Goal: Task Accomplishment & Management: Manage account settings

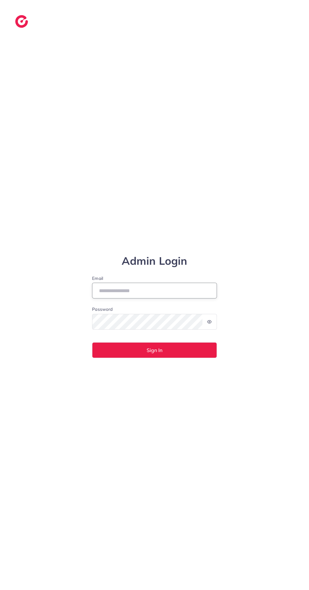
click at [121, 298] on input "Email" at bounding box center [154, 291] width 125 height 16
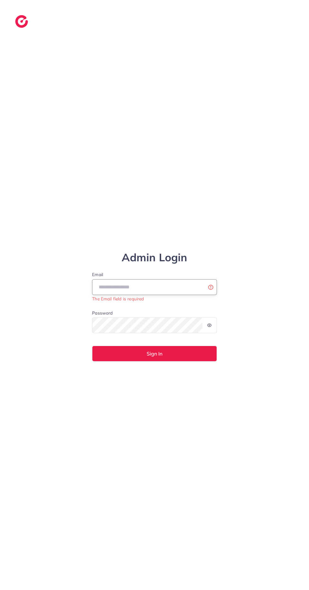
type input "**********"
click at [92, 346] on button "Sign In" at bounding box center [154, 354] width 125 height 16
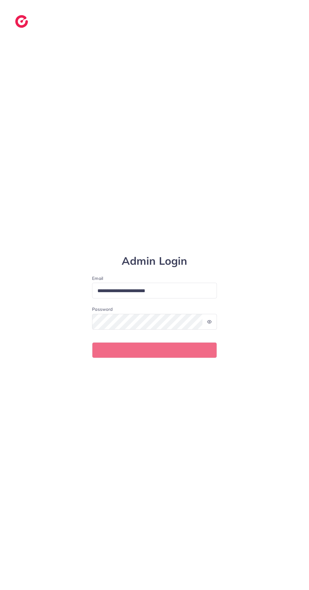
scroll to position [21, 0]
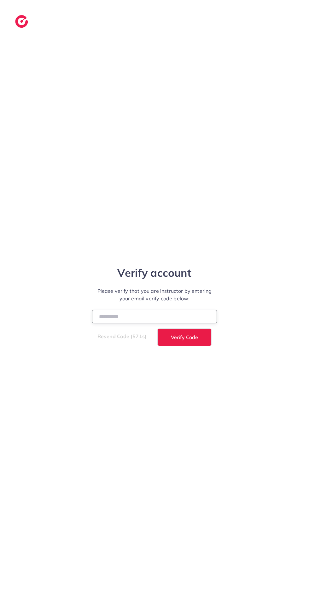
click at [100, 320] on input "number" at bounding box center [154, 317] width 125 height 14
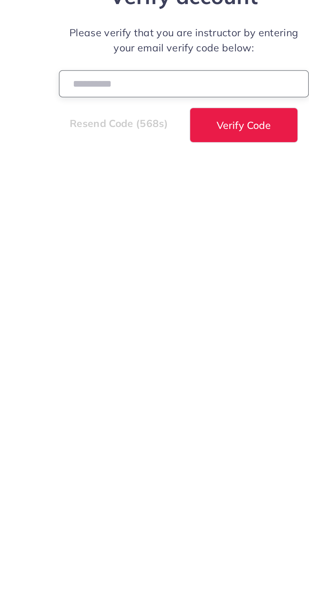
type input "******"
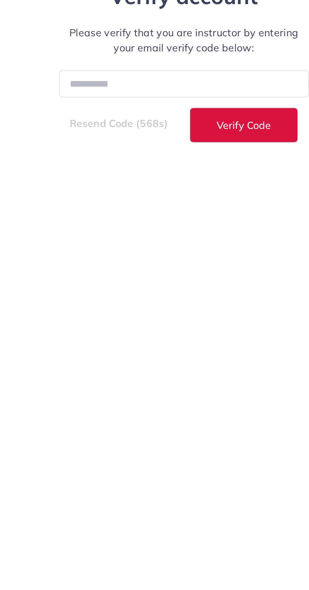
click at [193, 340] on span "Verify Code" at bounding box center [184, 337] width 27 height 5
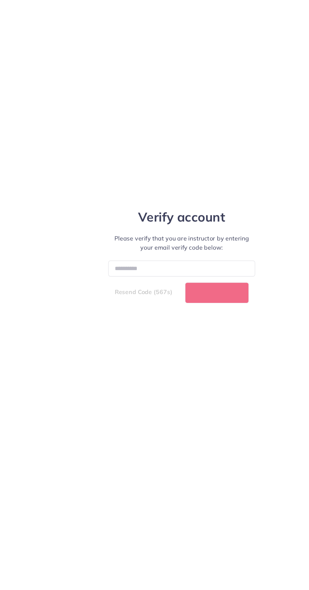
scroll to position [22, 0]
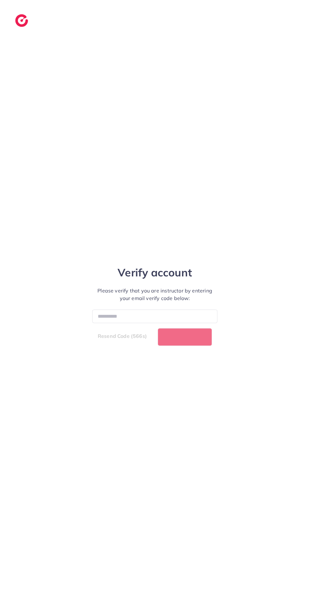
select select "**"
select select "****"
select select "**"
select select "****"
select select "**"
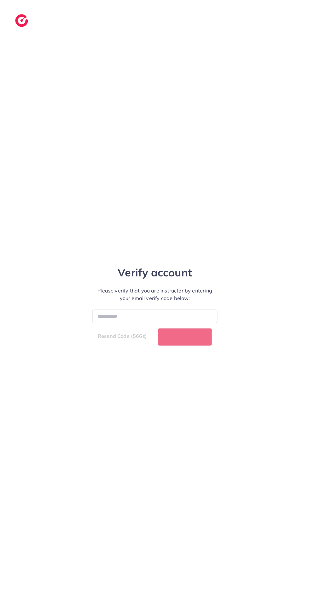
select select "****"
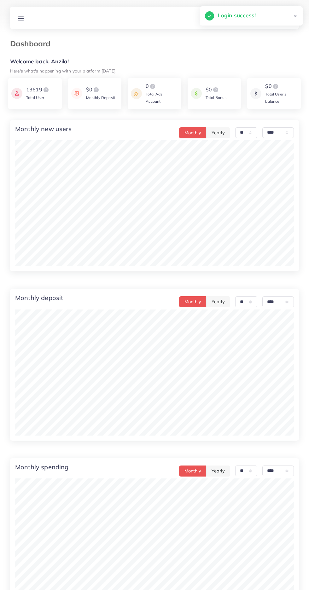
click at [18, 18] on icon at bounding box center [21, 18] width 7 height 7
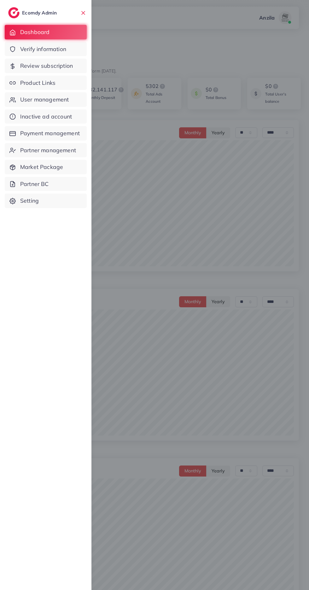
click at [26, 51] on span "Verify information" at bounding box center [43, 49] width 46 height 8
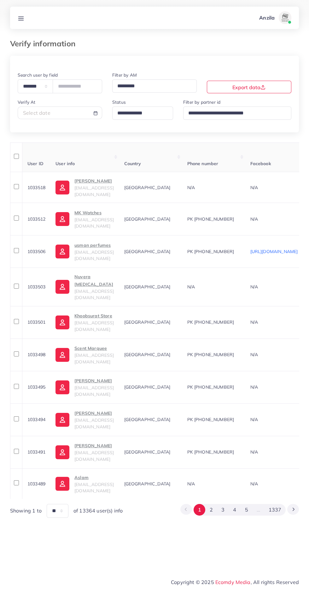
click at [133, 112] on input "Search for option" at bounding box center [140, 113] width 50 height 10
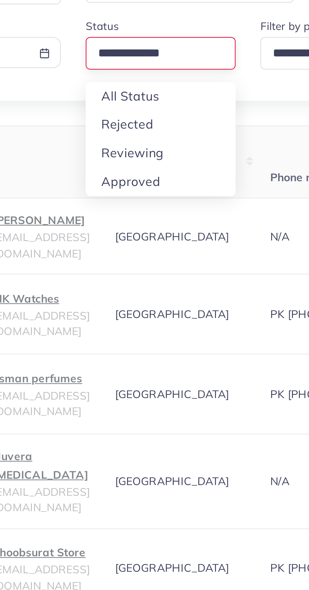
click at [123, 153] on div "**********" at bounding box center [154, 287] width 289 height 462
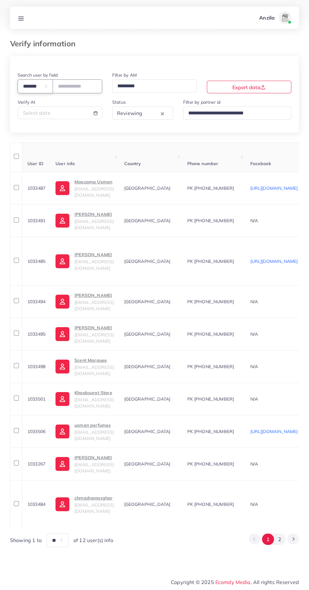
click at [21, 82] on select "**********" at bounding box center [35, 86] width 35 height 14
select select "*****"
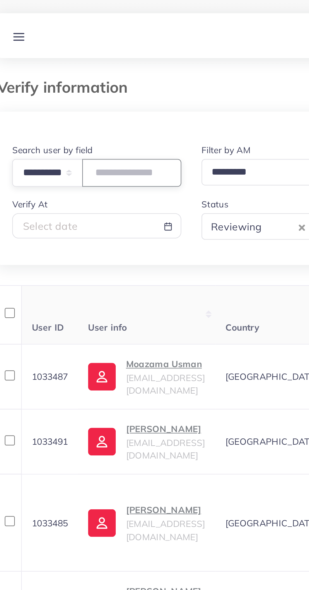
paste input "**********"
type input "**********"
click at [49, 135] on div "**********" at bounding box center [154, 301] width 289 height 491
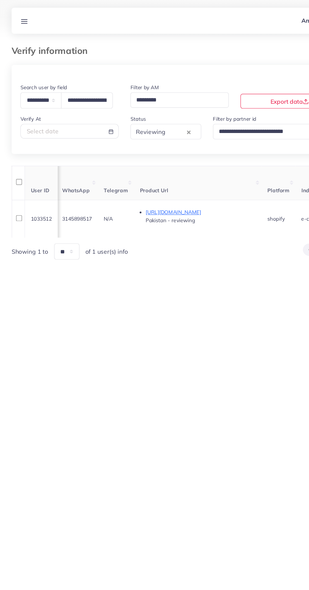
scroll to position [0, 297]
copy span "3145898517"
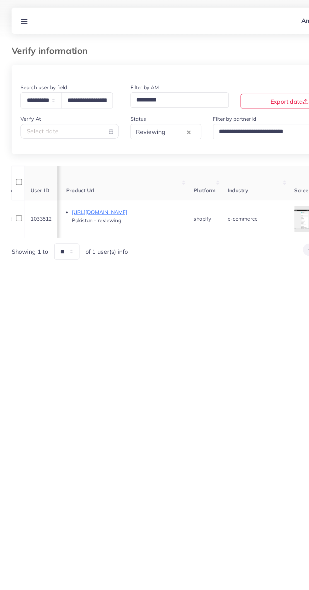
scroll to position [0, 401]
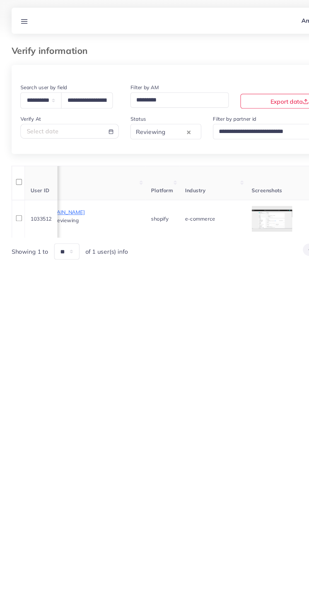
click at [211, 187] on td "e-commerce" at bounding box center [182, 188] width 57 height 32
click at [0, 0] on div at bounding box center [0, 0] width 0 height 0
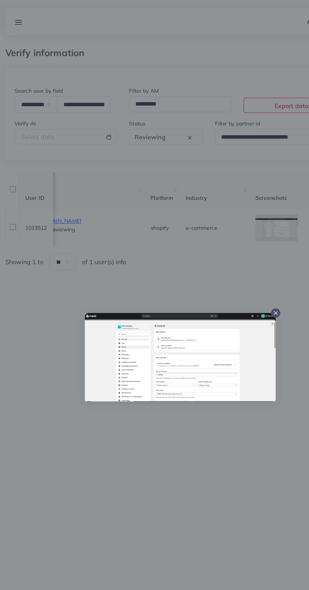
click at [174, 359] on div at bounding box center [154, 295] width 309 height 590
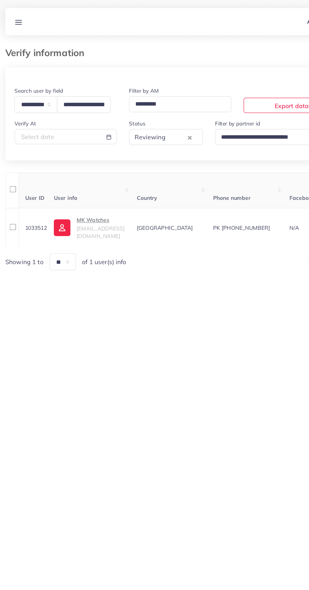
scroll to position [0, 0]
click at [89, 183] on p "MK Watches" at bounding box center [93, 182] width 39 height 8
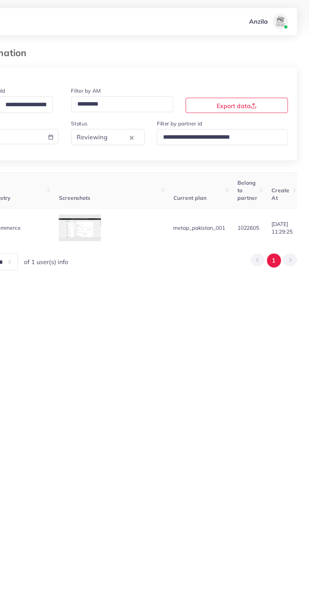
scroll to position [0, 464]
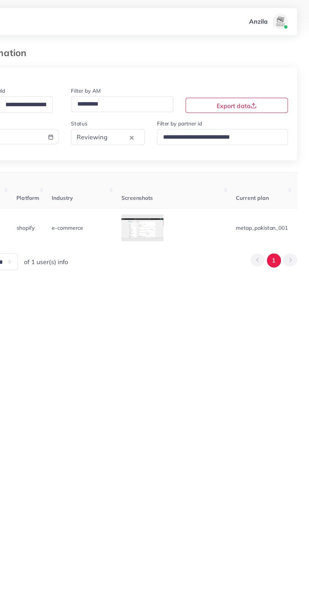
click at [0, 0] on div at bounding box center [0, 0] width 0 height 0
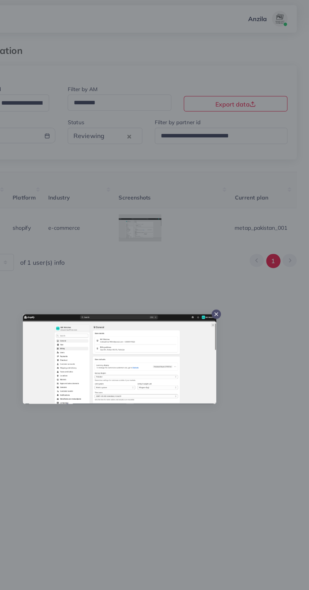
click at [241, 232] on div at bounding box center [154, 295] width 309 height 590
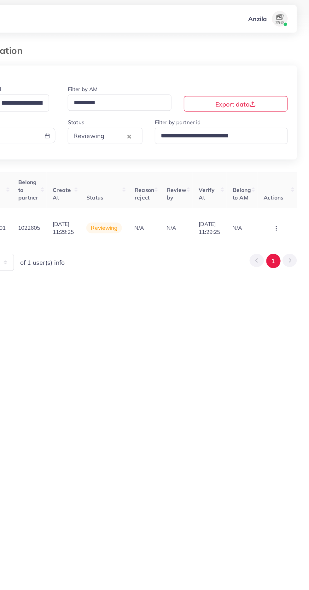
scroll to position [0, 736]
click at [282, 190] on circle "button" at bounding box center [282, 190] width 0 height 0
click at [276, 150] on link "Approve" at bounding box center [272, 154] width 50 height 14
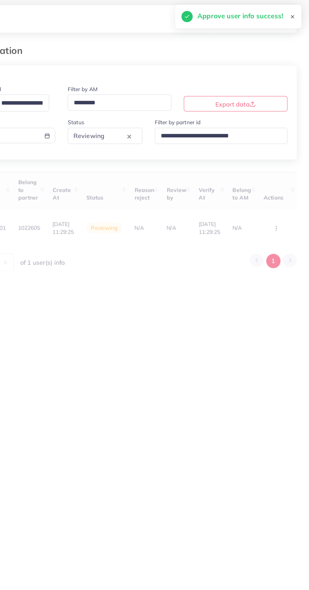
scroll to position [0, 257]
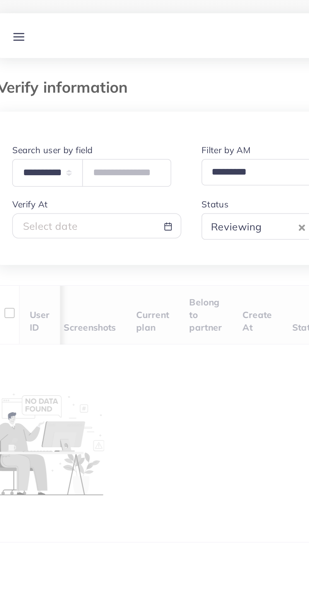
click at [42, 144] on th "User ID" at bounding box center [31, 157] width 20 height 30
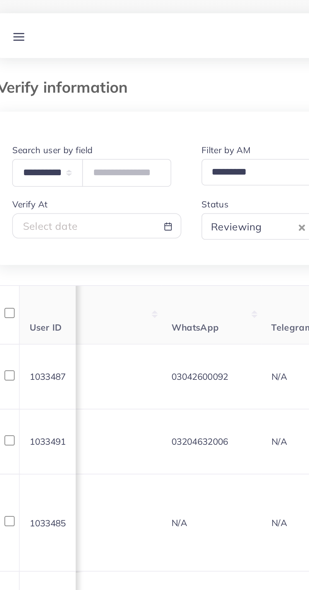
scroll to position [0, 258]
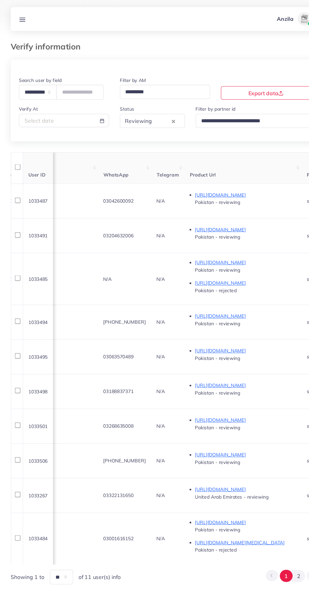
click at [54, 110] on div "Select date" at bounding box center [60, 112] width 74 height 7
select select "*"
select select "**"
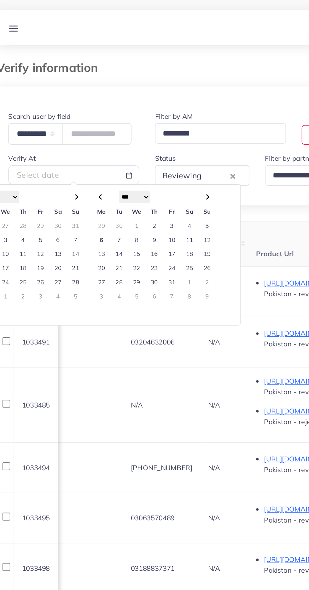
click at [111, 145] on td "2" at bounding box center [111, 145] width 11 height 9
type input "**********"
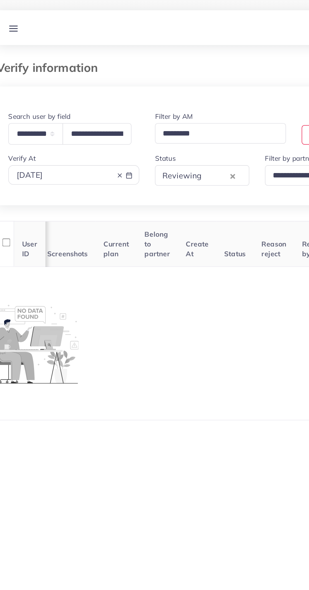
scroll to position [0, 257]
click at [137, 109] on div "Reviewing" at bounding box center [136, 112] width 45 height 11
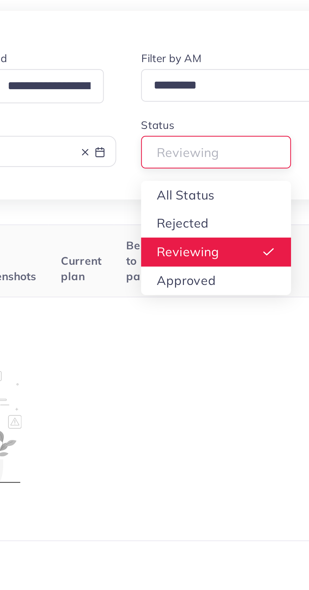
click at [146, 133] on div "**********" at bounding box center [154, 163] width 289 height 215
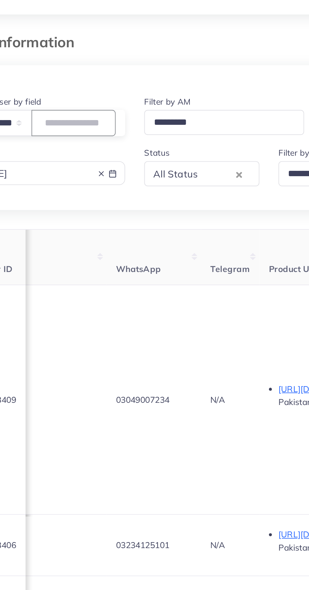
scroll to position [0, 258]
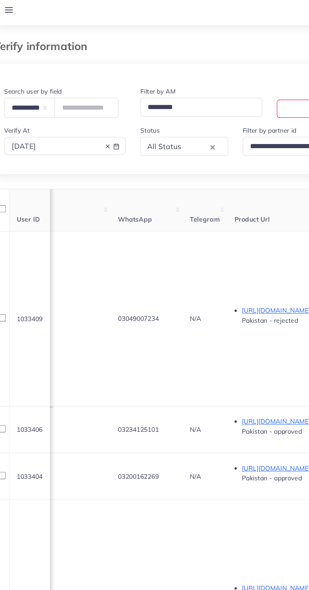
click at [172, 166] on th "Telegram" at bounding box center [156, 157] width 31 height 30
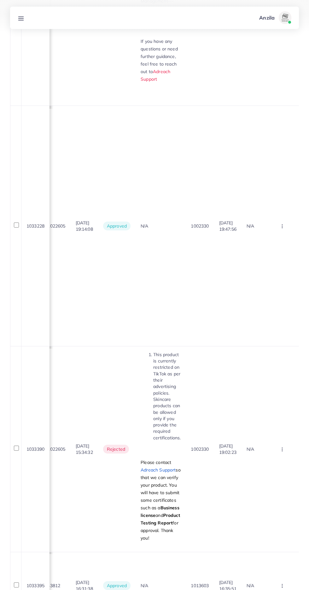
scroll to position [591, 0]
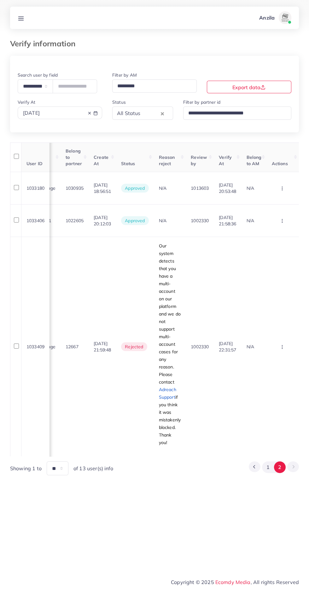
scroll to position [0, 715]
click at [57, 116] on div "2025-10-02" at bounding box center [60, 112] width 74 height 7
select select "*"
select select "**"
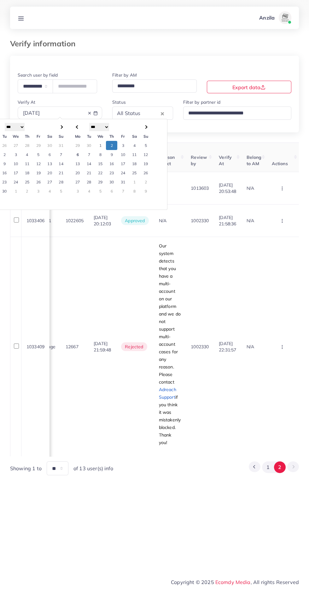
click at [123, 146] on td "3" at bounding box center [122, 145] width 11 height 9
type input "**********"
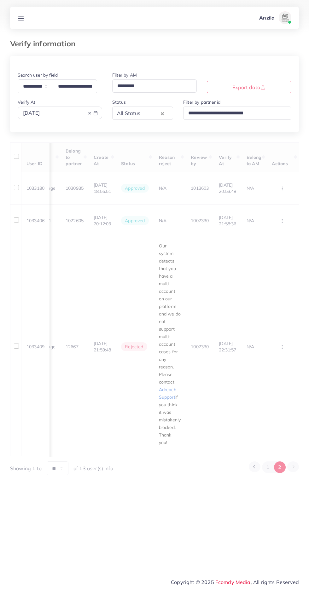
scroll to position [0, 257]
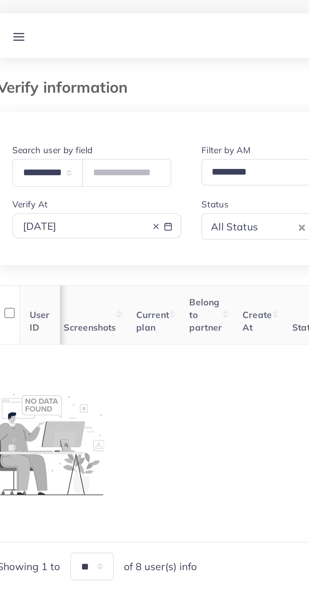
click at [152, 143] on th "Status" at bounding box center [164, 157] width 24 height 30
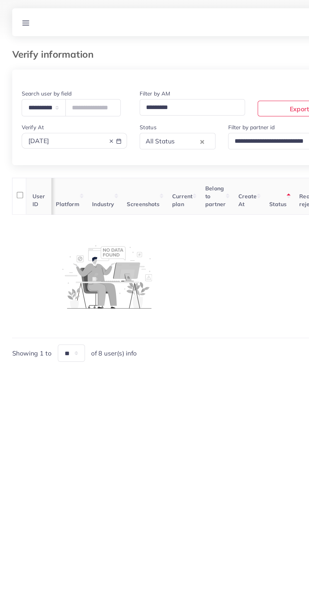
scroll to position [0, 198]
click at [88, 113] on icon at bounding box center [89, 113] width 4 height 4
type input "**********"
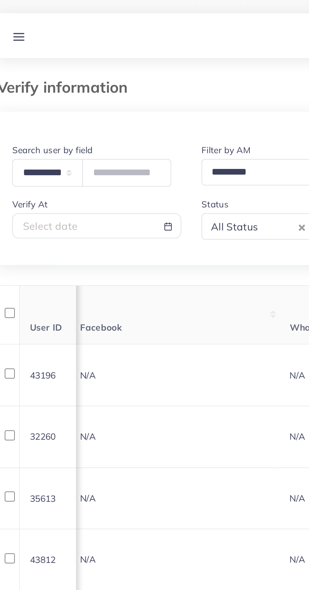
click at [56, 112] on div "Select date" at bounding box center [60, 112] width 74 height 7
select select "*"
select select "**"
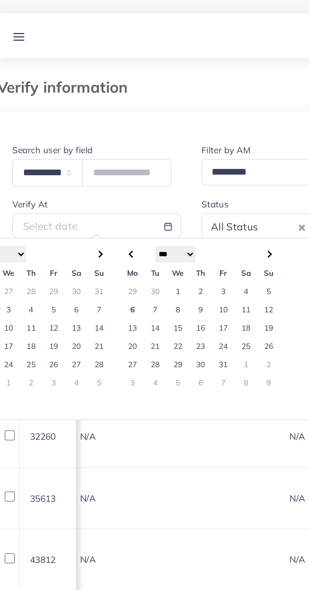
click at [100, 145] on td "1" at bounding box center [100, 145] width 11 height 9
click at [100, 143] on td "1" at bounding box center [100, 145] width 11 height 9
type input "**********"
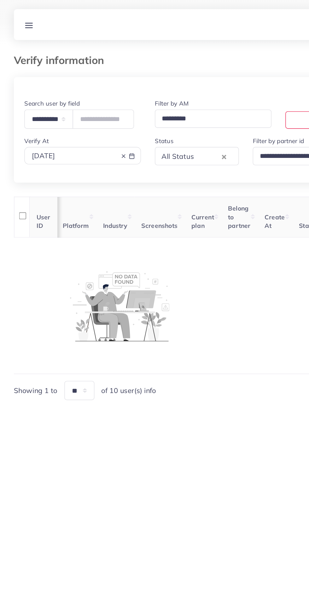
click at [74, 42] on h3 "Verify information" at bounding box center [45, 43] width 70 height 9
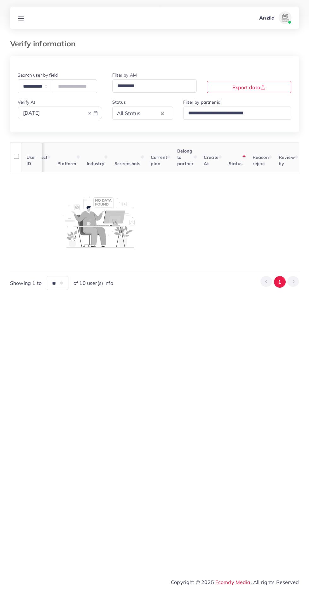
scroll to position [0, 183]
click at [124, 116] on div "All Status" at bounding box center [136, 112] width 45 height 11
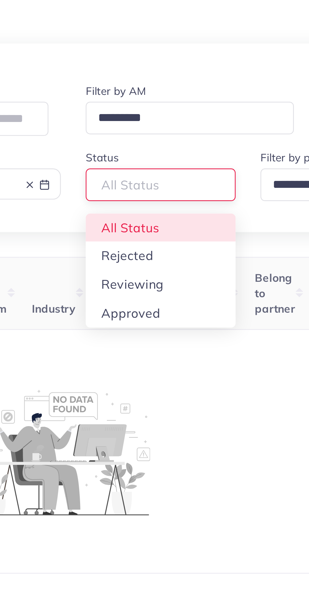
click at [153, 143] on div "**********" at bounding box center [154, 173] width 289 height 234
type input "**********"
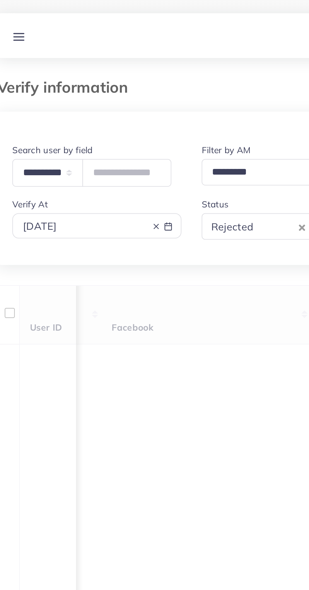
click at [62, 47] on h3 "Verify information" at bounding box center [45, 43] width 70 height 9
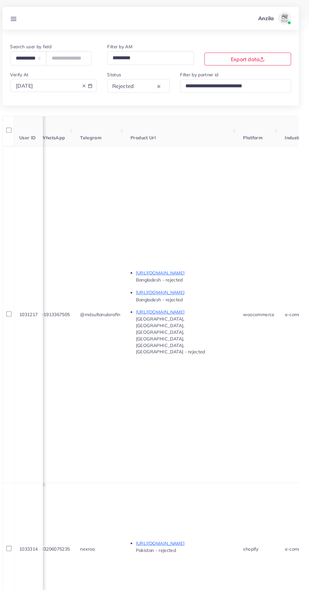
scroll to position [0, 314]
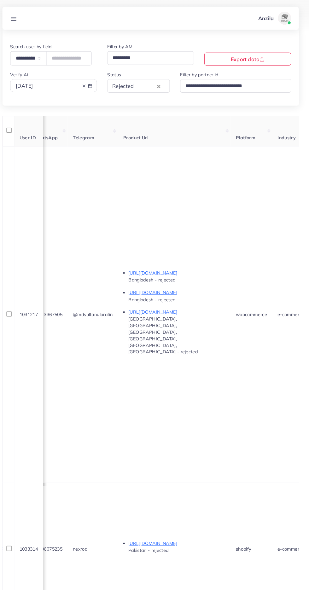
click at [77, 83] on div "2025-10-01" at bounding box center [60, 83] width 74 height 7
select select "*"
select select "**"
click at [123, 113] on td "3" at bounding box center [122, 115] width 11 height 9
click at [123, 116] on td "3" at bounding box center [122, 115] width 11 height 9
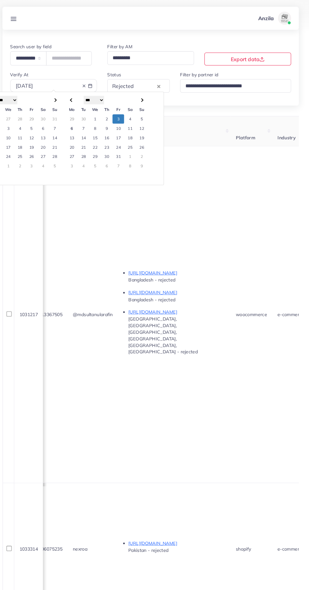
type input "**********"
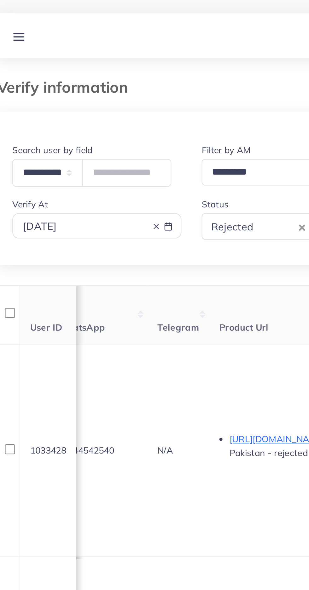
click at [54, 45] on h3 "Verify information" at bounding box center [45, 43] width 70 height 9
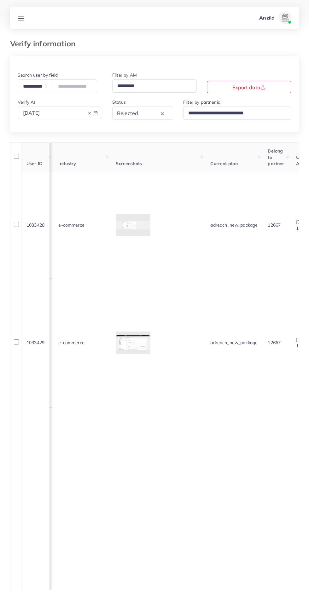
scroll to position [0, 514]
click at [90, 112] on icon at bounding box center [89, 113] width 4 height 4
type input "**********"
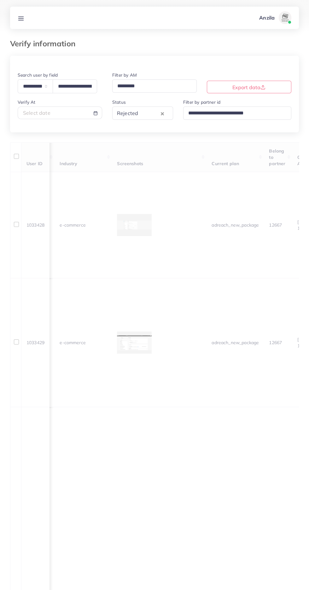
click at [73, 110] on div "Select date" at bounding box center [60, 112] width 74 height 7
select select "*"
select select "**"
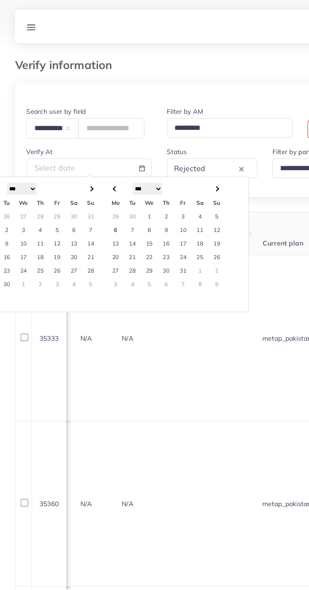
click at [16, 192] on td "1" at bounding box center [15, 190] width 11 height 9
click at [4, 192] on td "30" at bounding box center [4, 190] width 11 height 9
type input "**********"
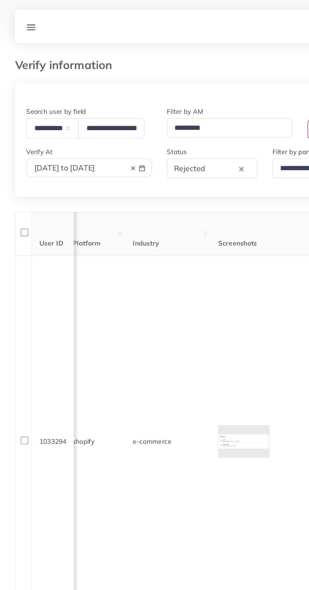
click at [64, 112] on span "2025-09-30 to 2025-10-01" at bounding box center [43, 113] width 41 height 6
select select "*"
select select "**"
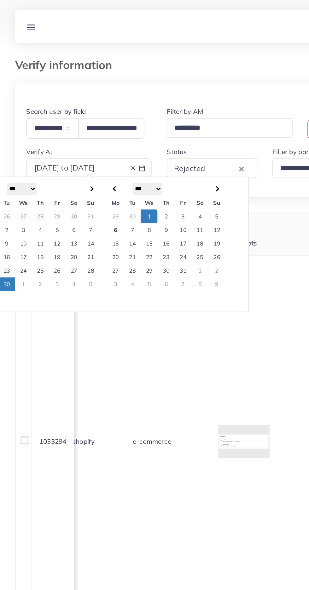
click at [64, 111] on span "2025-09-30 to 2025-10-01" at bounding box center [43, 113] width 41 height 6
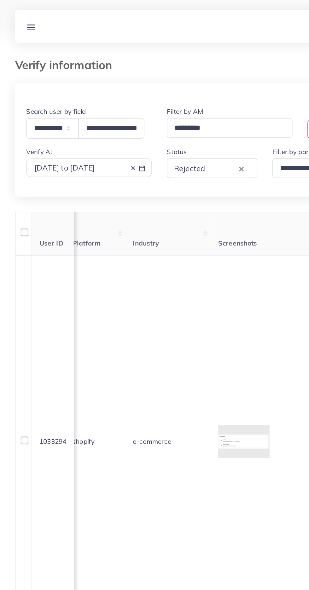
click at [89, 111] on span at bounding box center [89, 112] width 4 height 6
click at [64, 114] on span "2025-09-30 to 2025-10-01" at bounding box center [43, 113] width 41 height 6
select select "*"
select select "**"
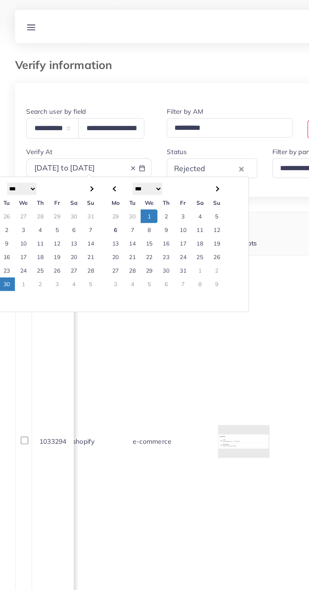
click at [89, 113] on line at bounding box center [89, 113] width 2 height 2
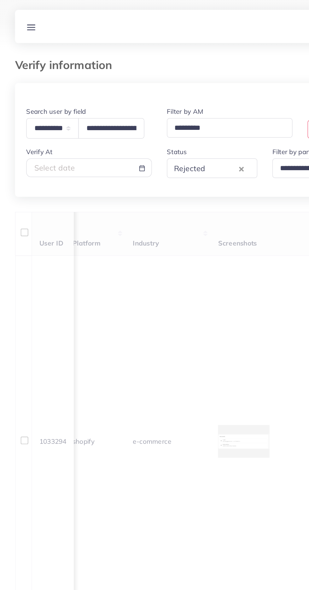
scroll to position [0, 257]
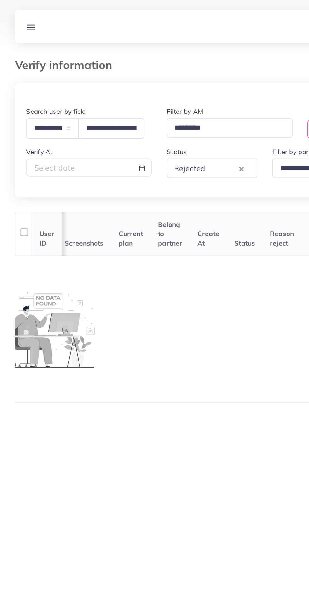
click at [56, 115] on div "Select date" at bounding box center [60, 112] width 74 height 7
select select "*"
select select "**"
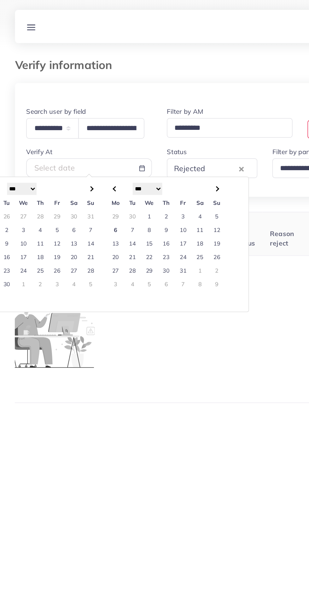
click at [6, 194] on td "30" at bounding box center [4, 190] width 11 height 9
click at [4, 192] on td "30" at bounding box center [4, 190] width 11 height 9
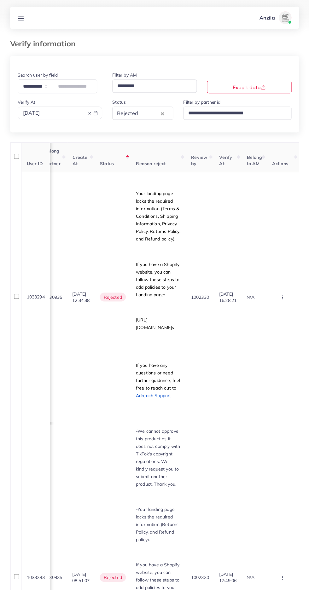
click at [85, 113] on div "2025-09-30" at bounding box center [60, 112] width 74 height 7
select select "*"
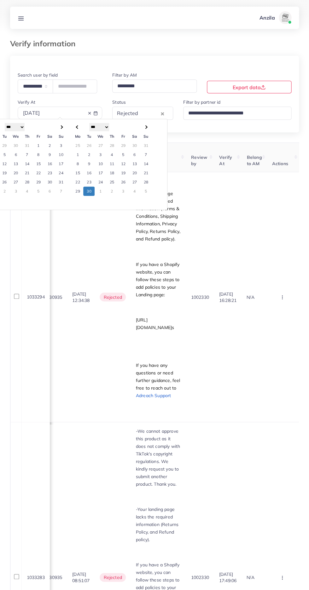
click at [77, 192] on td "29" at bounding box center [77, 190] width 11 height 9
type input "**********"
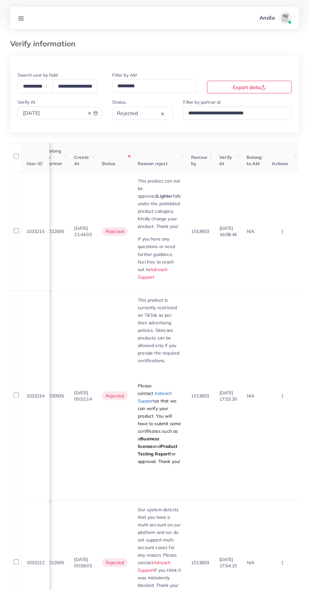
click at [85, 114] on div "2025-09-29" at bounding box center [60, 112] width 74 height 7
select select "*"
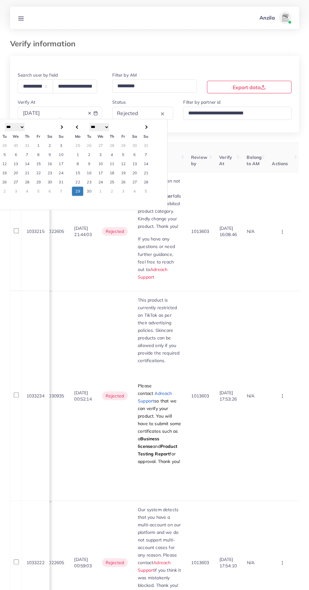
click at [146, 182] on td "28" at bounding box center [145, 181] width 11 height 9
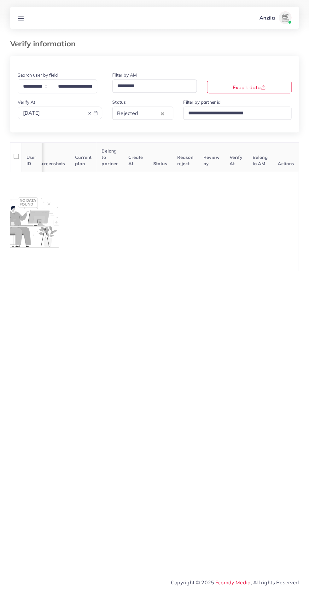
scroll to position [0, 257]
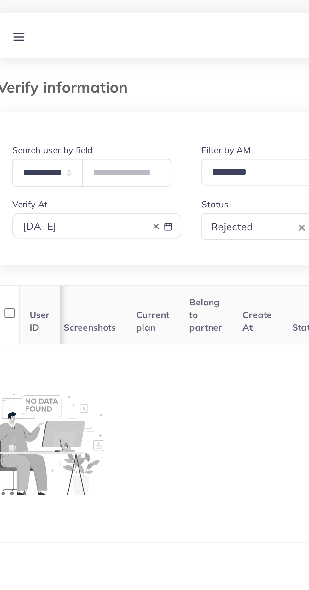
click at [130, 145] on th "Create At" at bounding box center [140, 157] width 25 height 30
click at [73, 112] on div "2025-09-28" at bounding box center [60, 112] width 74 height 7
select select "*"
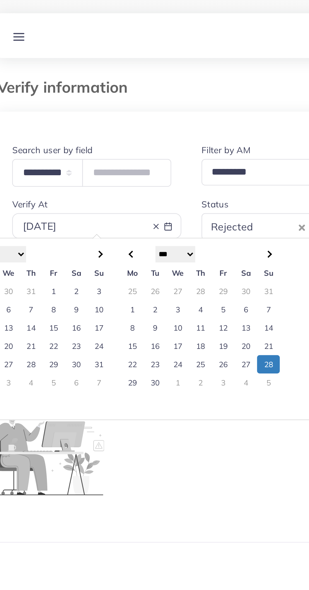
click at [139, 182] on td "27" at bounding box center [134, 181] width 11 height 9
click at [135, 181] on td "27" at bounding box center [134, 181] width 11 height 9
type input "**********"
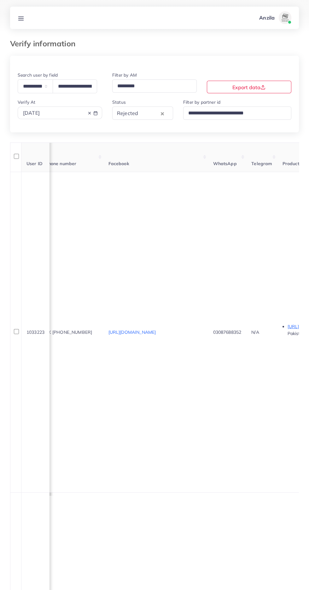
click at [87, 114] on div "2025-09-27" at bounding box center [60, 112] width 74 height 7
select select "*"
click at [134, 173] on td "20" at bounding box center [134, 172] width 11 height 9
click at [124, 183] on td "26" at bounding box center [122, 181] width 11 height 9
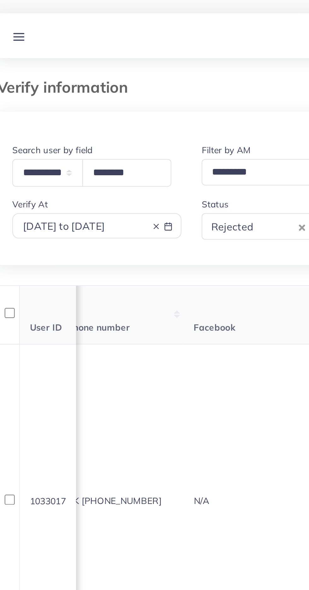
click at [134, 285] on td "N/A" at bounding box center [155, 250] width 105 height 157
click at [89, 89] on input "********" at bounding box center [75, 86] width 44 height 14
click at [48, 144] on th "User ID" at bounding box center [35, 157] width 28 height 30
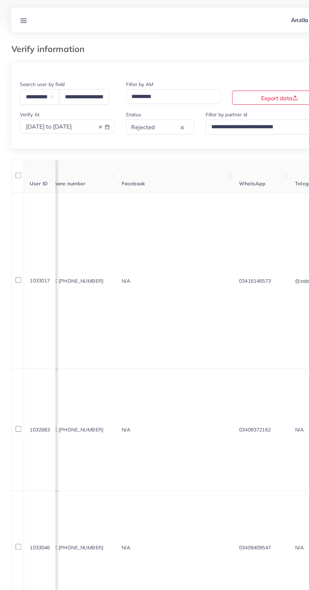
click at [89, 113] on line at bounding box center [89, 113] width 2 height 2
type input "**********"
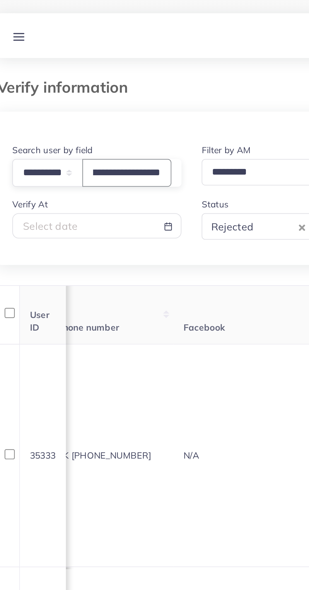
scroll to position [0, 25]
click at [76, 86] on input "**********" at bounding box center [75, 86] width 44 height 14
click at [73, 84] on input "**********" at bounding box center [75, 86] width 44 height 14
click at [23, 284] on td "35360" at bounding box center [32, 338] width 23 height 111
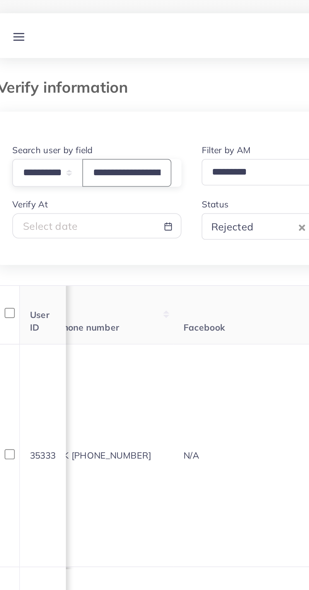
click at [85, 85] on input "**********" at bounding box center [75, 86] width 44 height 14
click at [73, 83] on input "**********" at bounding box center [75, 86] width 44 height 14
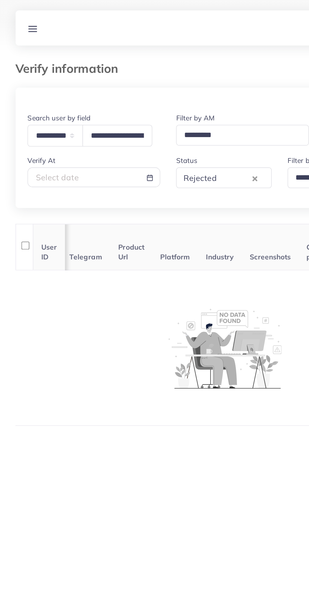
scroll to position [0, 142]
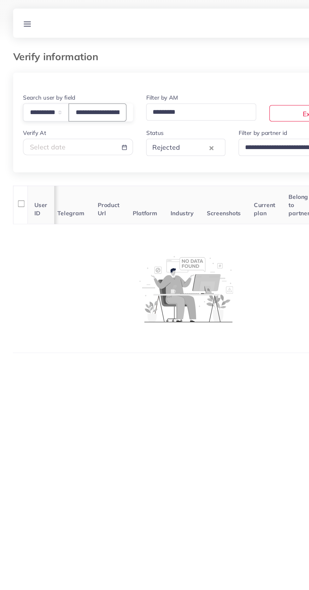
click at [84, 84] on input "**********" at bounding box center [75, 86] width 44 height 14
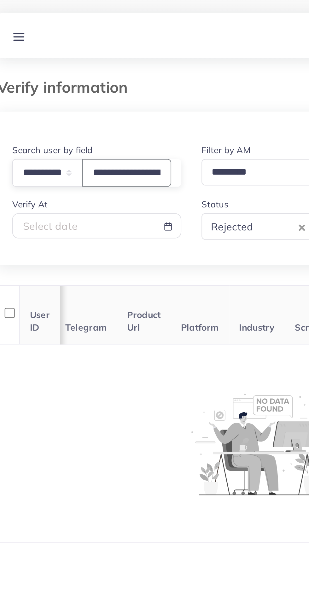
click at [95, 83] on input "**********" at bounding box center [75, 86] width 44 height 14
click at [68, 85] on input "**********" at bounding box center [75, 86] width 44 height 14
click at [76, 145] on th "Product Url" at bounding box center [83, 157] width 27 height 30
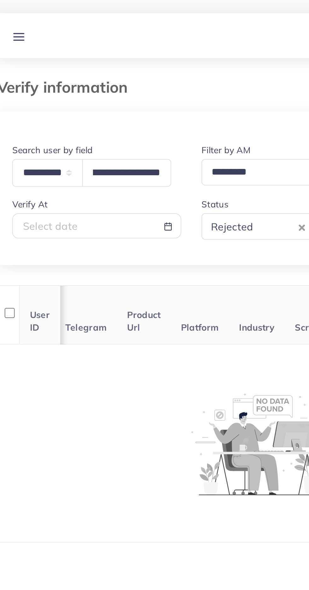
scroll to position [0, 0]
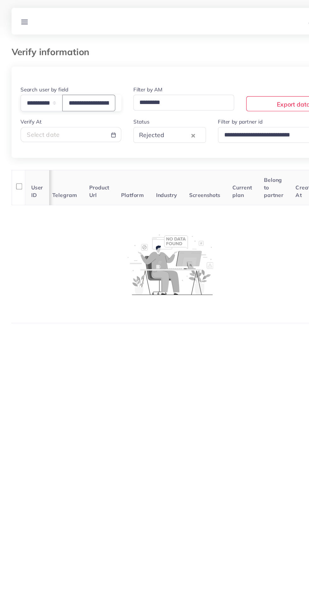
click at [94, 85] on input "**********" at bounding box center [75, 86] width 44 height 14
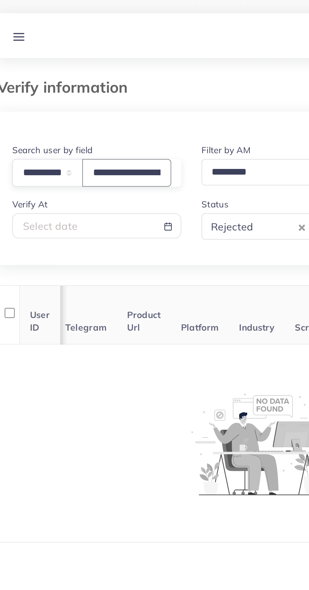
click at [96, 86] on input "**********" at bounding box center [75, 86] width 44 height 14
type input "**********"
click at [67, 145] on th "Telegram" at bounding box center [54, 157] width 31 height 30
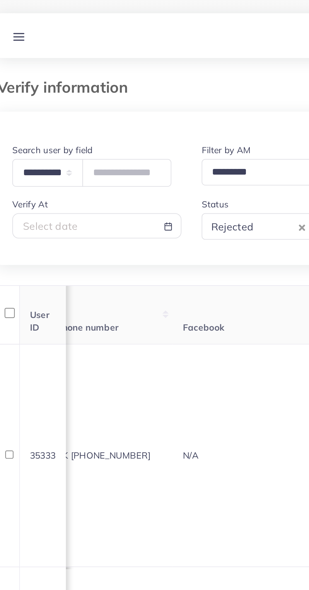
click at [21, 19] on icon at bounding box center [21, 18] width 7 height 7
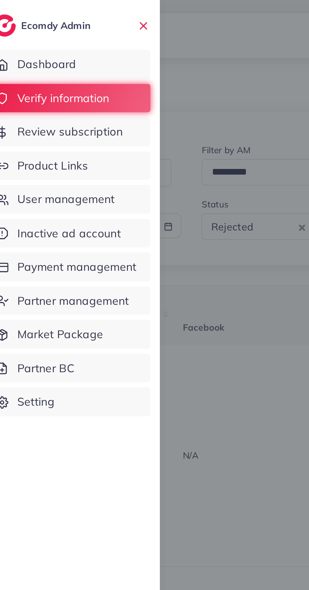
click at [135, 232] on div at bounding box center [154, 354] width 309 height 708
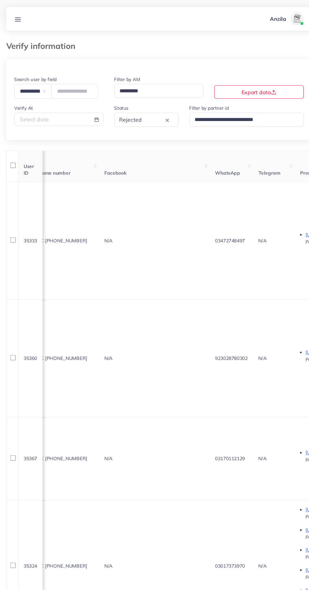
click at [143, 113] on input "Search for option" at bounding box center [149, 113] width 19 height 10
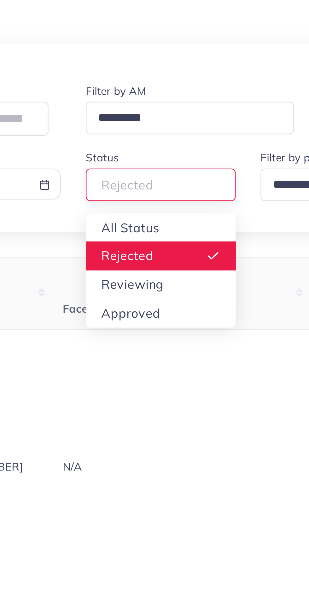
type input "**********"
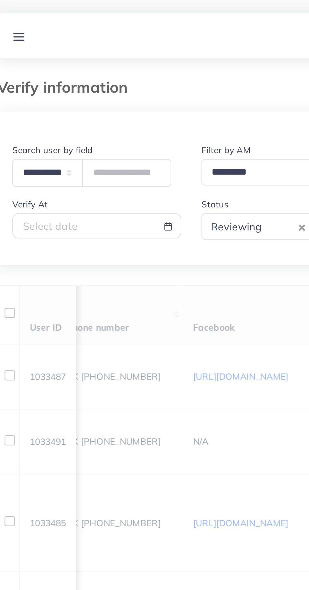
click at [59, 42] on h3 "Verify information" at bounding box center [45, 43] width 70 height 9
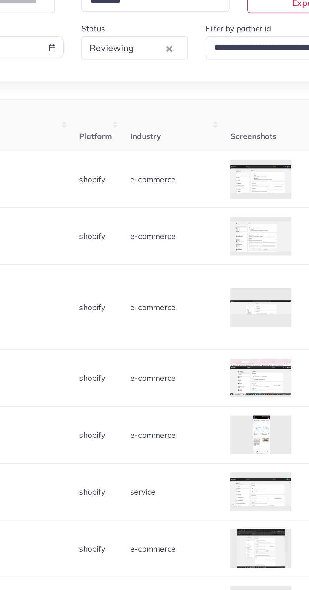
scroll to position [0, 434]
click at [0, 0] on div at bounding box center [0, 0] width 0 height 0
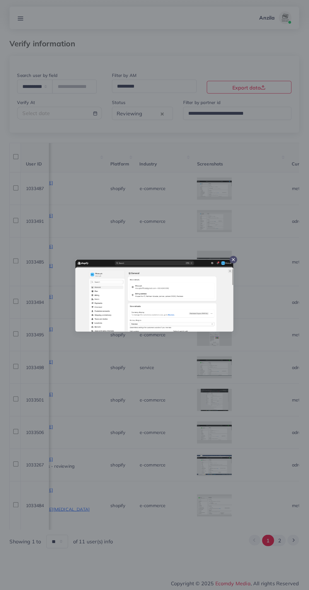
click at [181, 578] on div at bounding box center [154, 295] width 309 height 590
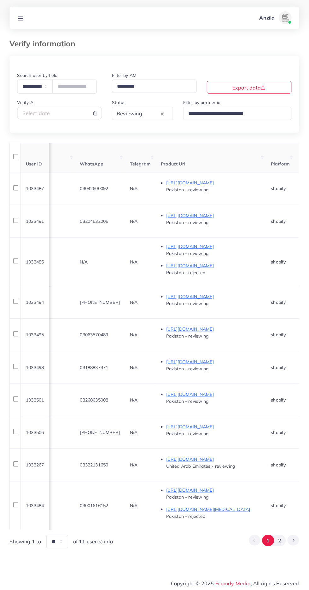
scroll to position [0, 269]
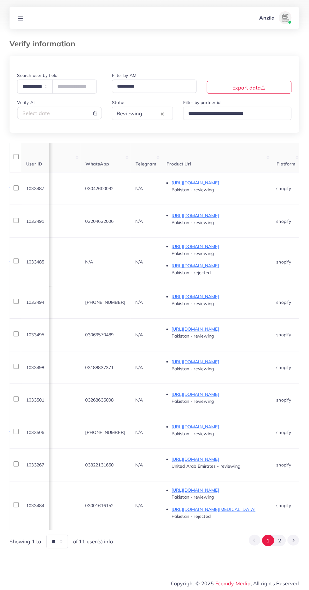
copy span "03042600092"
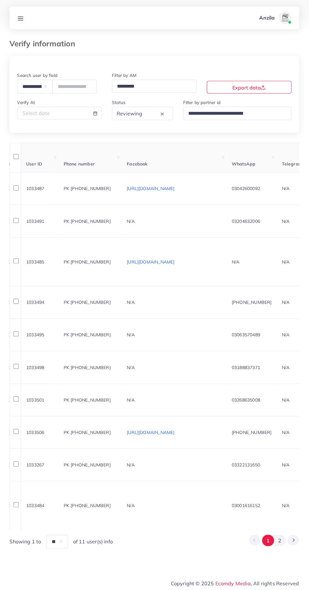
scroll to position [0, 0]
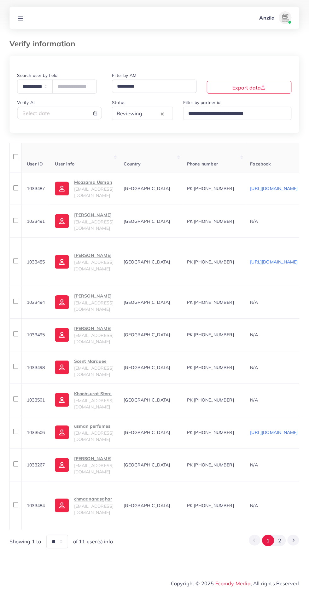
click at [92, 185] on p "Moazama Usman" at bounding box center [93, 182] width 39 height 8
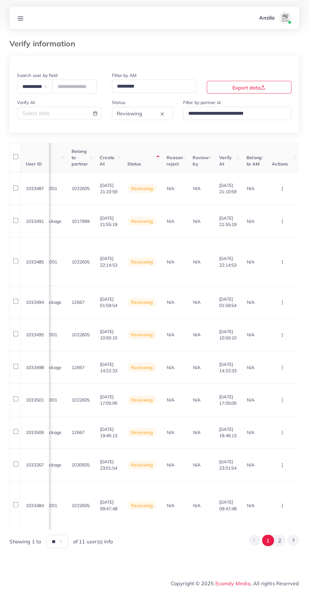
click at [281, 188] on icon "button" at bounding box center [281, 188] width 5 height 5
click at [274, 202] on link "Approve" at bounding box center [272, 208] width 50 height 14
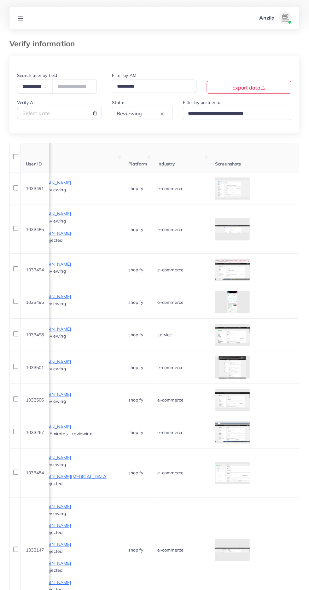
scroll to position [0, 456]
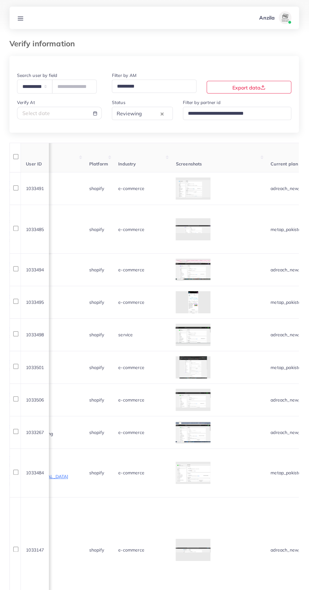
click at [0, 0] on div at bounding box center [0, 0] width 0 height 0
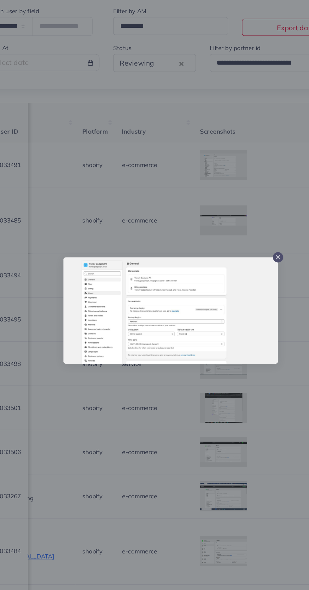
click at [179, 397] on div at bounding box center [154, 295] width 309 height 590
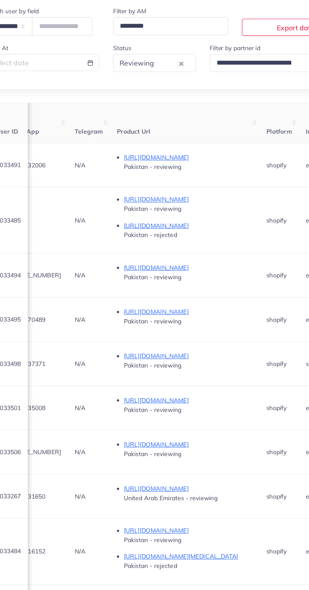
scroll to position [0, 304]
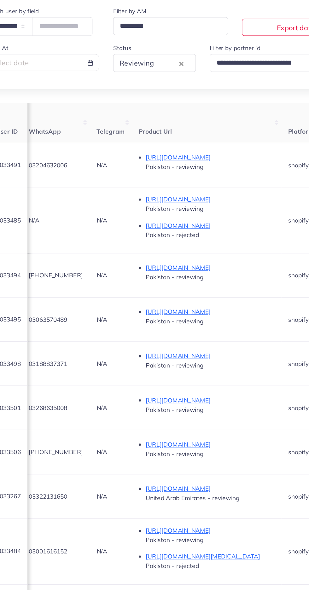
copy span "03204632006"
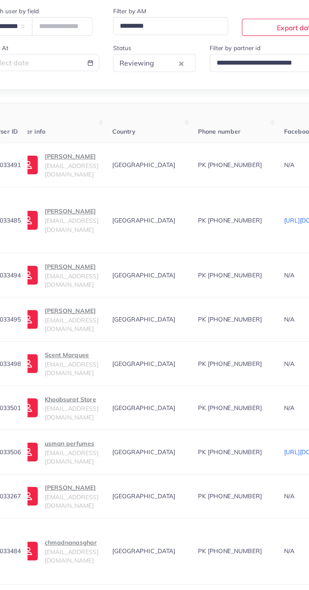
scroll to position [0, 0]
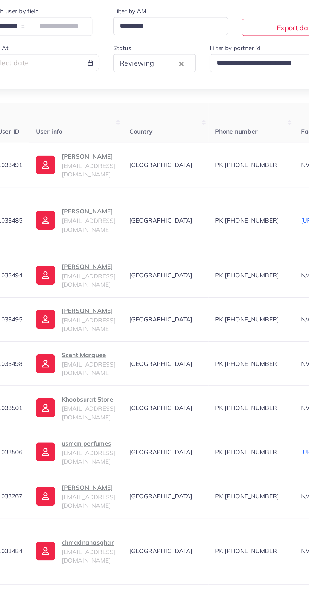
click at [96, 182] on p "abdul qaddoos" at bounding box center [93, 182] width 39 height 8
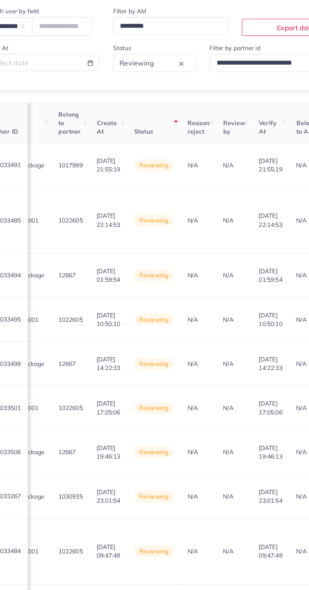
scroll to position [0, 757]
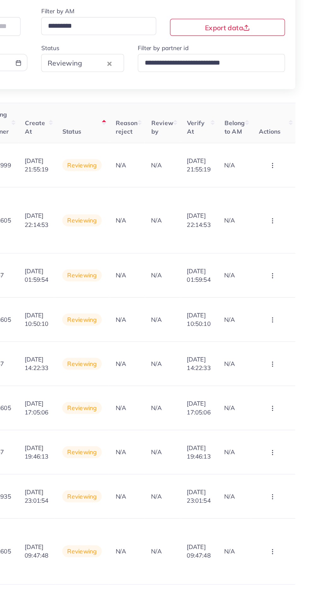
click at [276, 193] on button "button" at bounding box center [283, 188] width 22 height 14
click at [281, 221] on link "Reject" at bounding box center [272, 222] width 50 height 14
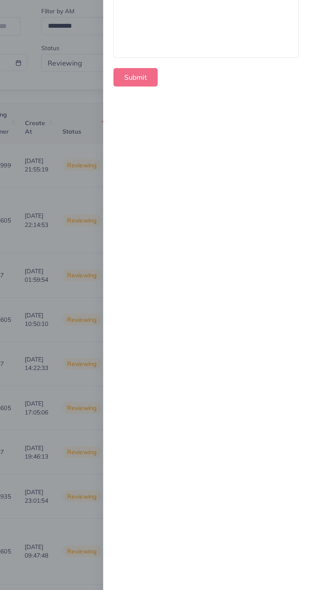
click at [188, 88] on div at bounding box center [232, 77] width 135 height 63
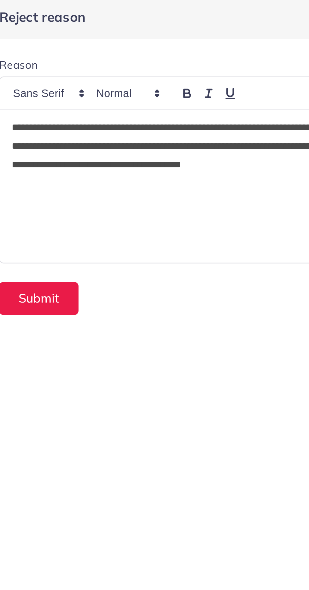
scroll to position [0, 0]
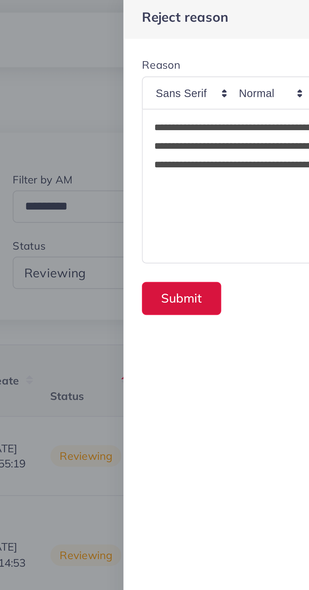
click at [173, 123] on button "Submit" at bounding box center [181, 124] width 32 height 14
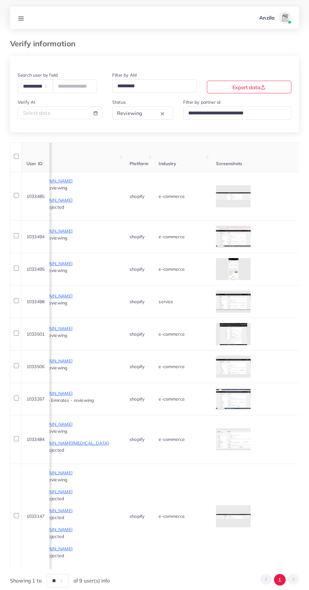
scroll to position [0, 413]
click at [0, 0] on div at bounding box center [0, 0] width 0 height 0
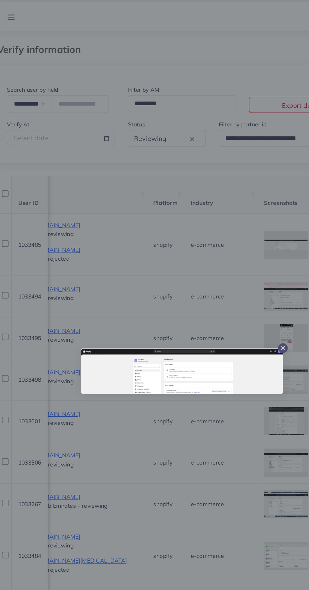
click at [149, 395] on div at bounding box center [154, 295] width 309 height 590
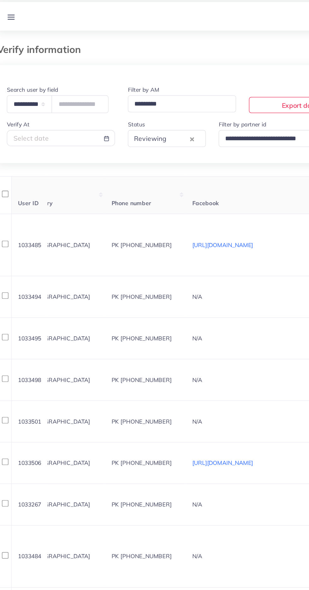
scroll to position [0, 0]
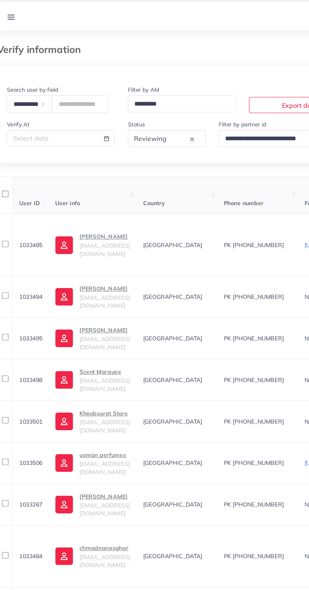
click at [91, 193] on p "Muzamil Maqbool" at bounding box center [93, 190] width 39 height 8
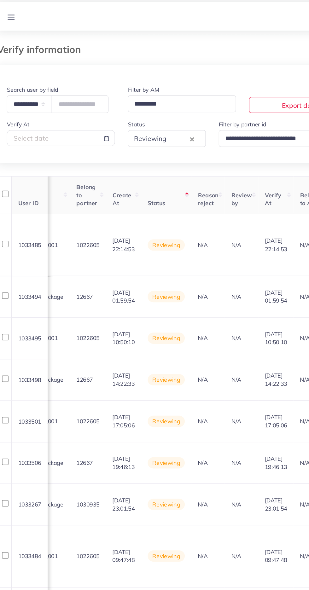
scroll to position [0, 757]
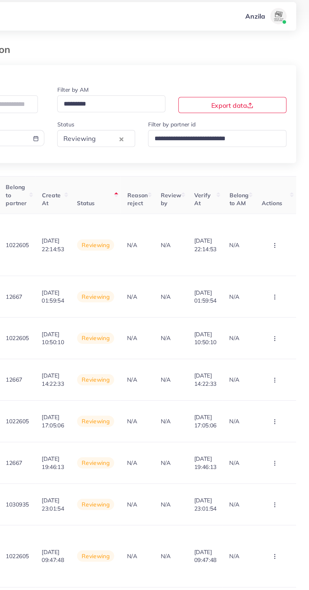
click at [282, 198] on circle "button" at bounding box center [282, 198] width 0 height 0
click at [273, 232] on link "Reject" at bounding box center [272, 229] width 50 height 14
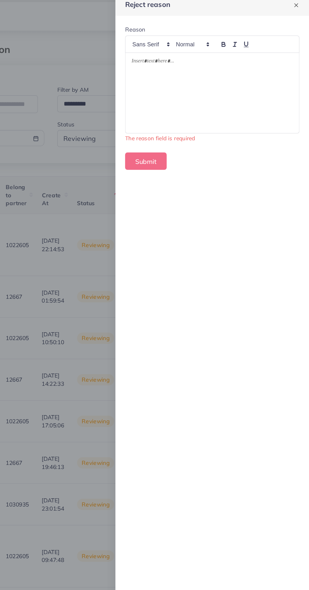
click at [201, 78] on div at bounding box center [232, 77] width 135 height 63
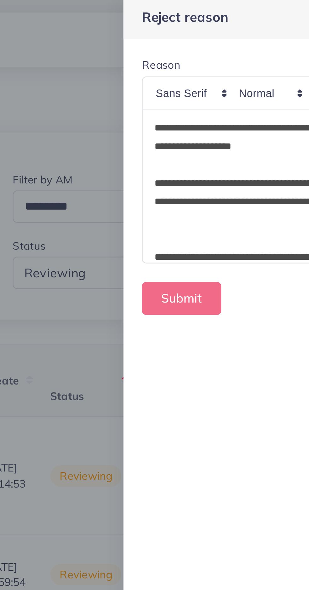
scroll to position [91, 0]
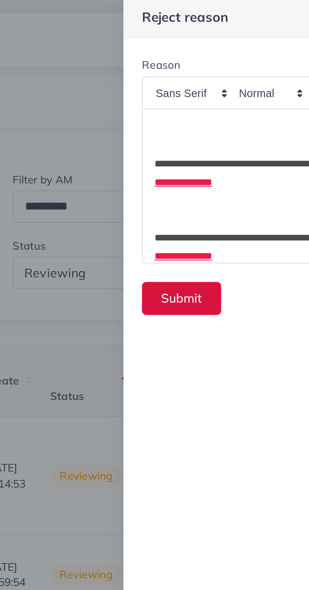
click at [174, 122] on button "Submit" at bounding box center [181, 124] width 32 height 14
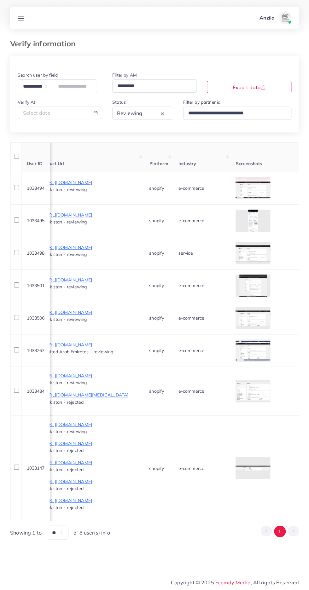
scroll to position [0, 394]
click at [0, 0] on icon at bounding box center [0, 0] width 0 height 0
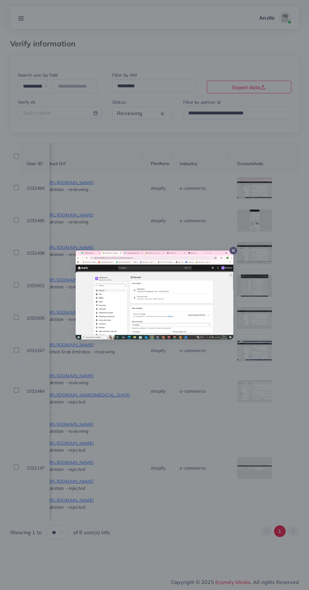
click at [174, 468] on div at bounding box center [154, 295] width 309 height 590
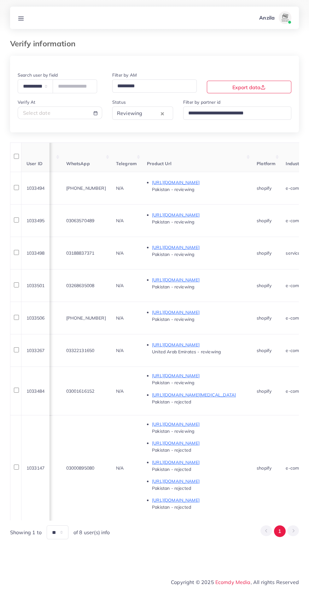
scroll to position [0, 277]
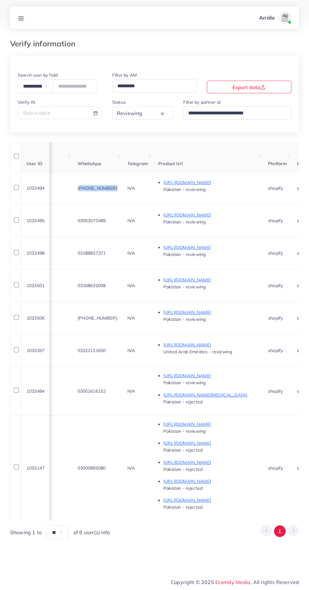
copy span "+923344047470"
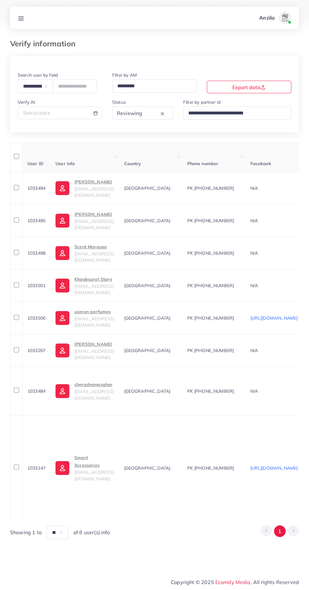
click at [93, 186] on p "Muhammad saqib" at bounding box center [93, 182] width 39 height 8
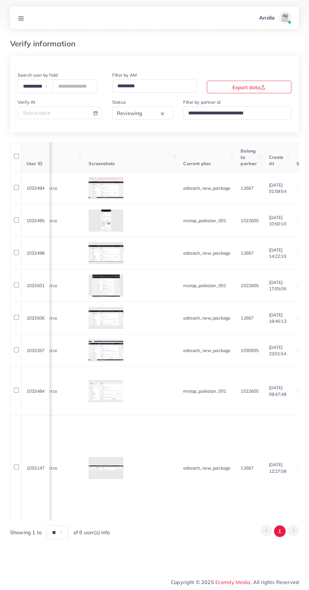
scroll to position [0, 757]
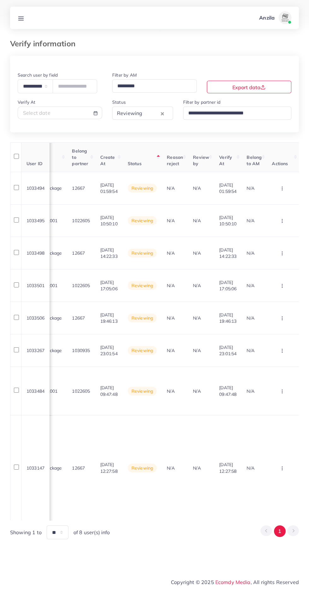
click at [280, 189] on icon "button" at bounding box center [281, 188] width 5 height 5
click at [269, 203] on link "Approve" at bounding box center [272, 208] width 50 height 14
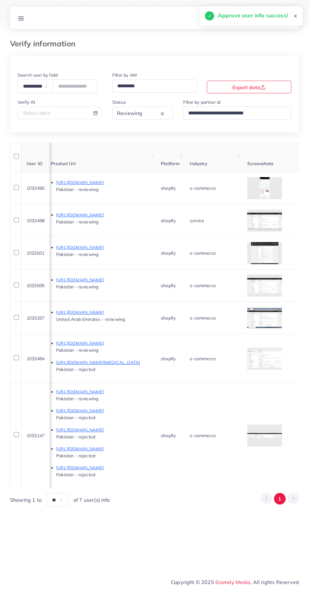
scroll to position [0, 381]
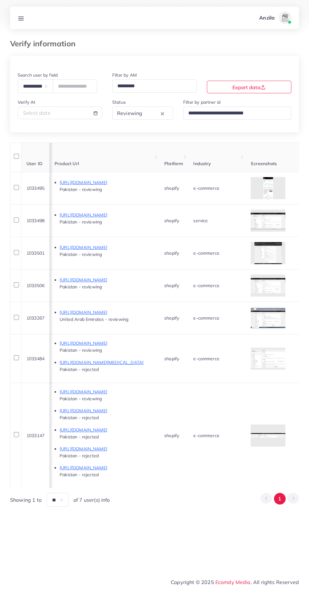
click at [0, 0] on div at bounding box center [0, 0] width 0 height 0
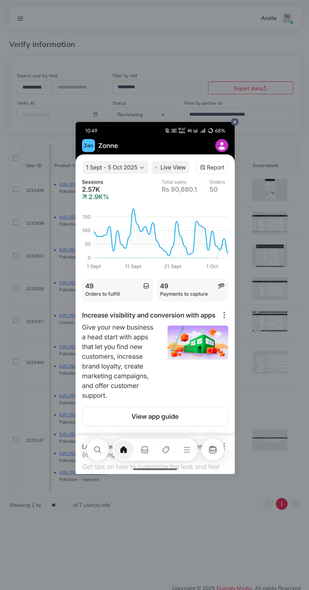
click at [278, 313] on div at bounding box center [154, 295] width 309 height 590
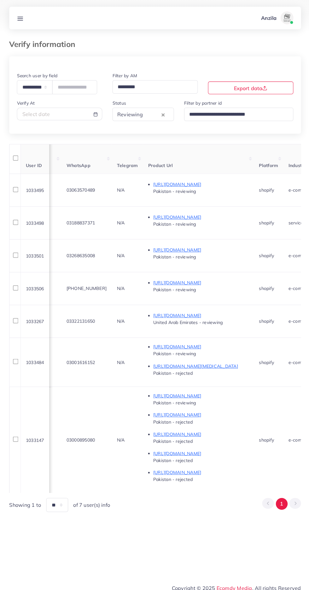
scroll to position [0, 288]
copy span "03063570489"
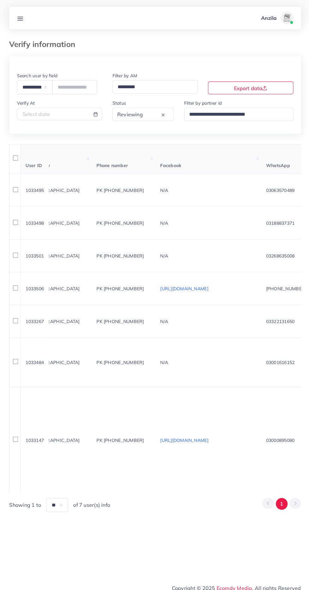
scroll to position [0, 0]
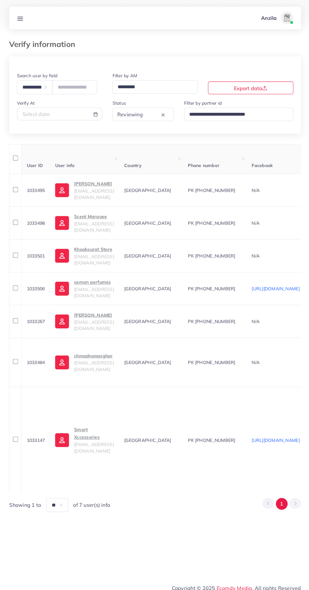
click at [89, 183] on p "Haseeb Rehman" at bounding box center [93, 182] width 39 height 8
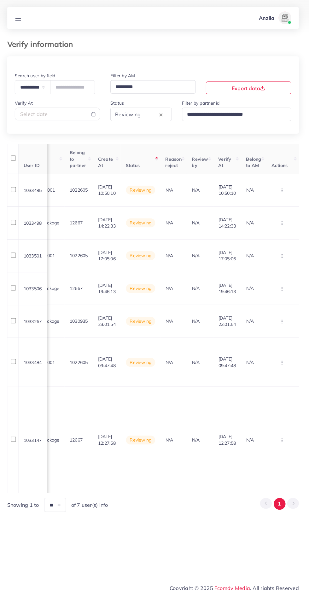
click at [282, 189] on circle "button" at bounding box center [282, 188] width 0 height 0
click at [282, 219] on link "Reject" at bounding box center [272, 222] width 50 height 14
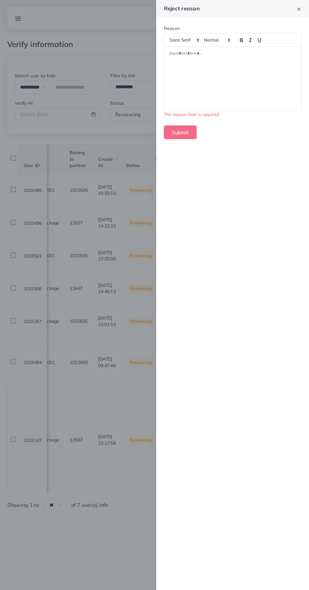
click at [268, 89] on div at bounding box center [232, 77] width 135 height 63
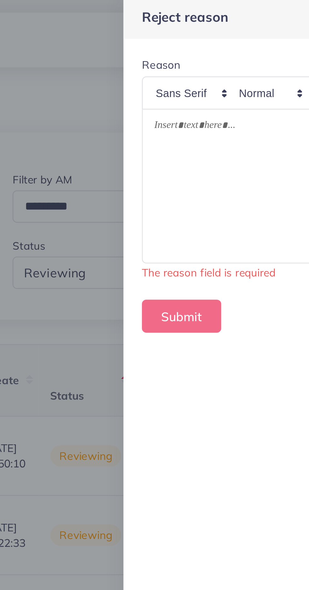
scroll to position [0, 0]
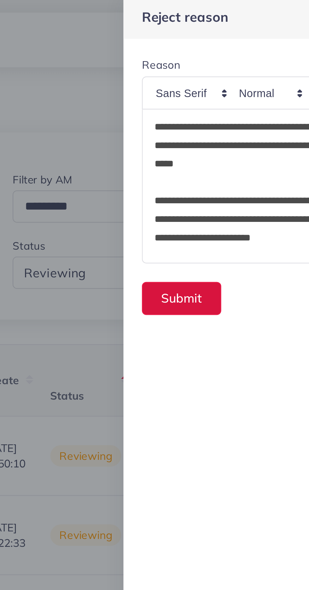
click at [173, 122] on button "Submit" at bounding box center [181, 124] width 32 height 14
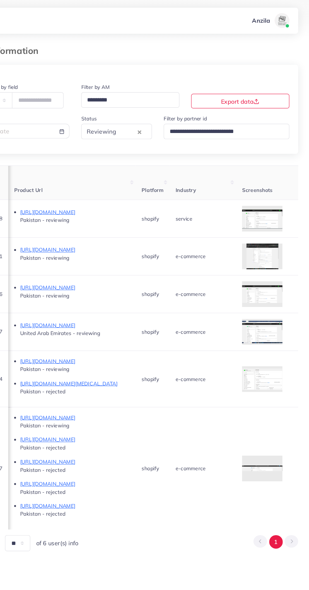
scroll to position [0, 391]
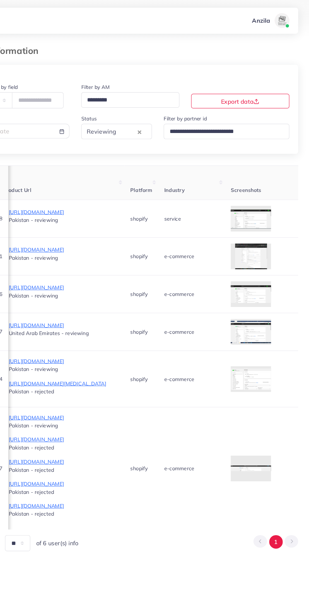
click at [236, 190] on td "service" at bounding box center [206, 188] width 57 height 32
click at [0, 0] on div at bounding box center [0, 0] width 0 height 0
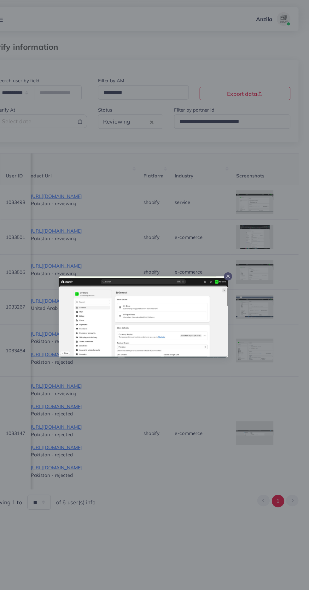
click at [233, 425] on div at bounding box center [154, 295] width 309 height 590
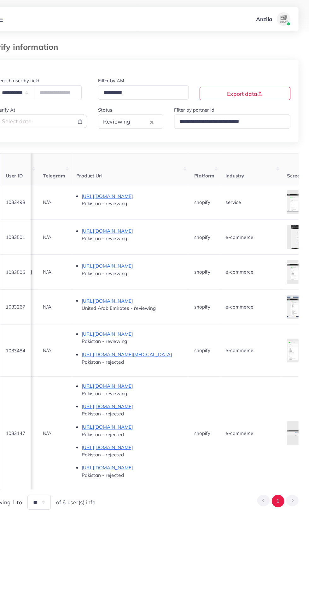
scroll to position [0, 306]
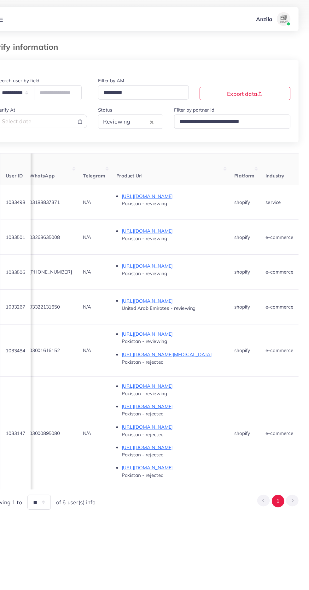
copy span "03188837371"
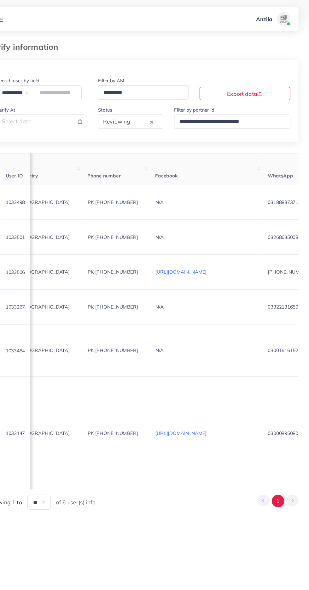
scroll to position [0, 0]
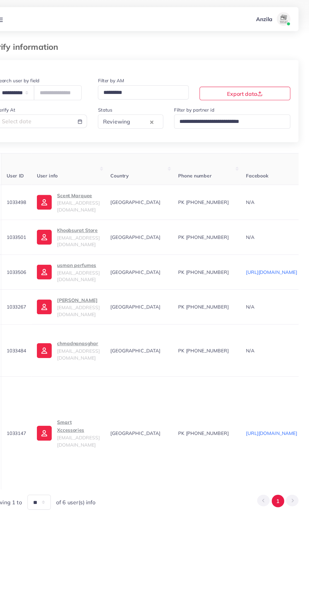
click at [93, 184] on p "Scent Marquee" at bounding box center [93, 182] width 39 height 8
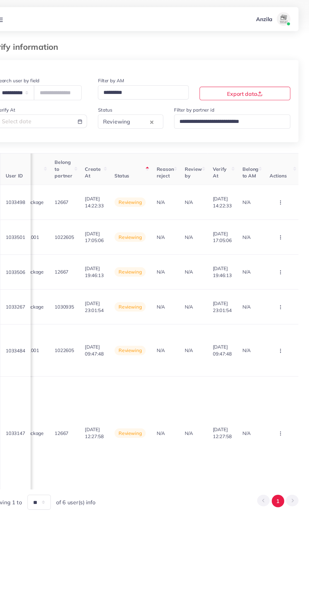
scroll to position [0, 757]
click at [282, 189] on circle "button" at bounding box center [282, 188] width 0 height 0
click at [264, 209] on span "Approve" at bounding box center [264, 207] width 21 height 6
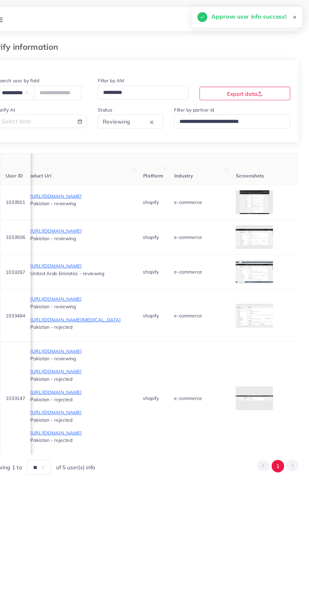
scroll to position [0, 404]
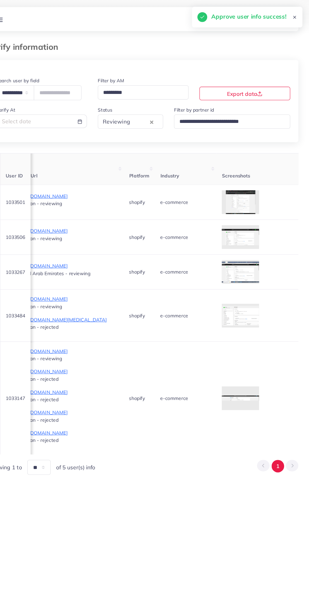
click at [0, 0] on div at bounding box center [0, 0] width 0 height 0
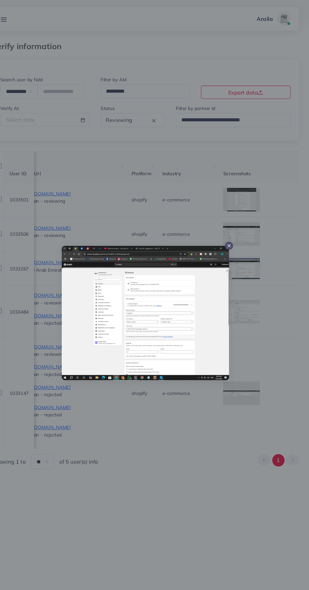
click at [190, 457] on div at bounding box center [154, 295] width 309 height 590
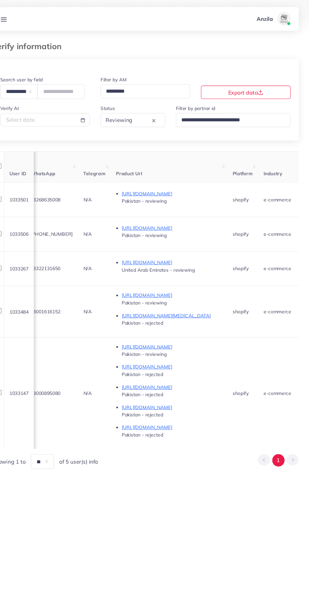
scroll to position [0, 307]
copy span "03268635008"
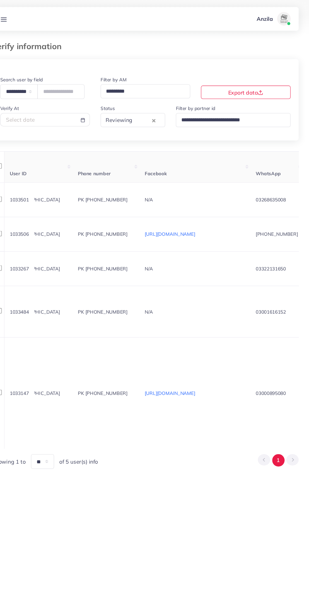
scroll to position [0, 0]
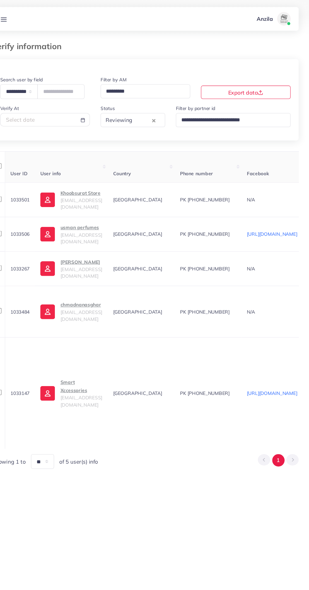
click at [90, 184] on p "Khoobsurat Store" at bounding box center [93, 182] width 39 height 8
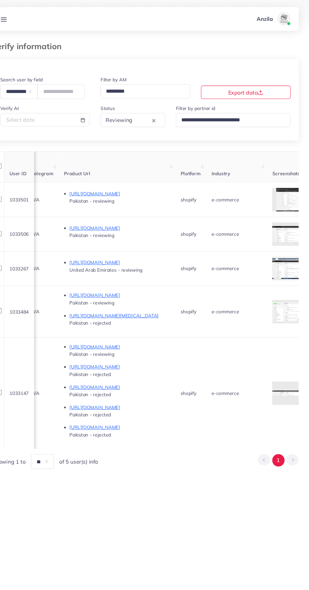
scroll to position [0, 757]
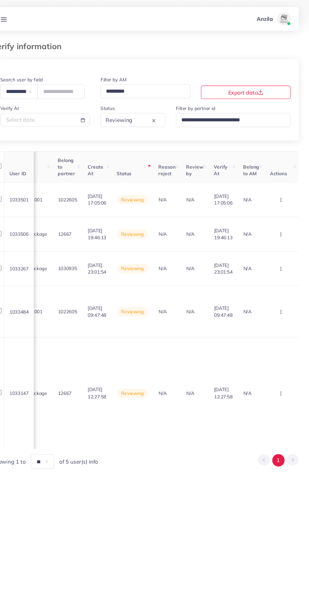
click at [273, 190] on button "button" at bounding box center [283, 188] width 22 height 14
click at [269, 220] on link "Reject" at bounding box center [272, 222] width 50 height 14
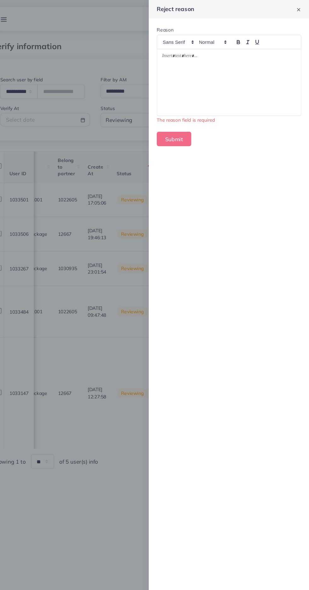
click at [276, 87] on div at bounding box center [232, 77] width 135 height 63
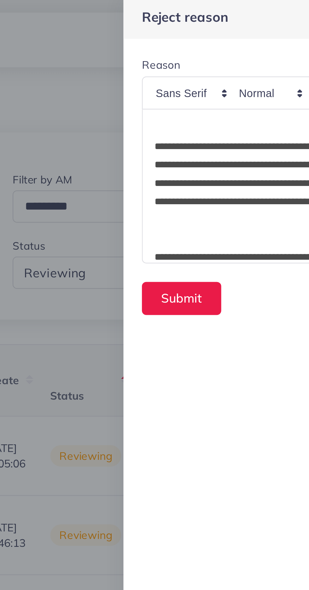
scroll to position [76, 0]
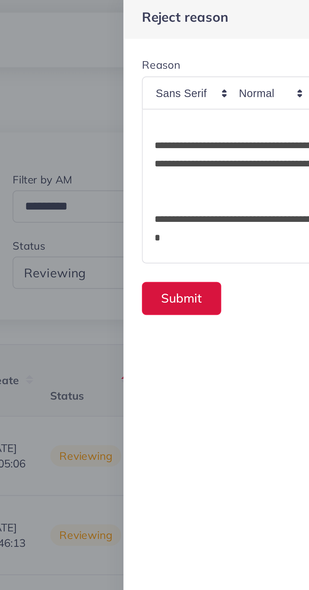
click at [174, 122] on button "Submit" at bounding box center [181, 124] width 32 height 14
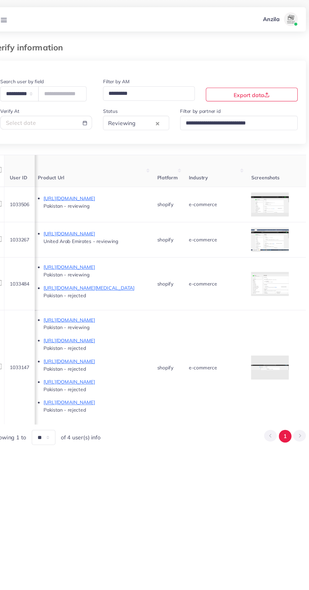
scroll to position [0, 379]
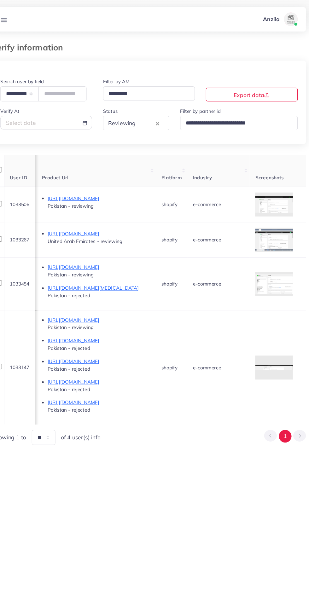
click at [0, 0] on div at bounding box center [0, 0] width 0 height 0
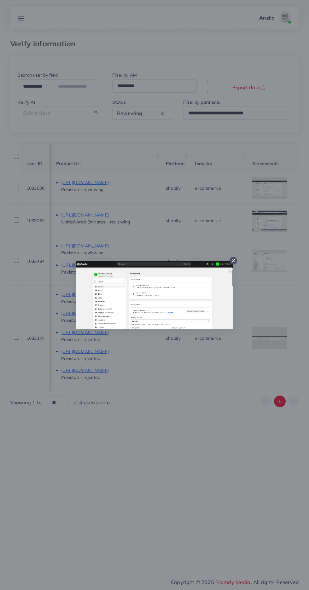
click at [212, 398] on div at bounding box center [154, 295] width 309 height 590
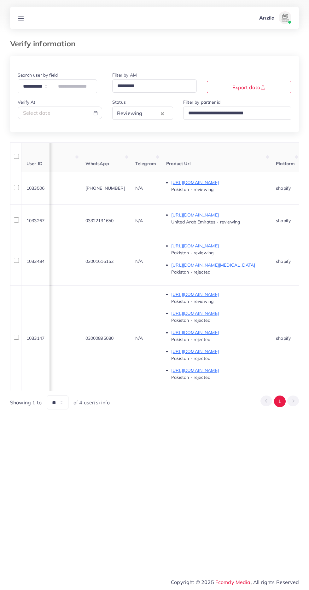
scroll to position [0, 269]
copy span "+923367357075"
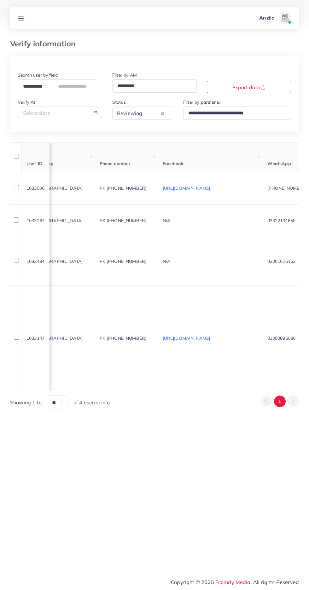
scroll to position [0, 0]
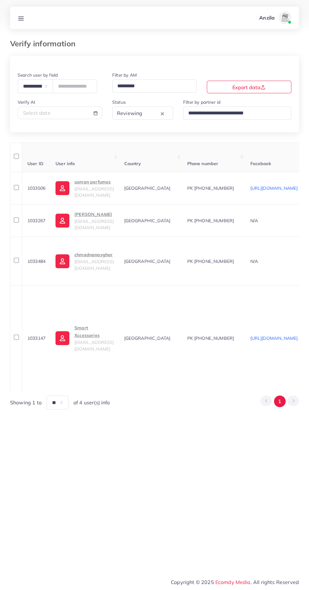
click at [90, 185] on p "usman perfumes" at bounding box center [93, 182] width 39 height 8
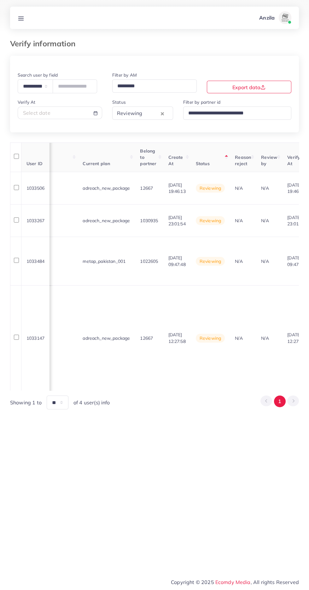
scroll to position [0, 757]
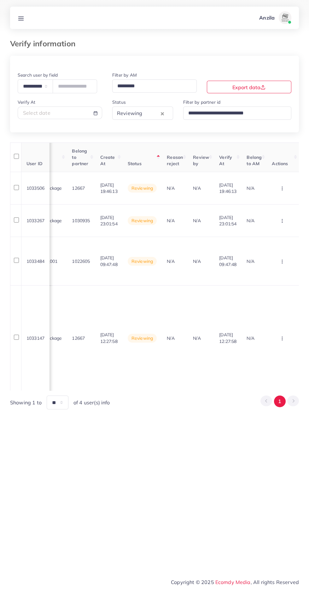
click at [281, 189] on icon "button" at bounding box center [281, 188] width 5 height 5
click at [273, 209] on span "Approve" at bounding box center [264, 207] width 21 height 6
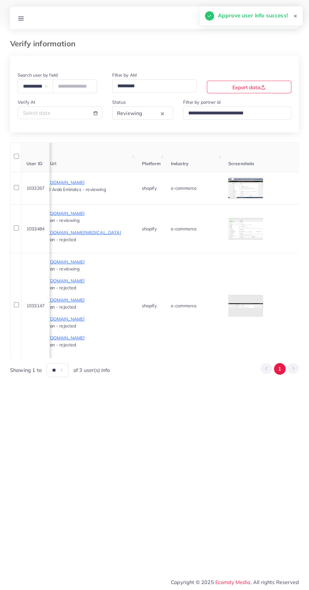
scroll to position [0, 389]
click at [0, 0] on div at bounding box center [0, 0] width 0 height 0
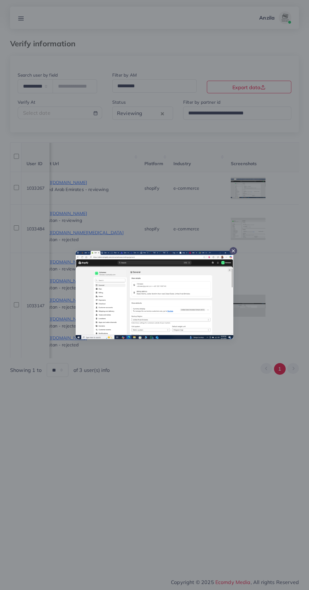
click at [184, 428] on div at bounding box center [154, 295] width 309 height 590
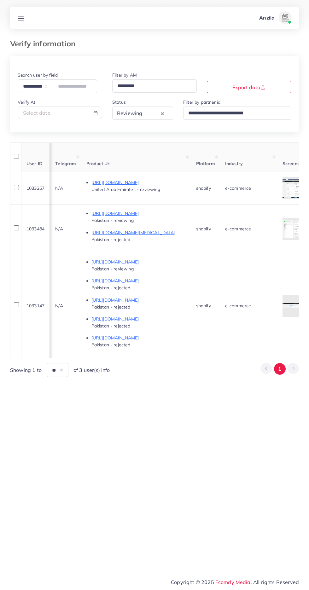
scroll to position [0, 296]
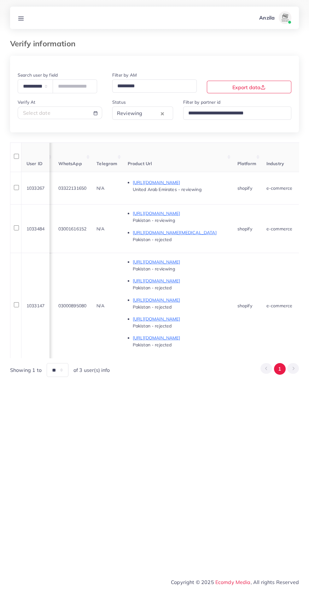
copy span "03322131650"
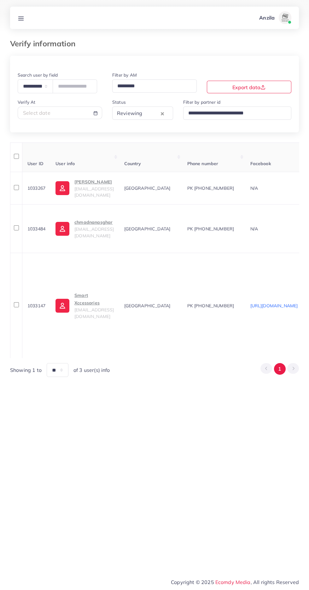
click at [96, 195] on span "princesiduu@gmail.com" at bounding box center [93, 192] width 39 height 12
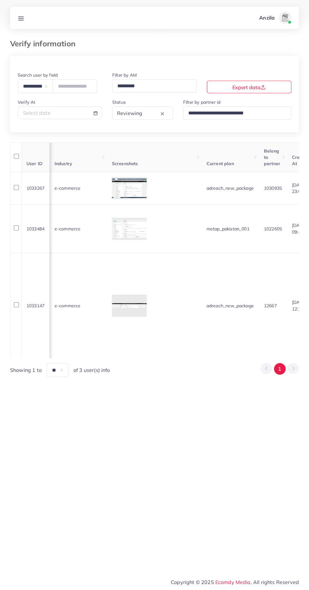
scroll to position [0, 741]
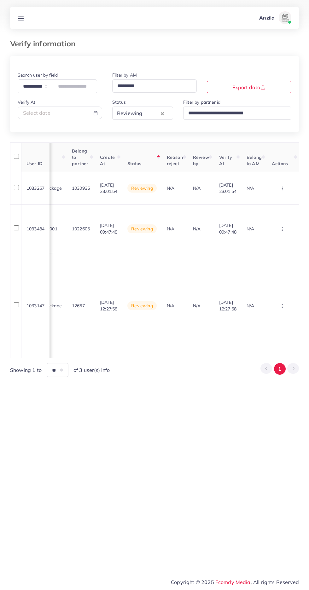
click at [282, 189] on circle "button" at bounding box center [282, 188] width 0 height 0
click at [273, 220] on link "Reject" at bounding box center [272, 222] width 50 height 14
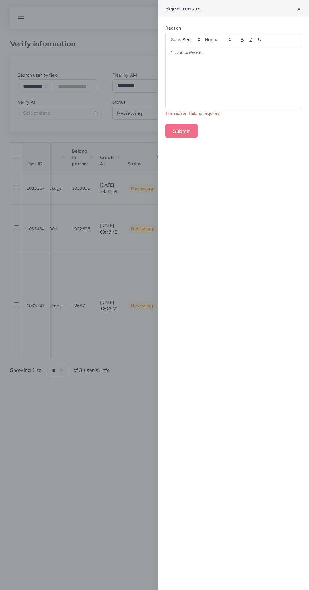
click at [259, 79] on div at bounding box center [232, 77] width 135 height 63
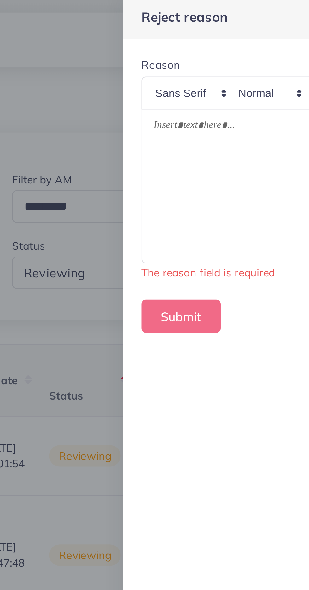
scroll to position [0, 0]
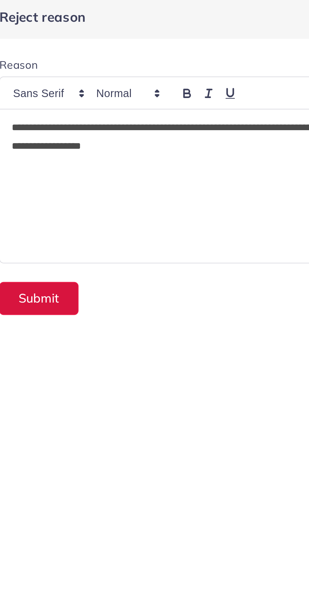
click at [187, 126] on button "Submit" at bounding box center [181, 124] width 32 height 14
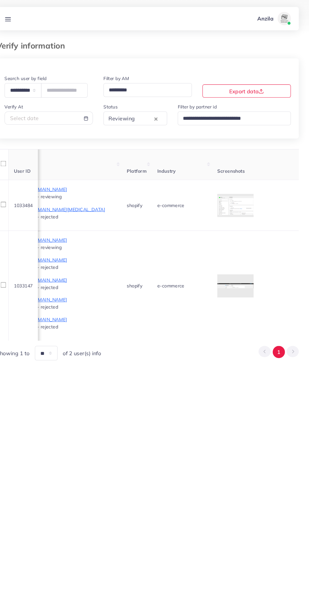
scroll to position [0, 399]
click at [216, 192] on td "e-commerce" at bounding box center [187, 196] width 57 height 49
click at [0, 0] on div at bounding box center [0, 0] width 0 height 0
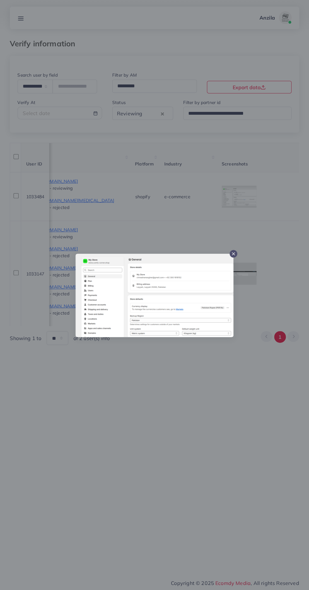
click at [174, 469] on div at bounding box center [154, 295] width 309 height 590
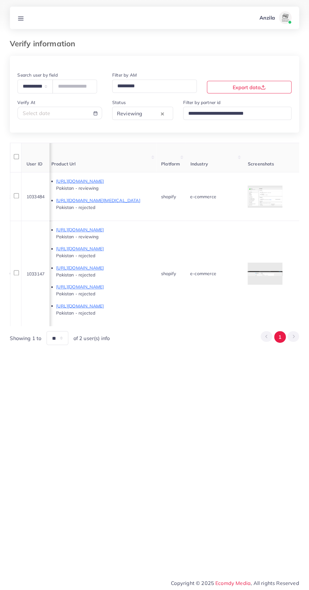
scroll to position [0, 373]
click at [0, 0] on div at bounding box center [0, 0] width 0 height 0
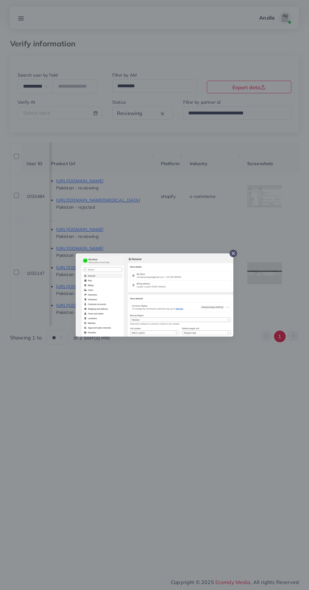
click at [174, 483] on div at bounding box center [154, 295] width 309 height 590
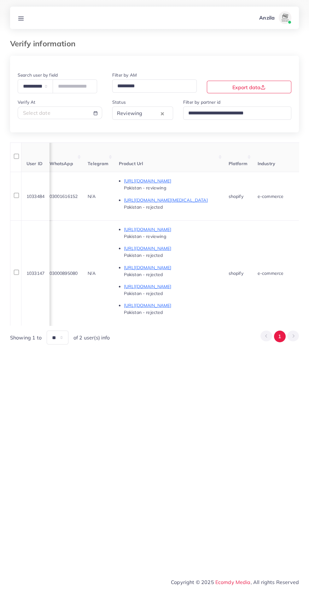
scroll to position [0, 276]
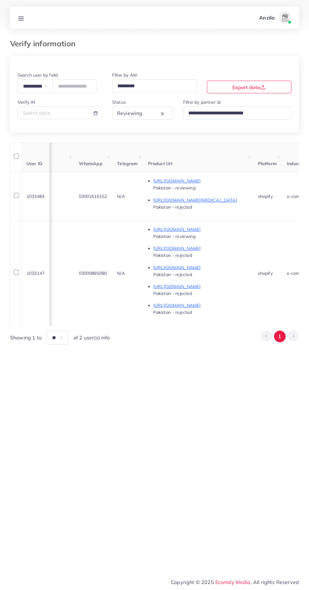
copy span "03001616152"
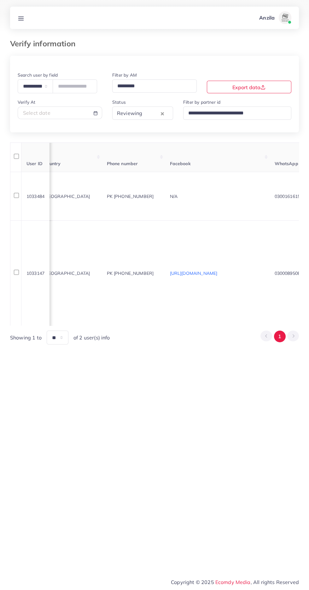
scroll to position [0, 0]
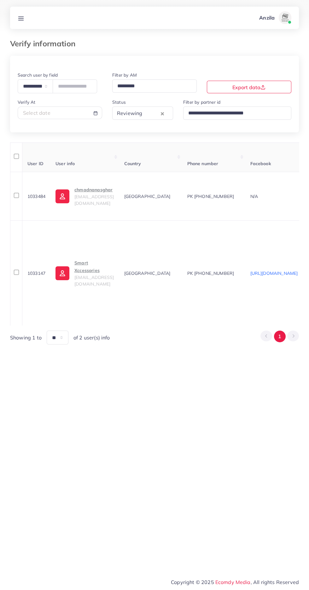
click at [89, 193] on p "chmadnanasghar" at bounding box center [93, 190] width 39 height 8
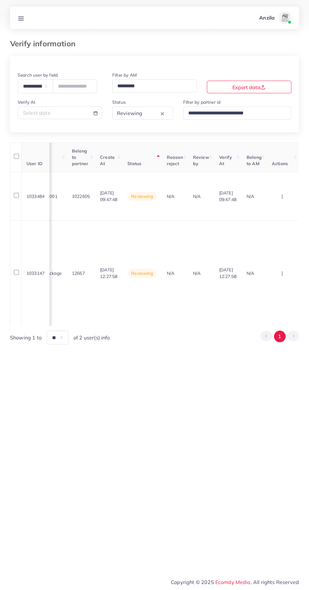
click at [282, 197] on circle "button" at bounding box center [282, 196] width 0 height 0
click at [279, 226] on link "Reject" at bounding box center [272, 229] width 50 height 14
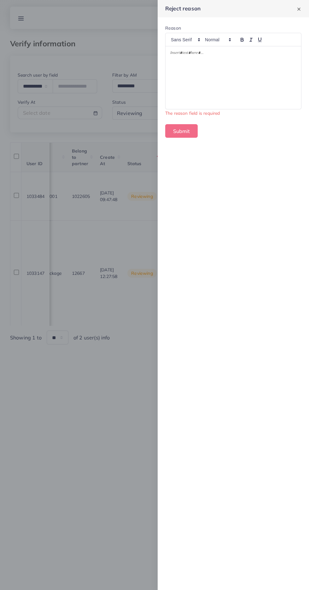
click at [197, 75] on div at bounding box center [232, 77] width 135 height 63
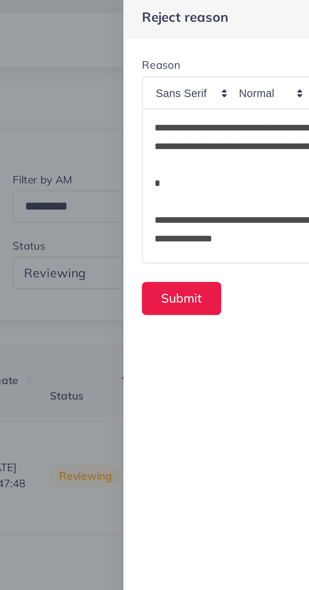
scroll to position [68, 0]
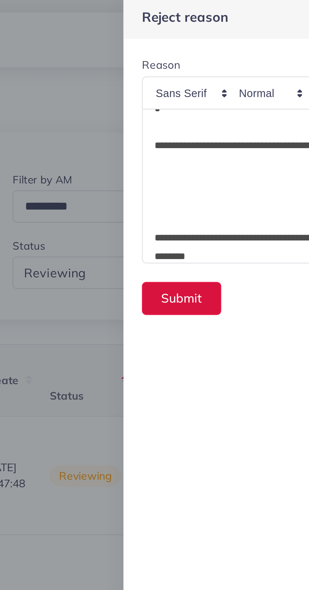
click at [174, 123] on button "Submit" at bounding box center [181, 124] width 32 height 14
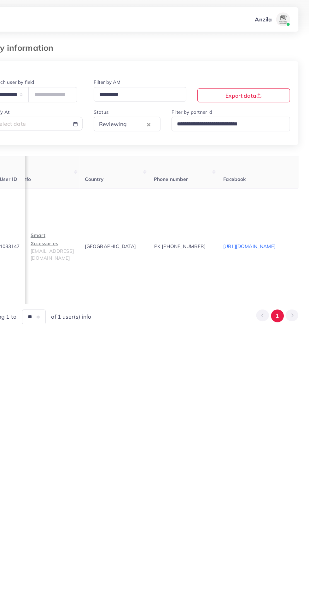
scroll to position [0, 0]
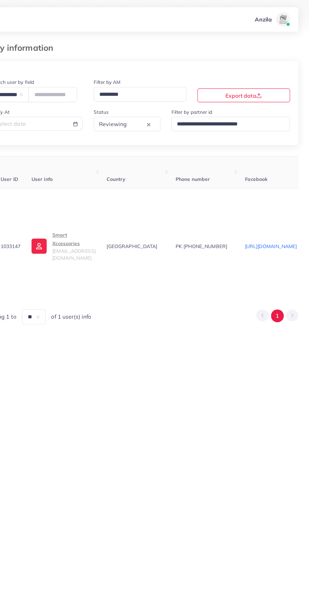
click at [88, 220] on p "Smart Xccessories" at bounding box center [93, 218] width 39 height 15
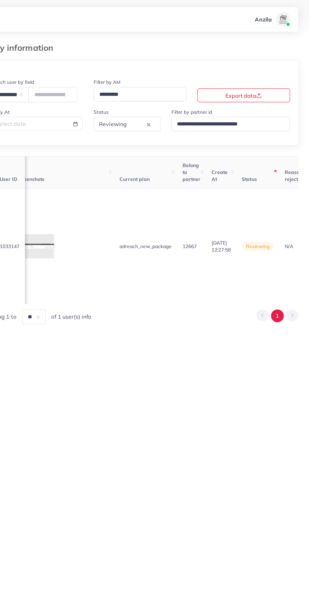
scroll to position [0, 737]
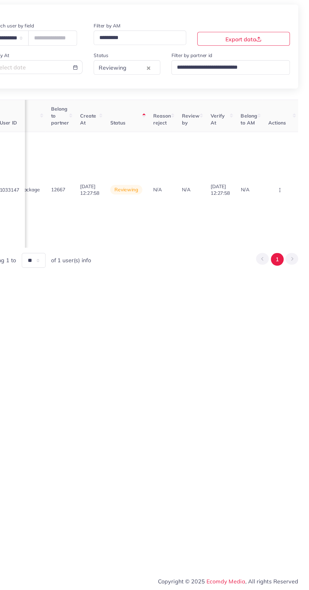
click at [282, 225] on circle "button" at bounding box center [282, 225] width 0 height 0
click at [275, 187] on link "Reject" at bounding box center [272, 192] width 50 height 14
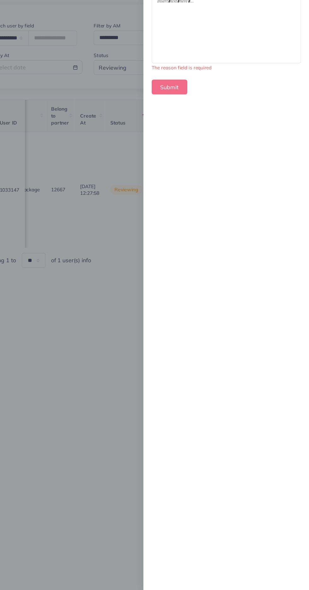
click at [191, 87] on div at bounding box center [232, 77] width 135 height 63
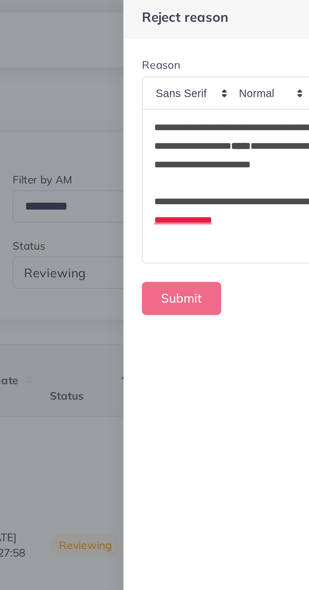
scroll to position [0, 0]
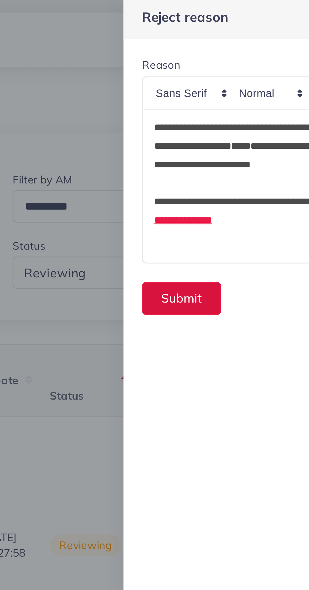
click at [177, 126] on button "Submit" at bounding box center [181, 124] width 32 height 14
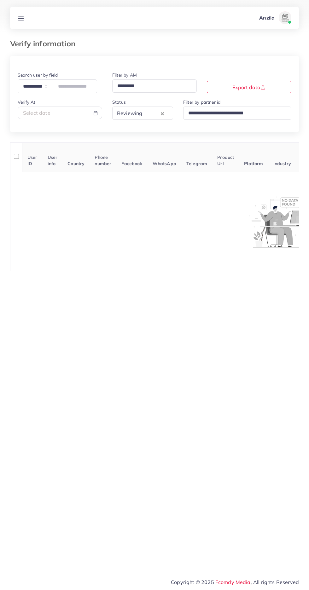
click at [20, 17] on line at bounding box center [21, 17] width 5 height 0
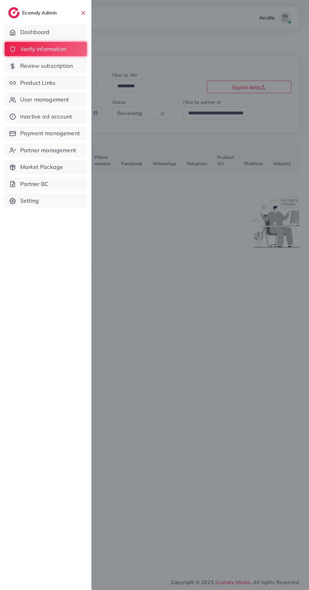
click at [22, 84] on span "Product Links" at bounding box center [37, 83] width 35 height 8
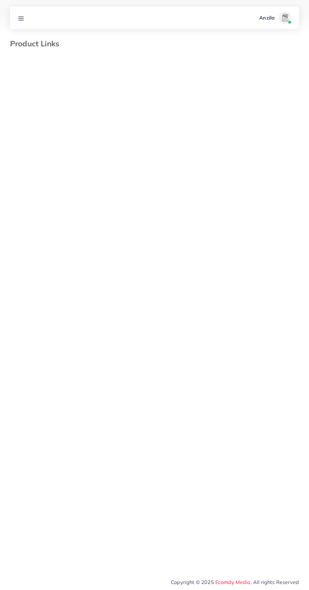
select select "*********"
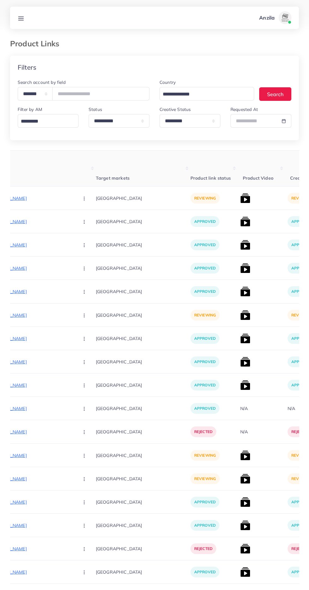
click at [20, 17] on line at bounding box center [21, 17] width 5 height 0
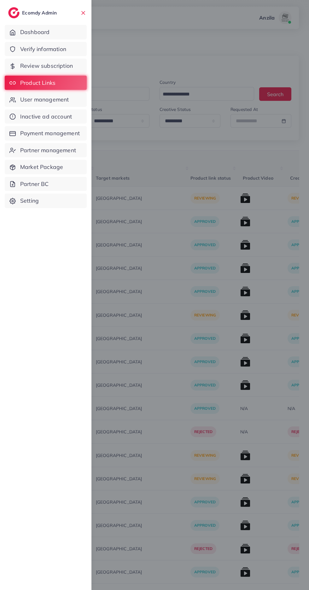
click at [54, 49] on span "Verify information" at bounding box center [43, 49] width 46 height 8
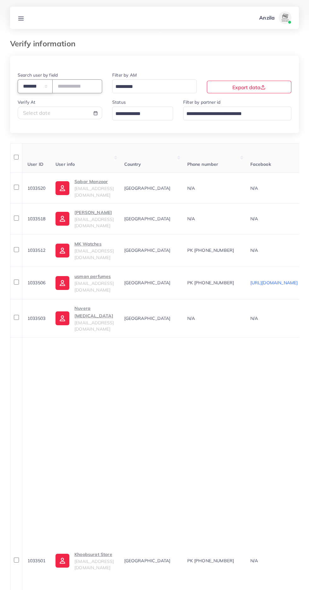
click at [38, 86] on select "**********" at bounding box center [35, 86] width 35 height 14
click at [87, 86] on input "number" at bounding box center [77, 86] width 50 height 14
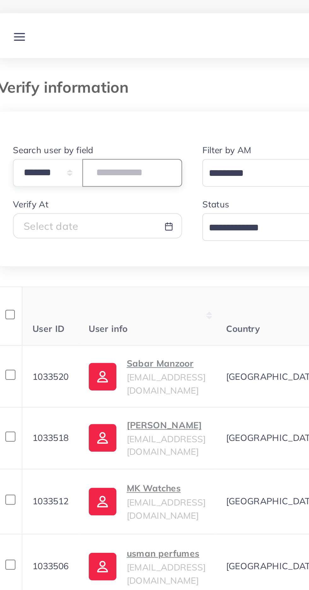
type input "*******"
click at [124, 63] on div at bounding box center [154, 63] width 289 height 15
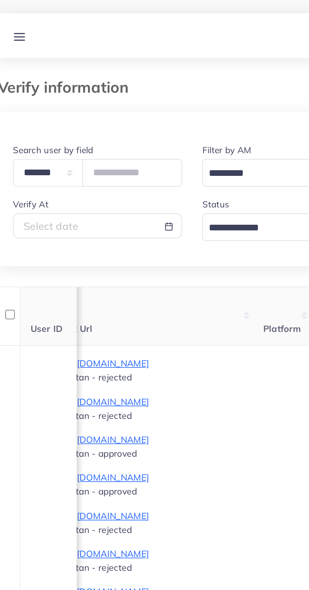
click at [26, 20] on link at bounding box center [21, 18] width 12 height 8
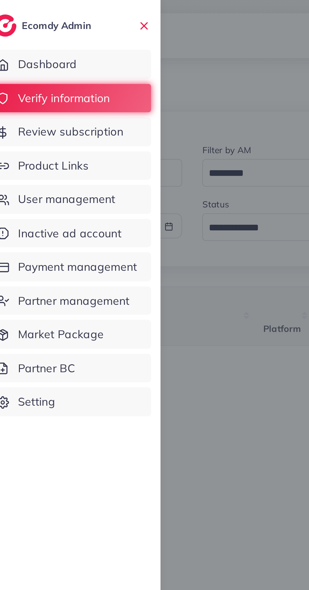
click at [55, 82] on span "Product Links" at bounding box center [37, 83] width 35 height 8
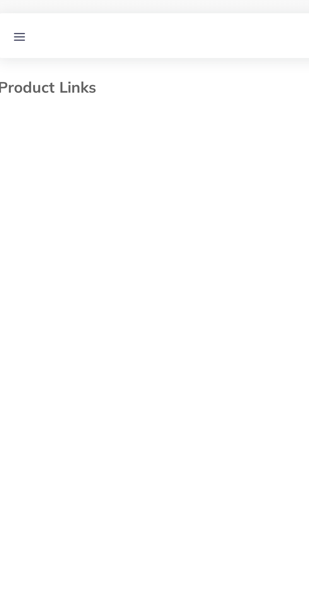
select select "*********"
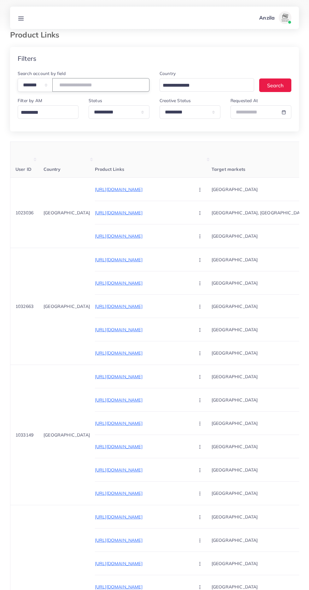
click at [95, 85] on input "number" at bounding box center [100, 85] width 97 height 14
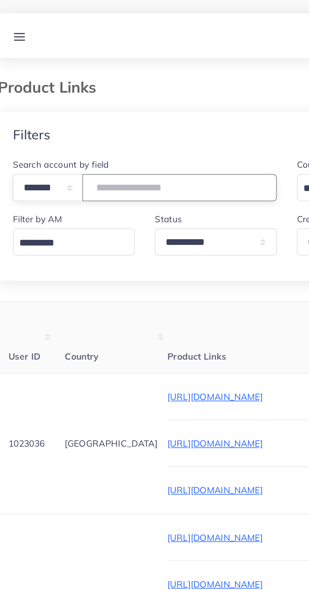
type input "*******"
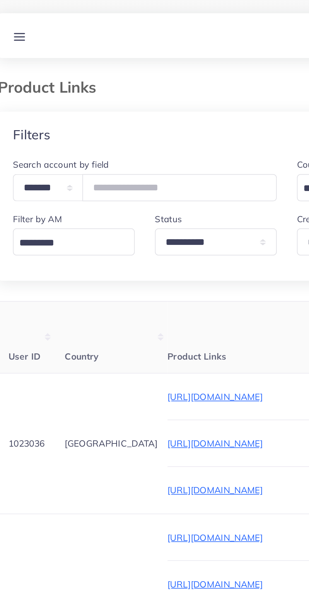
click at [122, 72] on div "Filters" at bounding box center [154, 67] width 289 height 23
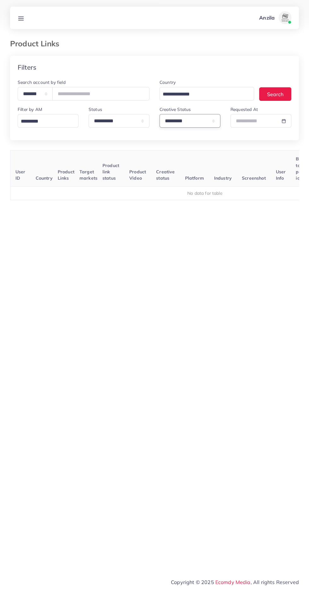
click at [195, 123] on select "**********" at bounding box center [189, 121] width 61 height 14
select select
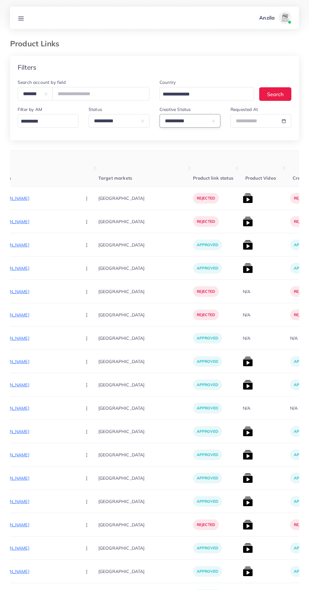
scroll to position [0, 113]
click at [38, 202] on p "https://bkonline.store/products/wooden-roller-foot-massager" at bounding box center [28, 198] width 95 height 8
click at [76, 199] on button "button" at bounding box center [87, 198] width 22 height 14
click at [89, 216] on span "Approve" at bounding box center [99, 217] width 21 height 6
click at [242, 197] on img at bounding box center [247, 198] width 10 height 10
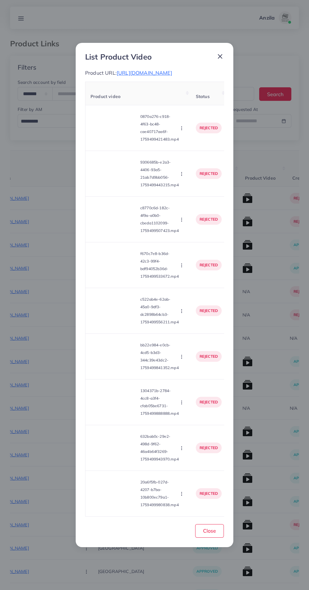
click at [116, 136] on video at bounding box center [113, 128] width 47 height 28
click at [103, 133] on div at bounding box center [113, 128] width 47 height 28
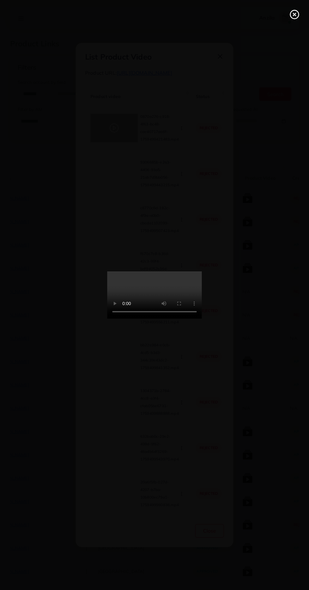
click at [292, 18] on icon at bounding box center [294, 14] width 10 height 10
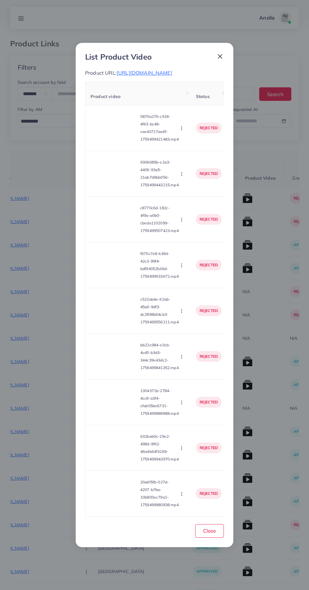
click at [181, 130] on circle "button" at bounding box center [181, 129] width 0 height 0
click at [200, 146] on span "Approve" at bounding box center [195, 143] width 21 height 6
click at [181, 129] on circle "button" at bounding box center [181, 128] width 0 height 0
click at [201, 162] on link "Reject" at bounding box center [196, 157] width 50 height 14
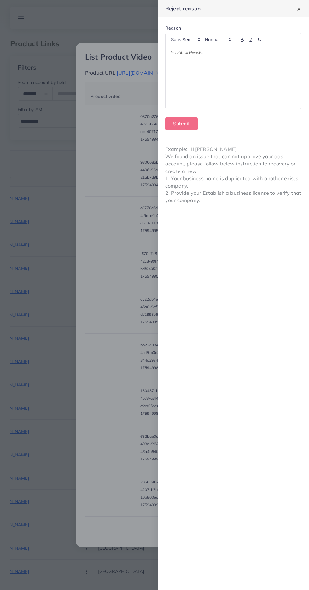
click at [250, 79] on div at bounding box center [232, 77] width 135 height 63
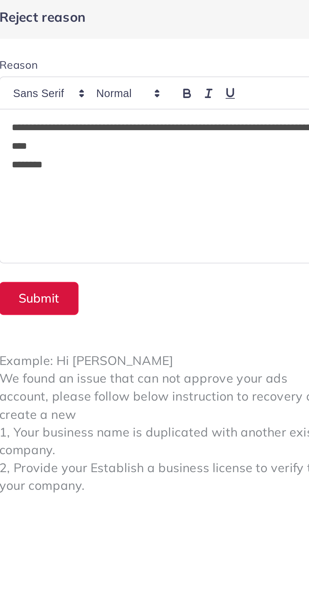
click at [180, 126] on button "Submit" at bounding box center [181, 124] width 32 height 14
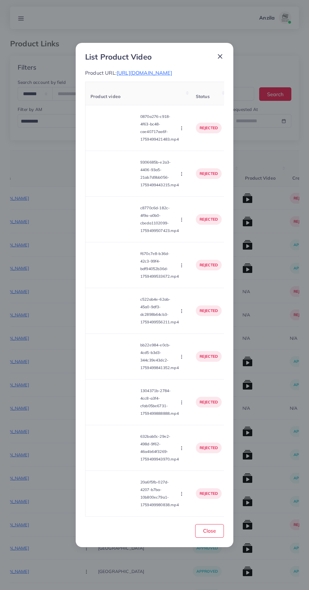
click at [103, 170] on video at bounding box center [113, 173] width 47 height 28
click at [110, 179] on icon at bounding box center [114, 174] width 10 height 10
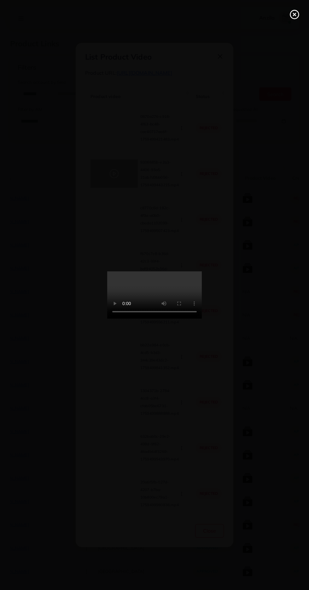
click at [293, 19] on circle at bounding box center [294, 14] width 9 height 9
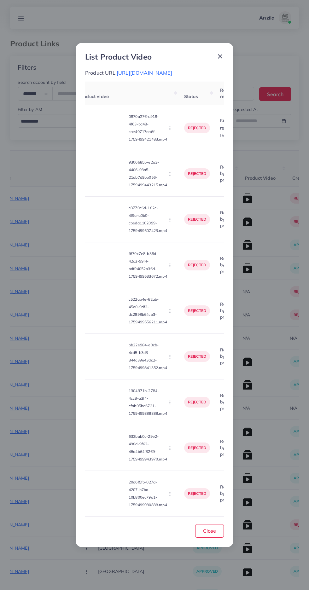
scroll to position [0, 11]
click at [172, 176] on icon "button" at bounding box center [170, 173] width 5 height 5
click at [194, 192] on span "Approve" at bounding box center [191, 189] width 21 height 6
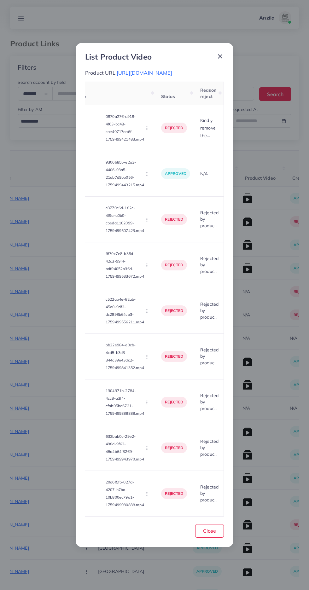
click at [147, 176] on icon "button" at bounding box center [146, 173] width 5 height 5
click at [158, 205] on span "Reject" at bounding box center [165, 203] width 15 height 6
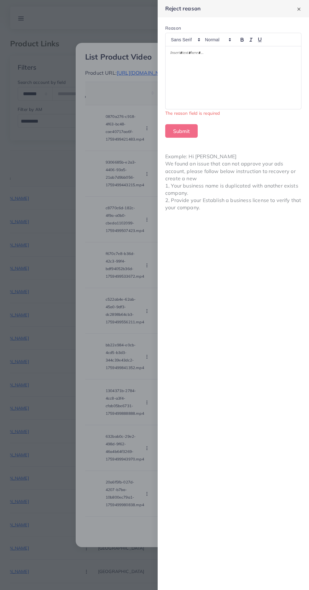
click at [197, 75] on div at bounding box center [232, 77] width 135 height 63
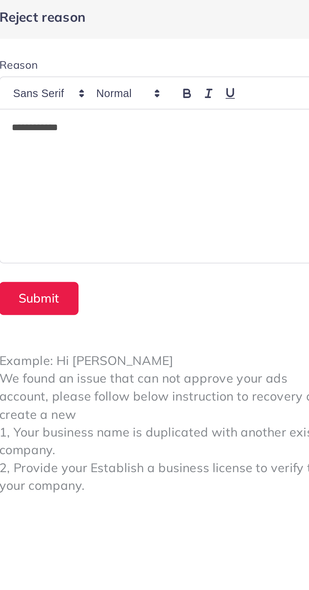
click at [176, 52] on p "**********" at bounding box center [233, 54] width 126 height 8
click at [173, 54] on p "**********" at bounding box center [233, 54] width 126 height 8
click at [175, 55] on p "**********" at bounding box center [233, 54] width 126 height 8
click at [203, 52] on p "**********" at bounding box center [233, 54] width 126 height 8
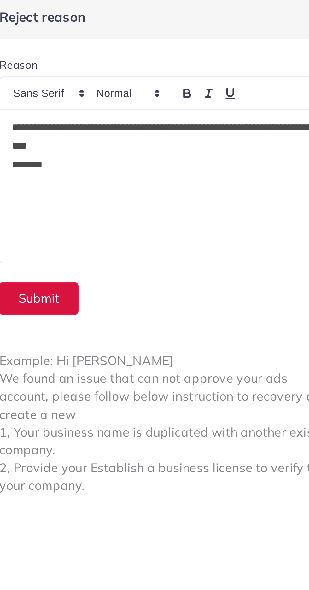
click at [182, 126] on button "Submit" at bounding box center [181, 124] width 32 height 14
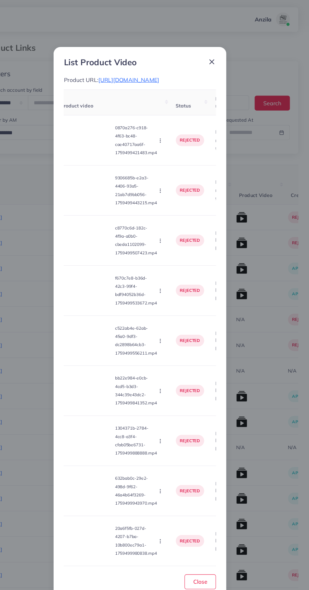
scroll to position [0, 1]
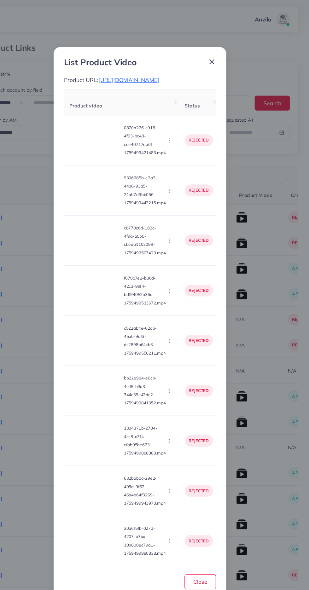
click at [181, 220] on circle "button" at bounding box center [181, 220] width 0 height 0
click at [112, 229] on video at bounding box center [113, 219] width 47 height 28
click at [112, 229] on div at bounding box center [113, 219] width 47 height 28
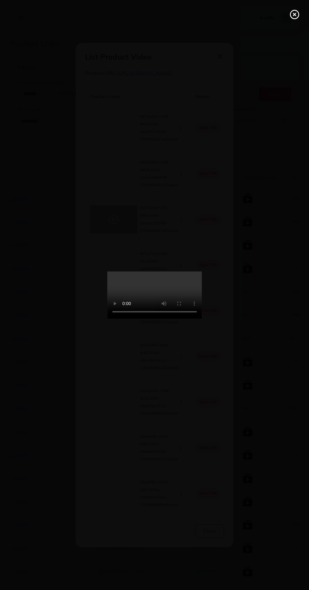
click at [292, 13] on icon at bounding box center [294, 14] width 10 height 10
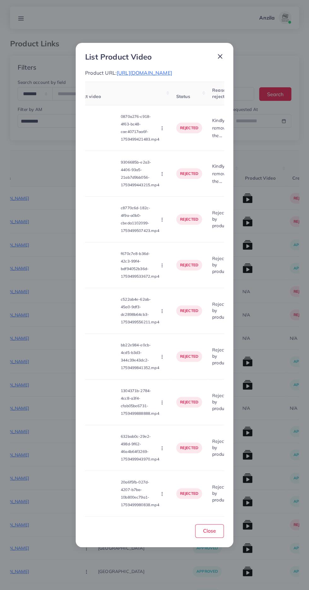
scroll to position [0, 0]
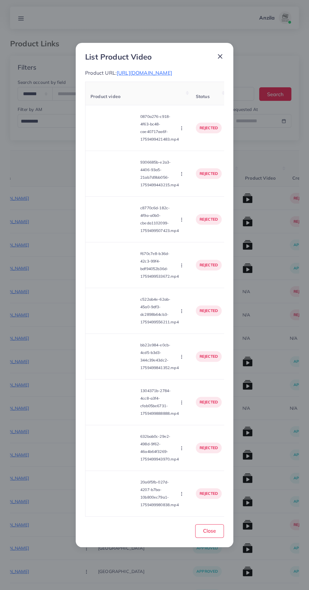
click at [182, 222] on icon "button" at bounding box center [181, 219] width 5 height 5
click at [196, 238] on span "Approve" at bounding box center [195, 235] width 21 height 6
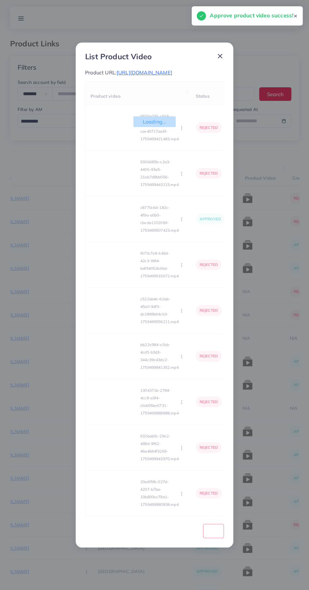
click at [182, 226] on div "Loading... Product video Status Reason reject 0870a276-c918-4f63-bc48-cae40717a…" at bounding box center [154, 298] width 139 height 435
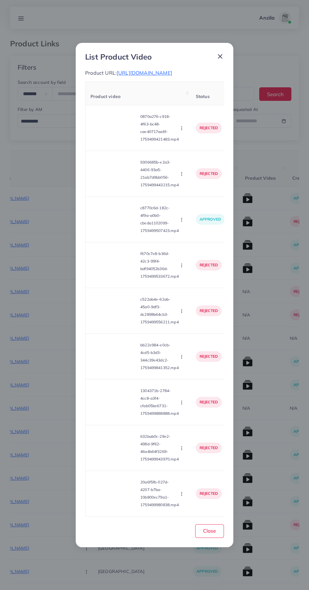
click at [182, 222] on icon "button" at bounding box center [181, 219] width 5 height 5
click at [192, 252] on span "Reject" at bounding box center [192, 248] width 15 height 6
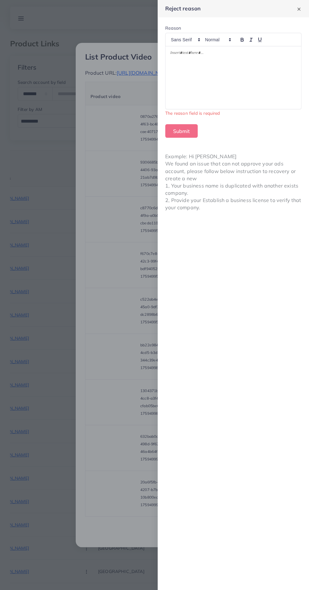
click at [250, 84] on div at bounding box center [232, 77] width 135 height 63
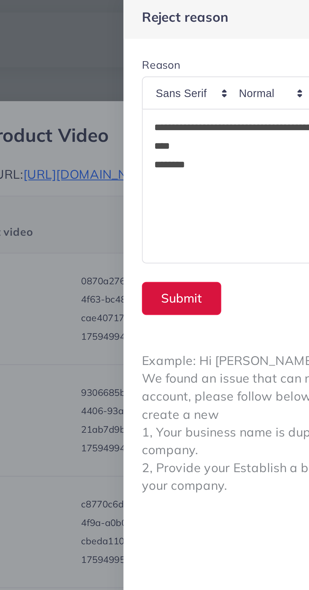
click at [175, 122] on button "Submit" at bounding box center [181, 124] width 32 height 14
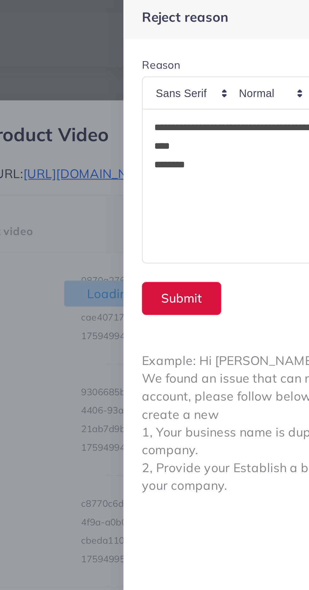
click at [182, 122] on button "Submit" at bounding box center [181, 124] width 32 height 14
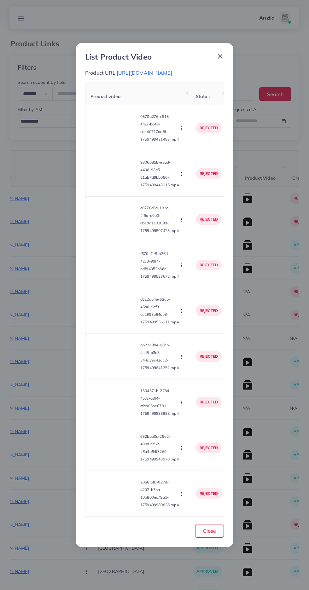
click at [109, 266] on video at bounding box center [113, 265] width 47 height 28
click at [117, 263] on div at bounding box center [113, 265] width 47 height 28
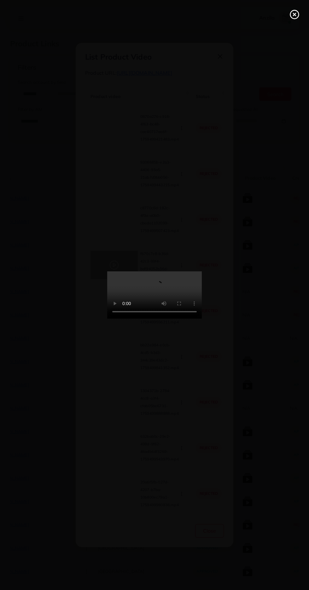
click at [294, 14] on line at bounding box center [294, 14] width 3 height 3
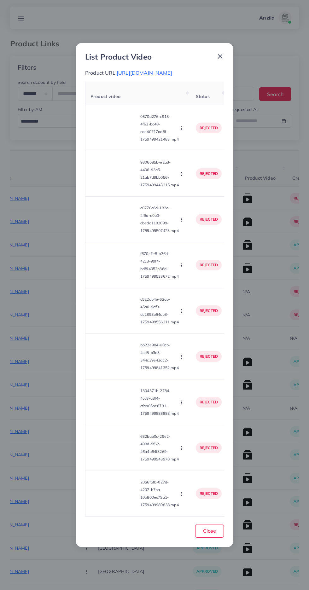
scroll to position [0, 33]
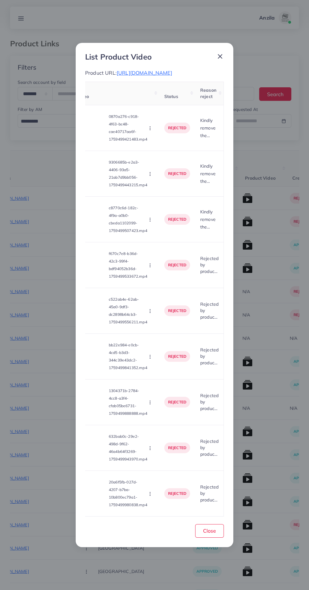
click at [150, 267] on circle "button" at bounding box center [150, 267] width 0 height 0
click at [168, 283] on span "Approve" at bounding box center [171, 280] width 21 height 6
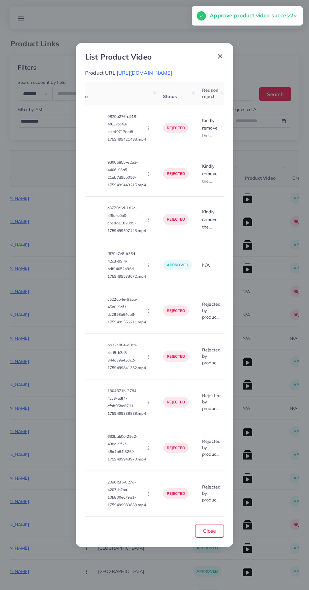
click at [150, 268] on icon "button" at bounding box center [148, 265] width 5 height 5
click at [167, 297] on span "Reject" at bounding box center [166, 294] width 15 height 6
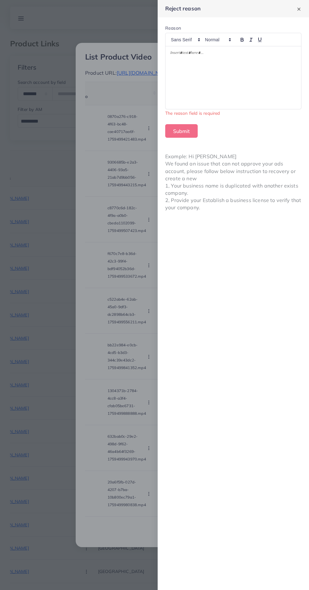
click at [236, 87] on div at bounding box center [232, 77] width 135 height 63
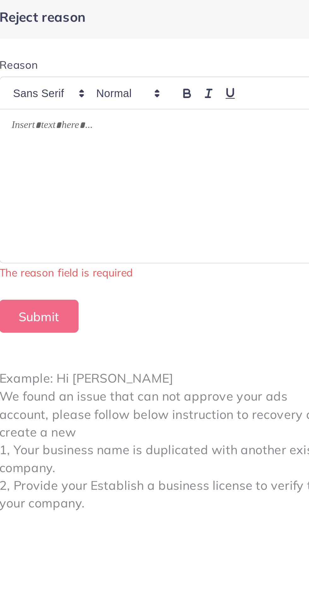
scroll to position [0, 0]
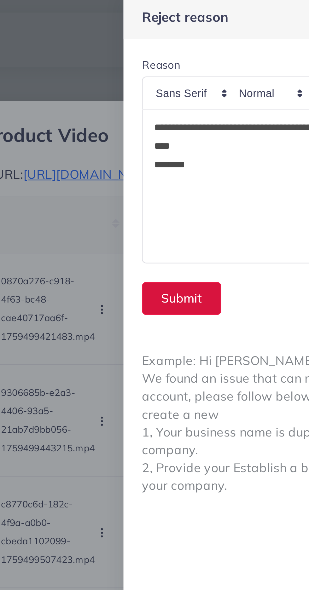
click at [178, 121] on button "Submit" at bounding box center [181, 124] width 32 height 14
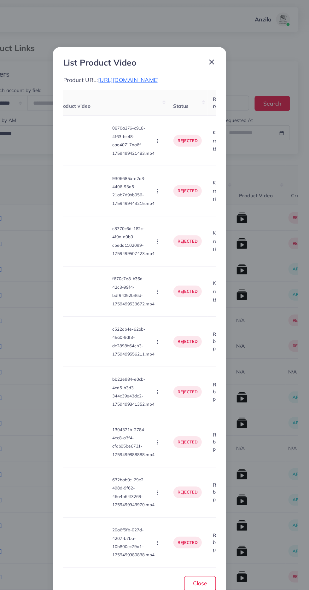
scroll to position [0, 4]
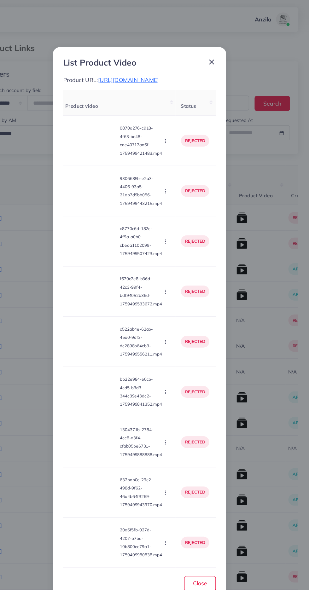
click at [179, 313] on icon "button" at bounding box center [177, 310] width 5 height 5
click at [181, 329] on icon at bounding box center [180, 326] width 4 height 4
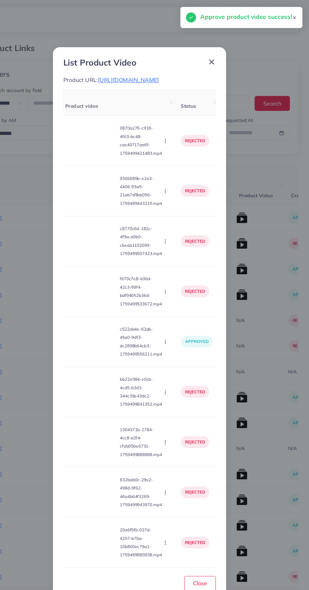
click at [178, 358] on circle "button" at bounding box center [177, 358] width 0 height 0
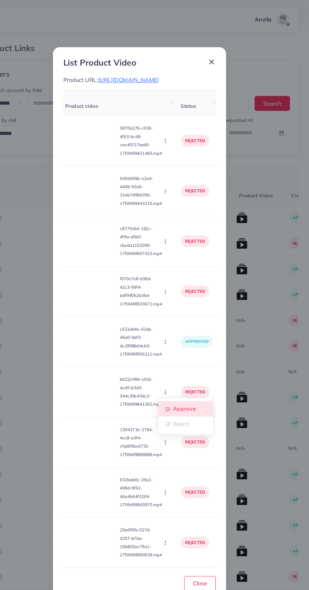
click at [192, 374] on span "Approve" at bounding box center [195, 372] width 21 height 6
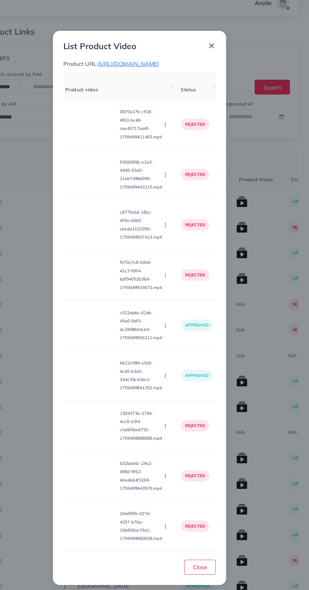
click at [178, 404] on circle "button" at bounding box center [177, 404] width 0 height 0
click at [191, 424] on link "Approve" at bounding box center [196, 417] width 50 height 14
click at [180, 450] on icon "button" at bounding box center [177, 447] width 5 height 5
click at [196, 466] on span "Approve" at bounding box center [195, 463] width 21 height 6
click at [178, 495] on circle "button" at bounding box center [177, 495] width 0 height 0
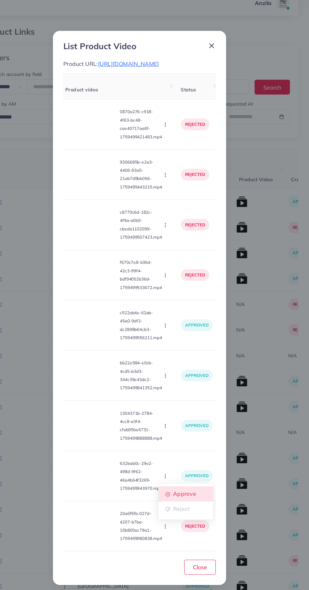
click at [196, 467] on span "Approve" at bounding box center [195, 464] width 21 height 6
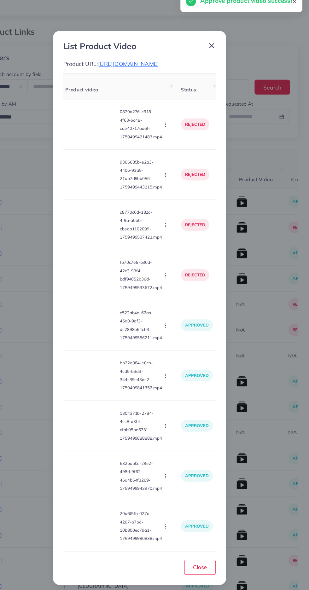
click at [179, 313] on icon "button" at bounding box center [177, 310] width 5 height 5
click at [196, 350] on ul "Approve Reject" at bounding box center [196, 332] width 50 height 33
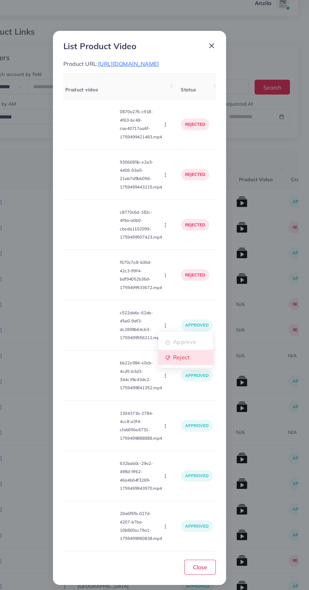
click at [195, 343] on span "Reject" at bounding box center [192, 340] width 15 height 6
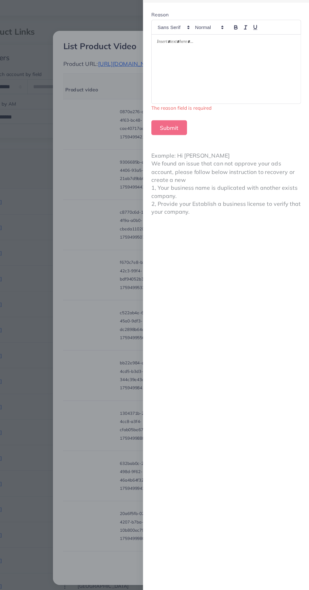
click at [278, 80] on div at bounding box center [232, 77] width 135 height 63
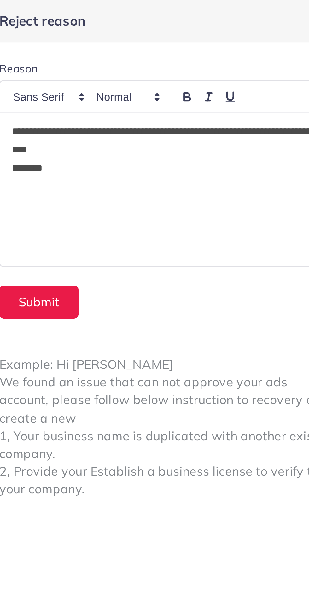
scroll to position [0, 0]
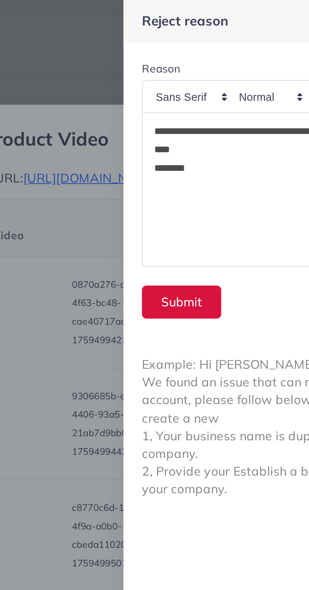
click at [174, 123] on button "Submit" at bounding box center [181, 124] width 32 height 14
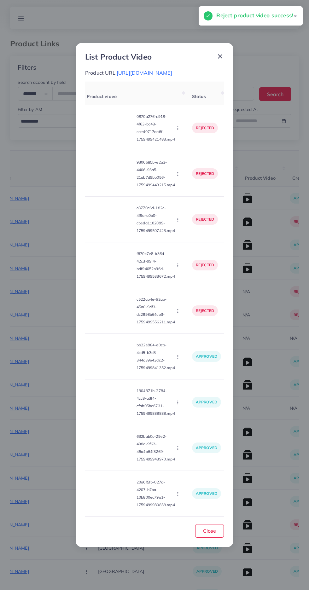
click at [178, 358] on circle "button" at bounding box center [177, 358] width 0 height 0
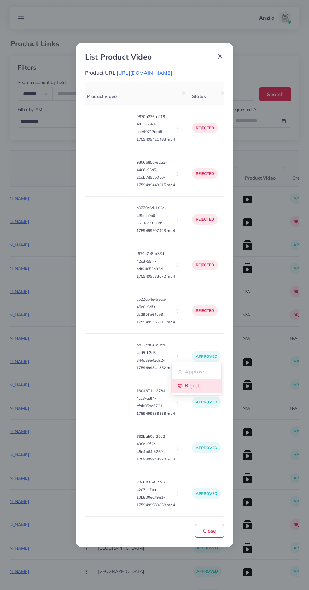
click at [181, 388] on icon at bounding box center [179, 386] width 3 height 4
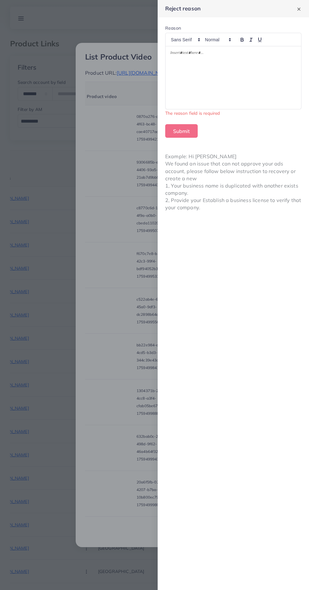
click at [189, 106] on div at bounding box center [232, 77] width 135 height 63
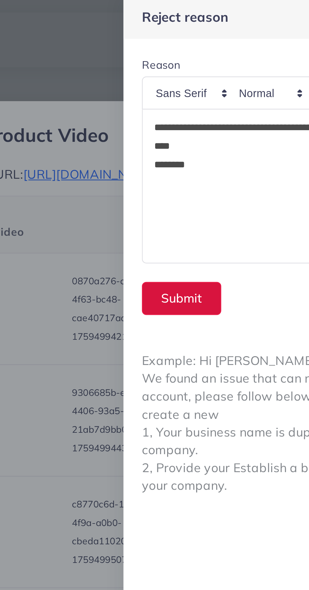
click at [175, 123] on button "Submit" at bounding box center [181, 124] width 32 height 14
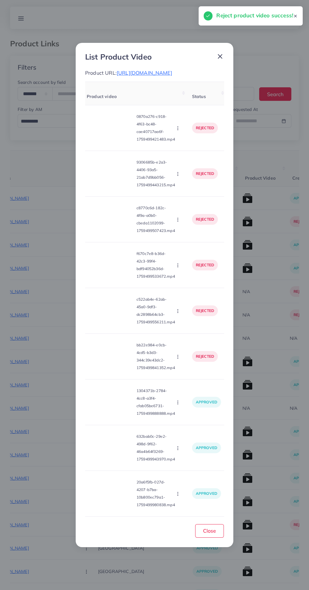
click at [178, 417] on div "1304371b-2784-4cc8-a3f4-cfab05be6731-1759499888888.mp4 Approve Reject" at bounding box center [134, 401] width 95 height 35
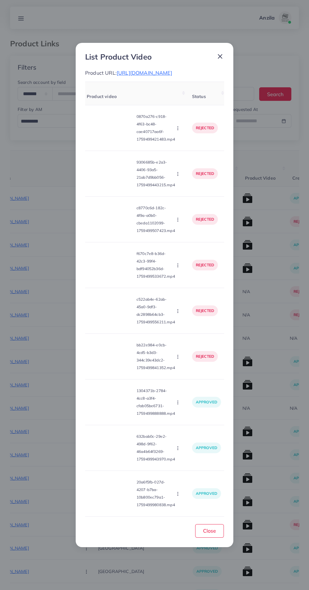
click at [179, 405] on icon "button" at bounding box center [177, 402] width 5 height 5
click at [192, 434] on span "Reject" at bounding box center [192, 431] width 15 height 6
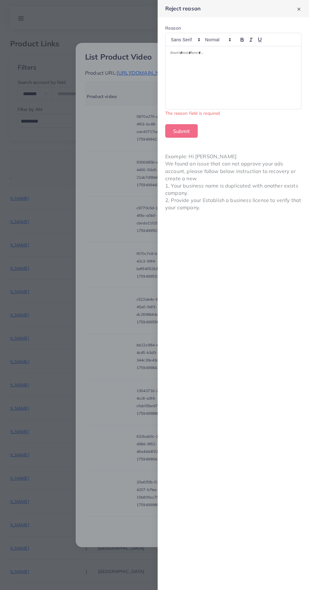
click at [173, 106] on div at bounding box center [232, 77] width 135 height 63
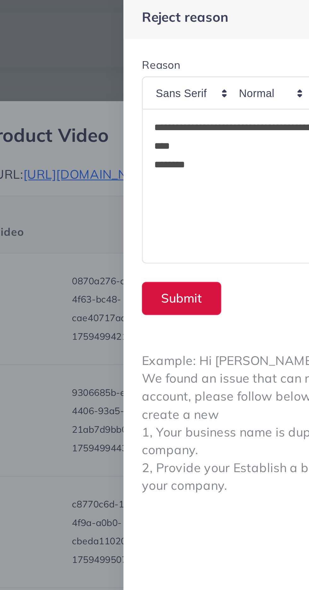
click at [174, 123] on button "Submit" at bounding box center [181, 124] width 32 height 14
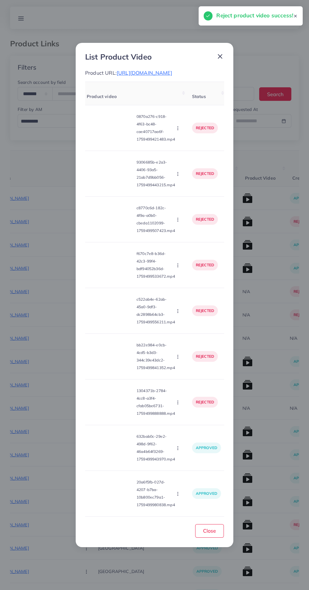
click at [179, 450] on icon "button" at bounding box center [177, 447] width 5 height 5
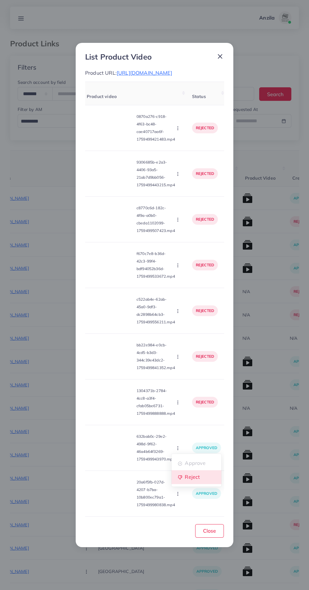
click at [186, 480] on span "Reject" at bounding box center [192, 477] width 15 height 6
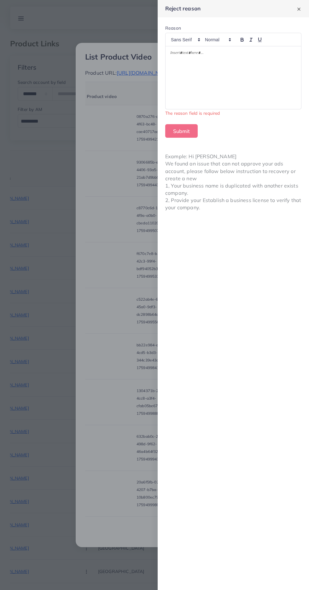
click at [183, 107] on div at bounding box center [232, 77] width 135 height 63
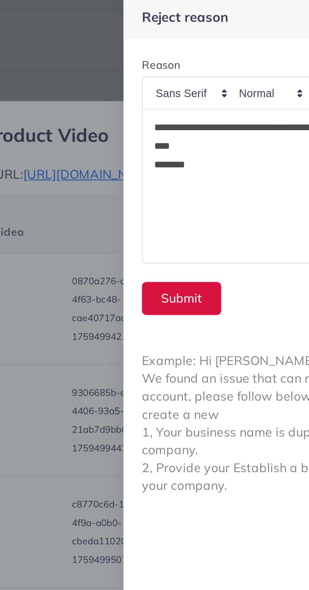
click at [174, 123] on button "Submit" at bounding box center [181, 124] width 32 height 14
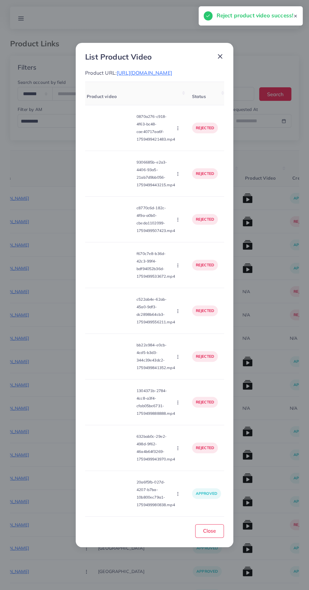
click at [179, 496] on icon "button" at bounding box center [177, 493] width 5 height 5
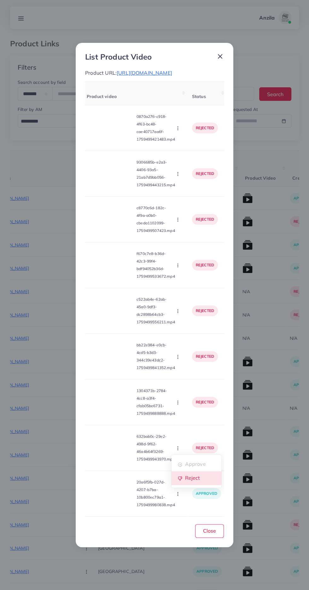
click at [197, 481] on span "Reject" at bounding box center [192, 478] width 15 height 6
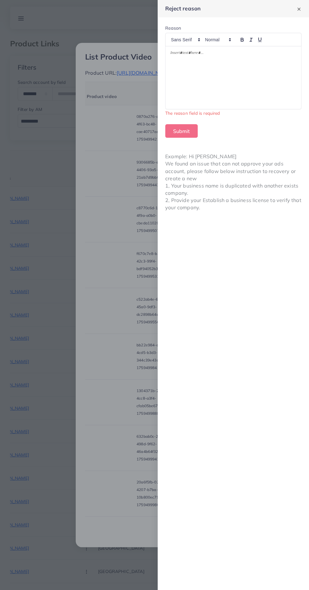
click at [187, 92] on div at bounding box center [232, 77] width 135 height 63
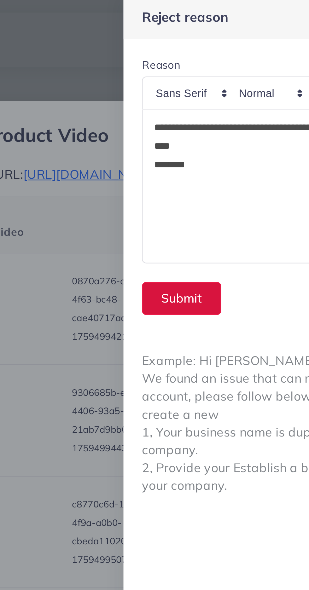
click at [174, 123] on button "Submit" at bounding box center [181, 124] width 32 height 14
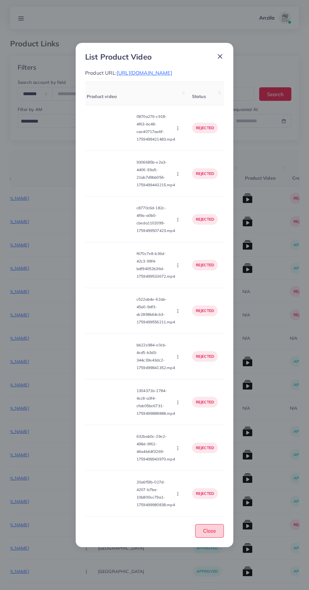
click at [215, 532] on span "Close" at bounding box center [209, 530] width 13 height 6
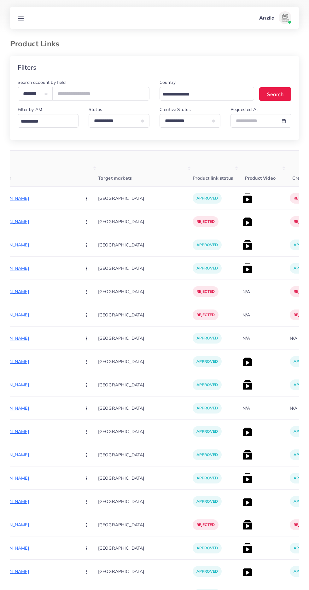
click at [21, 17] on line at bounding box center [21, 17] width 5 height 0
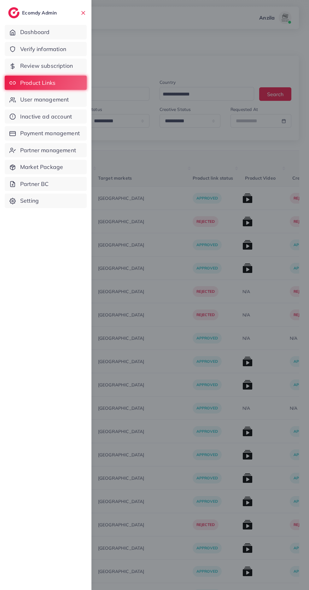
click at [31, 50] on span "Verify information" at bounding box center [43, 49] width 46 height 8
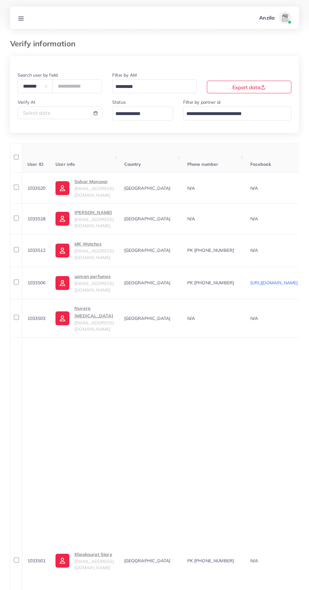
click at [120, 112] on input "Search for option" at bounding box center [139, 114] width 52 height 10
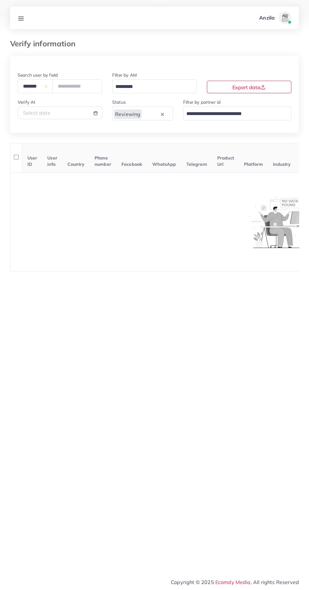
click at [24, 20] on link at bounding box center [21, 18] width 12 height 8
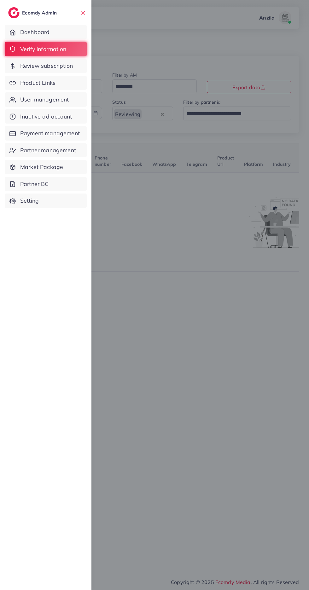
click at [67, 88] on link "Product Links" at bounding box center [46, 83] width 82 height 14
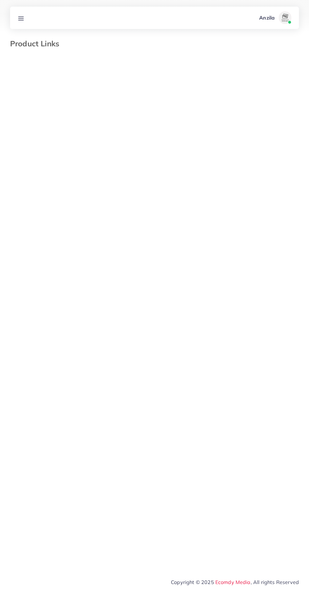
select select "*********"
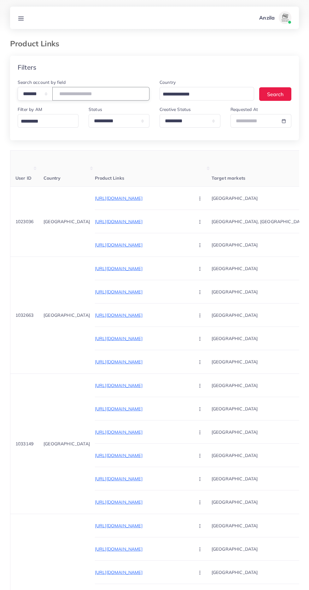
click at [107, 93] on input "number" at bounding box center [100, 94] width 97 height 14
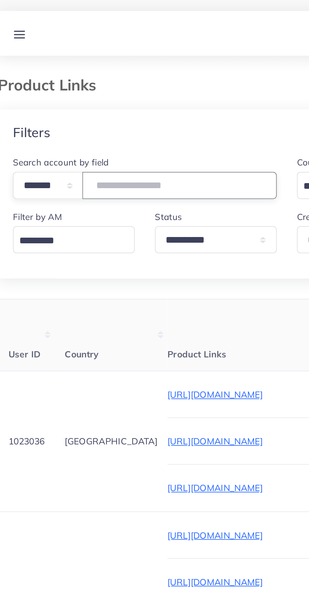
type input "*******"
click at [138, 68] on div "Filters" at bounding box center [154, 67] width 289 height 23
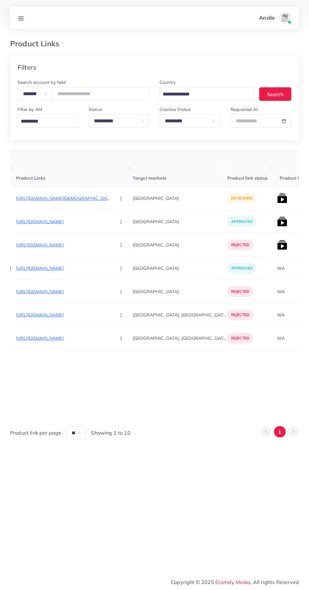
scroll to position [0, 108]
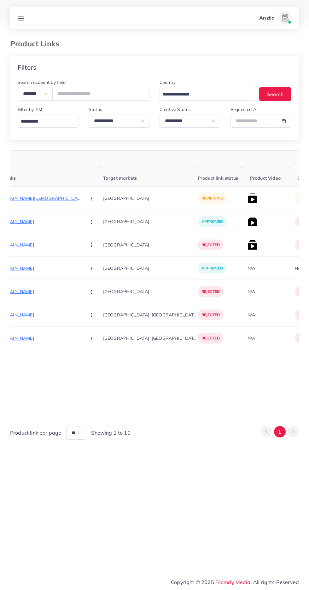
click at [42, 198] on p "https://thejstrader.store/products/new-design-long-wallet-for-female-gents" at bounding box center [33, 198] width 95 height 8
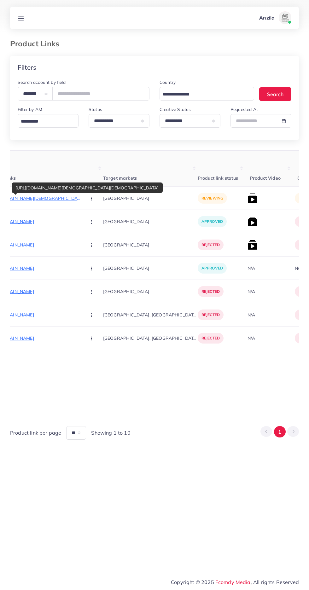
click at [89, 196] on icon "button" at bounding box center [91, 198] width 5 height 5
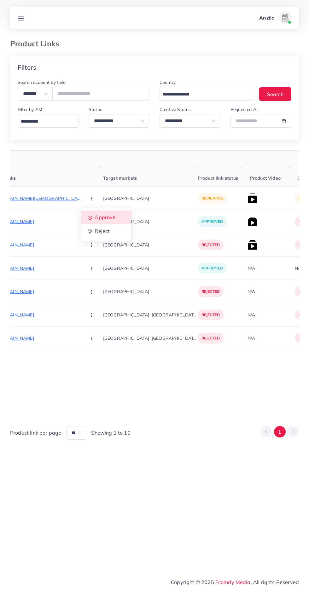
click at [95, 217] on span "Approve" at bounding box center [105, 217] width 21 height 6
click at [247, 200] on img at bounding box center [252, 198] width 10 height 10
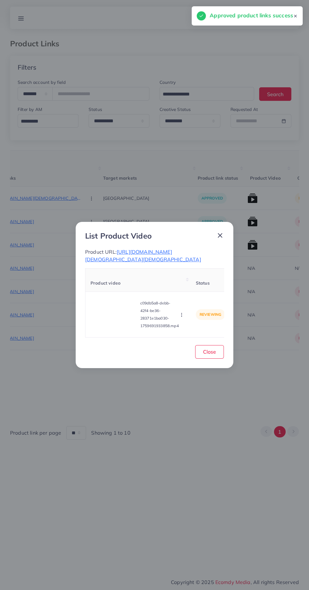
click at [112, 315] on video at bounding box center [113, 314] width 47 height 28
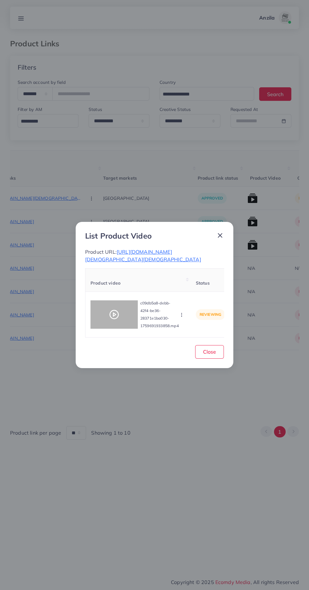
click at [121, 323] on div at bounding box center [113, 314] width 47 height 28
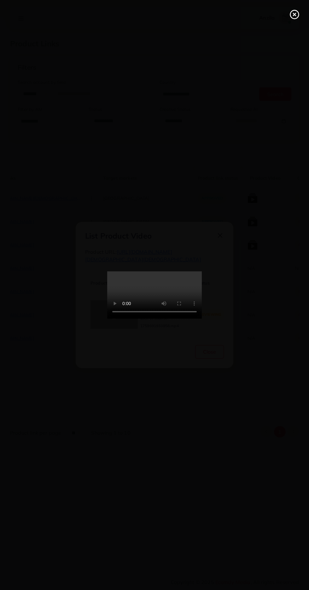
click at [292, 14] on icon at bounding box center [294, 14] width 10 height 10
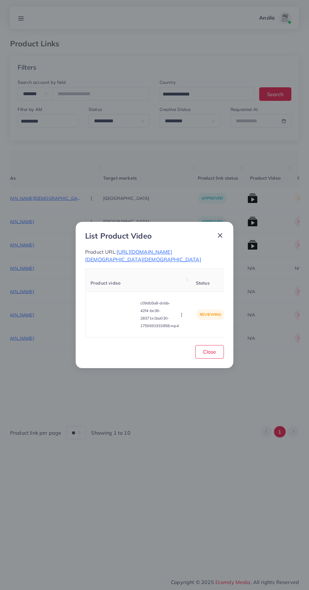
click at [181, 315] on circle "button" at bounding box center [181, 315] width 0 height 0
click at [199, 285] on span "Approve" at bounding box center [195, 285] width 21 height 6
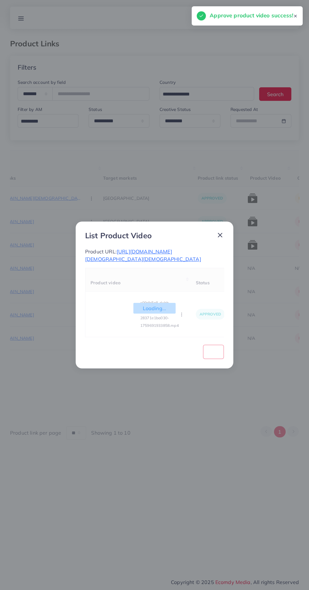
scroll to position [0, 99]
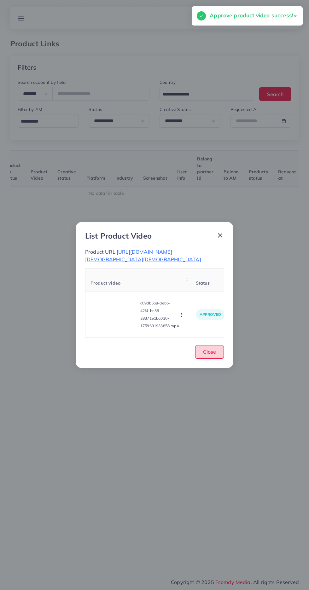
click at [218, 348] on button "Close" at bounding box center [209, 352] width 29 height 14
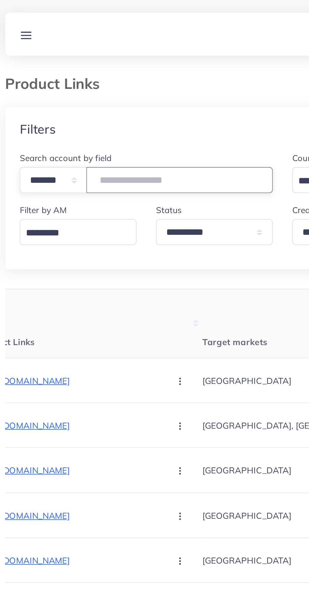
scroll to position [0, 98]
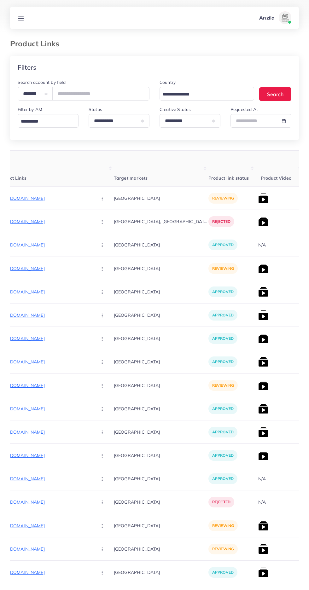
click at [21, 20] on line at bounding box center [21, 20] width 5 height 0
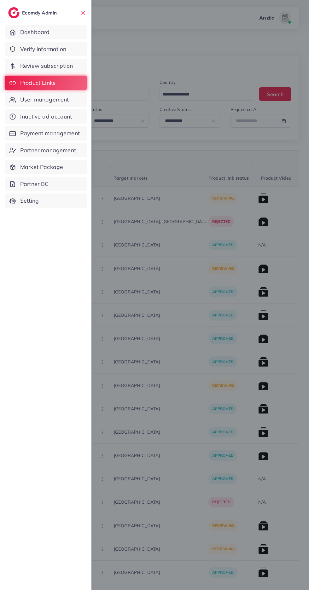
click at [27, 51] on span "Verify information" at bounding box center [43, 49] width 46 height 8
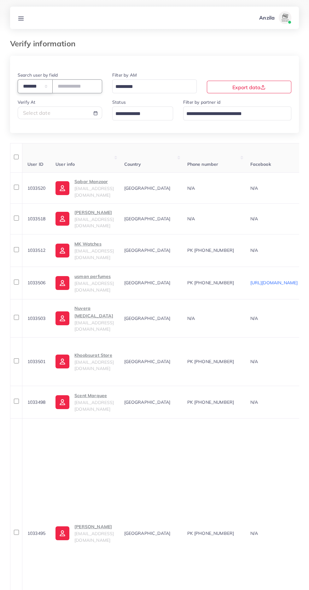
click at [36, 89] on select "**********" at bounding box center [35, 86] width 35 height 14
select select "*****"
paste input "**********"
type input "**********"
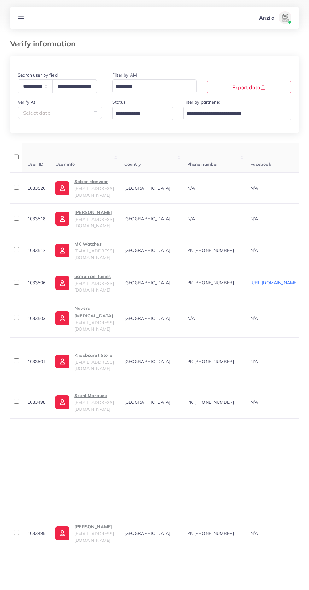
click at [86, 152] on th "User info" at bounding box center [84, 158] width 68 height 30
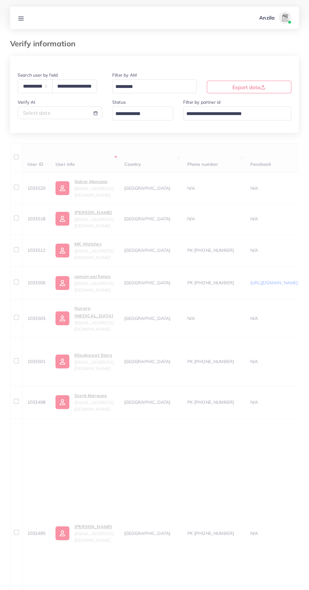
scroll to position [0, 0]
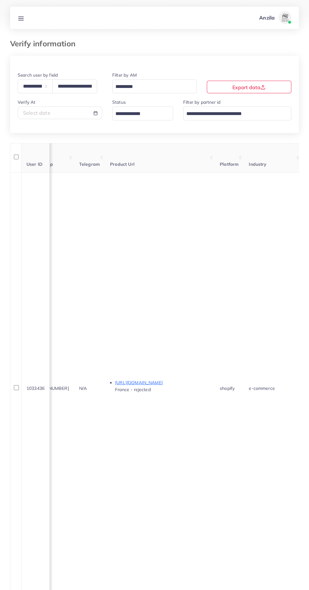
scroll to position [0, 319]
click at [134, 379] on p "http://sac-cabine.com" at bounding box center [169, 383] width 95 height 8
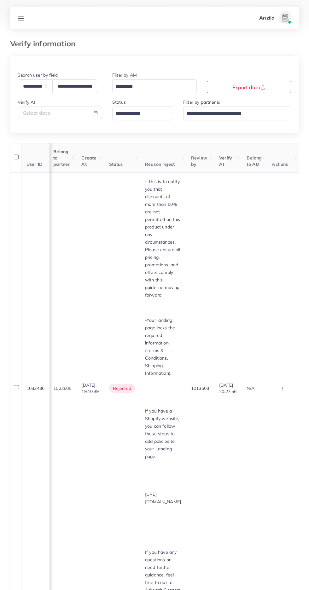
scroll to position [0, 803]
click at [21, 18] on line at bounding box center [21, 18] width 5 height 0
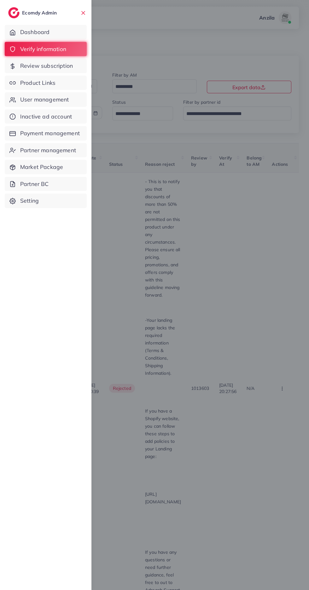
click at [30, 83] on span "Product Links" at bounding box center [37, 83] width 35 height 8
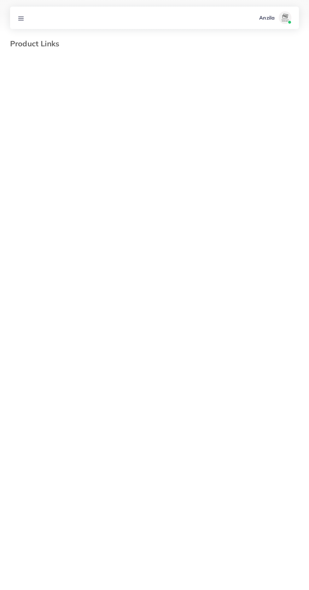
select select "*********"
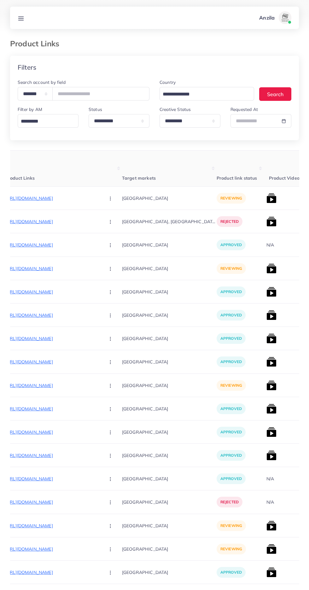
scroll to position [0, 100]
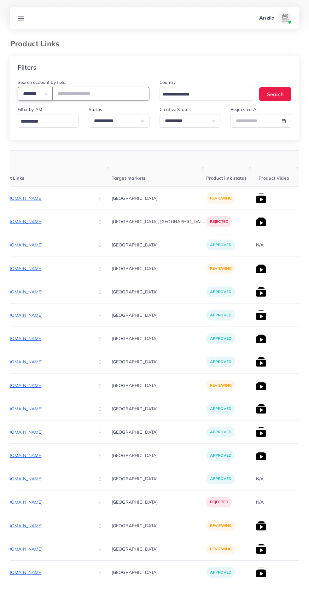
click at [24, 88] on select "**********" at bounding box center [35, 94] width 35 height 14
select select "*****"
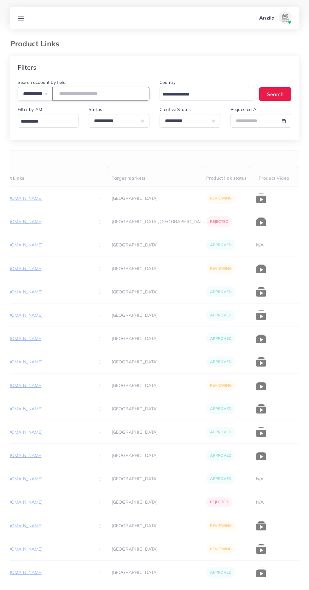
paste input "**********"
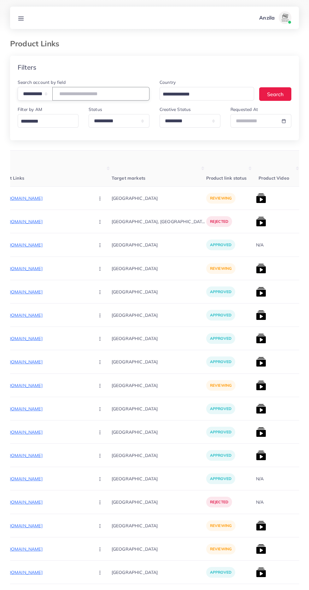
type input "**********"
click at [112, 159] on th "Target markets" at bounding box center [159, 169] width 95 height 36
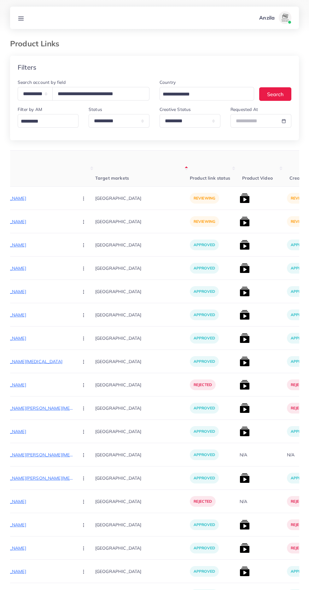
scroll to position [0, 112]
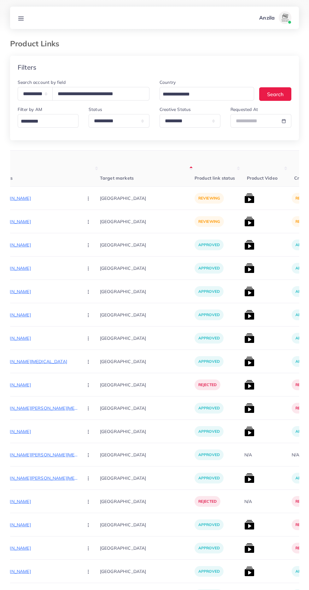
click at [29, 196] on p "https://paktrendy.shop/products/led-glow-drawing-board-for-kids-neon-light-writ…" at bounding box center [30, 198] width 95 height 8
click at [78, 196] on button "button" at bounding box center [89, 198] width 22 height 14
click at [91, 217] on span "Approve" at bounding box center [101, 217] width 21 height 6
click at [24, 219] on p "https://paktrendy.shop/products/hair-dryer-and-volumizer-brush-hot-air-brush-ha…" at bounding box center [30, 222] width 95 height 8
click at [78, 221] on button "button" at bounding box center [89, 221] width 22 height 14
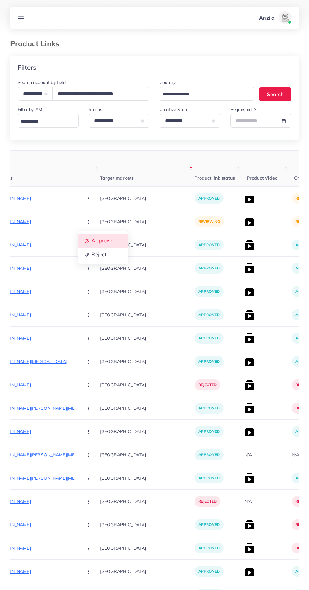
click at [91, 244] on span "Approve" at bounding box center [101, 241] width 21 height 6
click at [244, 201] on img at bounding box center [249, 198] width 10 height 10
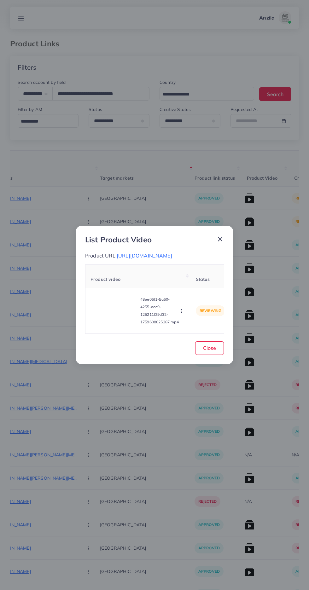
click at [181, 313] on circle "button" at bounding box center [181, 312] width 0 height 0
click at [199, 285] on link "Approve" at bounding box center [196, 281] width 50 height 14
click at [215, 355] on button "Close" at bounding box center [209, 348] width 29 height 14
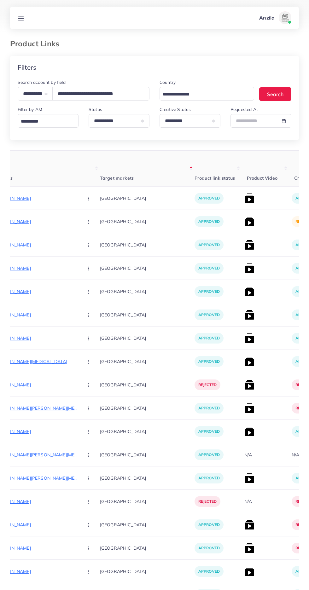
click at [244, 223] on img at bounding box center [249, 221] width 10 height 10
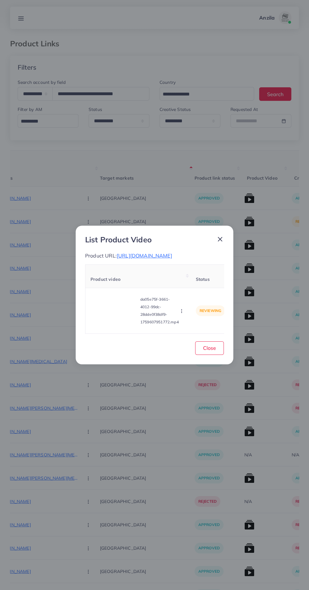
click at [181, 310] on circle "button" at bounding box center [181, 309] width 0 height 0
click at [193, 284] on span "Approve" at bounding box center [195, 281] width 21 height 6
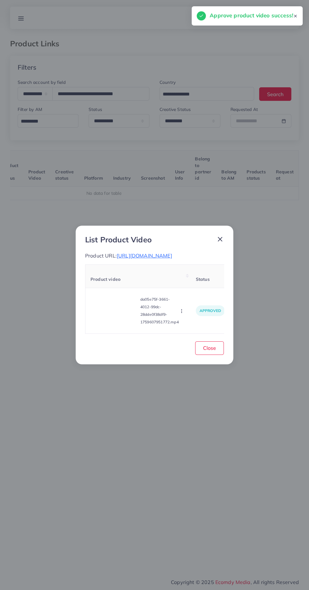
scroll to position [0, 99]
click at [209, 351] on span "Close" at bounding box center [209, 348] width 13 height 6
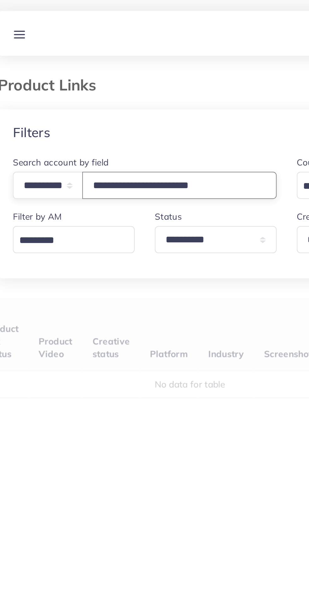
type input "**********"
click at [72, 144] on div "**********" at bounding box center [154, 236] width 289 height 360
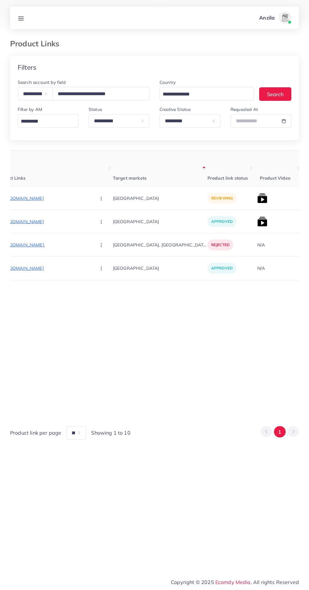
click at [33, 198] on p "https://yaseenbrother.com/collections/all" at bounding box center [43, 198] width 95 height 8
click at [99, 196] on icon "button" at bounding box center [101, 198] width 5 height 5
click at [91, 212] on link "Approve" at bounding box center [116, 217] width 50 height 14
click at [257, 200] on img at bounding box center [262, 198] width 10 height 10
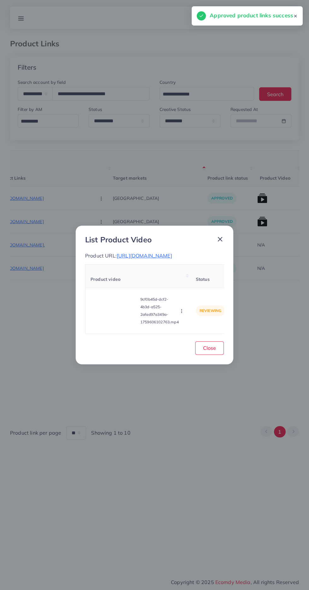
click at [109, 321] on video at bounding box center [113, 310] width 47 height 28
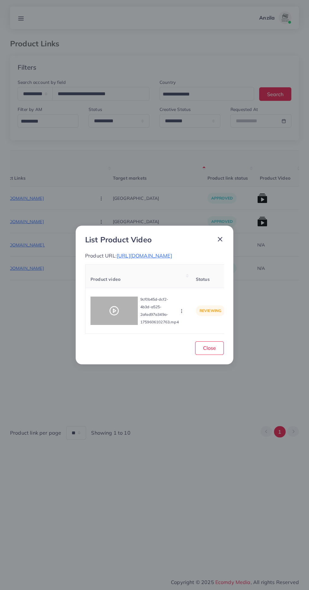
click at [104, 302] on div at bounding box center [113, 310] width 47 height 28
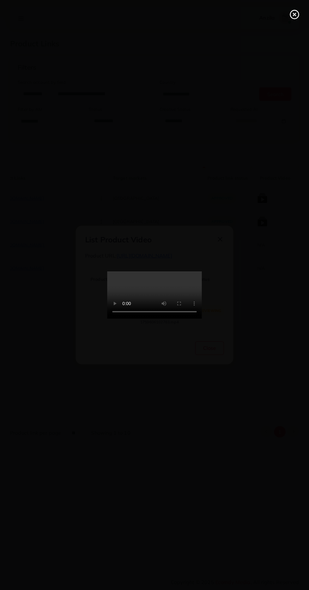
click at [291, 17] on circle at bounding box center [294, 14] width 9 height 9
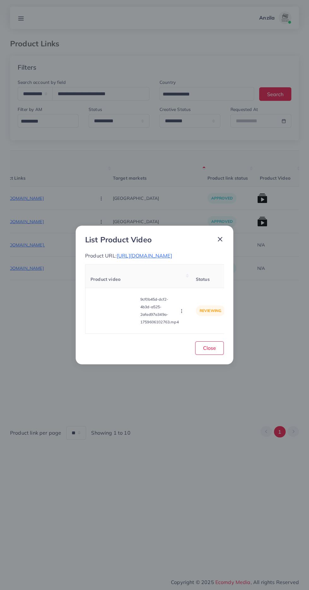
click at [181, 313] on circle "button" at bounding box center [181, 312] width 0 height 0
click at [198, 281] on span "Approve" at bounding box center [195, 281] width 21 height 6
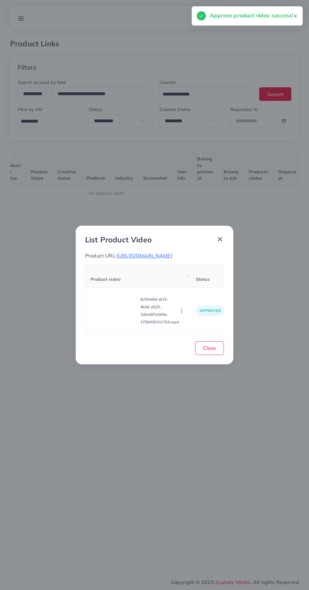
click at [223, 355] on div "Close" at bounding box center [154, 347] width 139 height 16
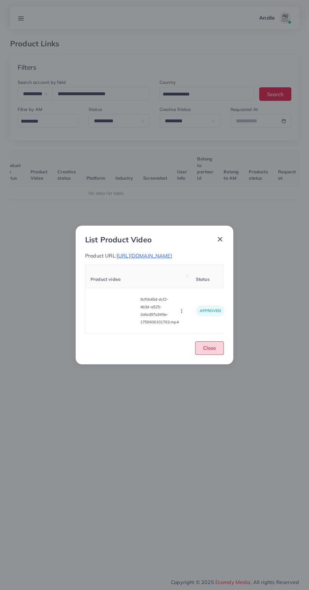
click at [215, 344] on button "Close" at bounding box center [209, 348] width 29 height 14
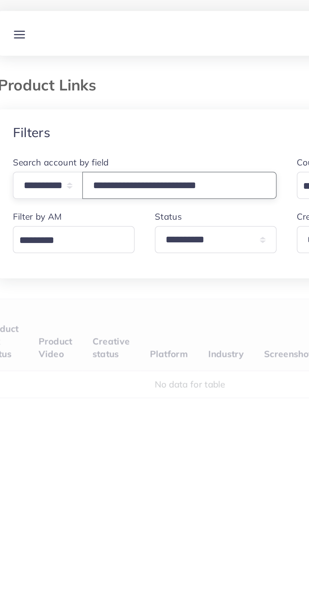
type input "**********"
click at [52, 149] on div "**********" at bounding box center [154, 236] width 289 height 360
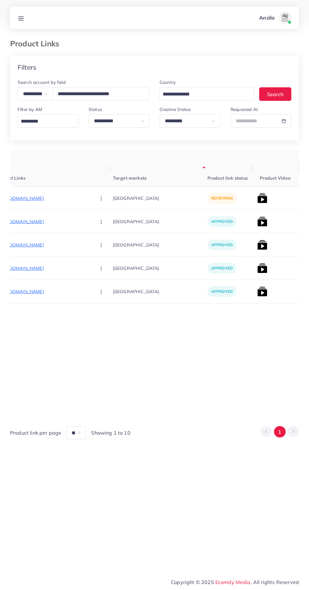
click at [38, 200] on p "https://almahairs.com/products/invisible-hair-patch" at bounding box center [43, 198] width 95 height 8
click at [33, 198] on p "https://almahairs.com/products/invisible-hair-patch" at bounding box center [43, 198] width 95 height 8
click at [30, 33] on div "**********" at bounding box center [154, 286] width 309 height 573
click at [22, 20] on line at bounding box center [21, 20] width 5 height 0
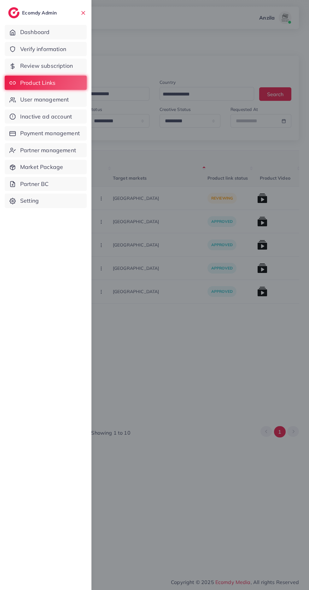
click at [26, 48] on span "Verify information" at bounding box center [43, 49] width 46 height 8
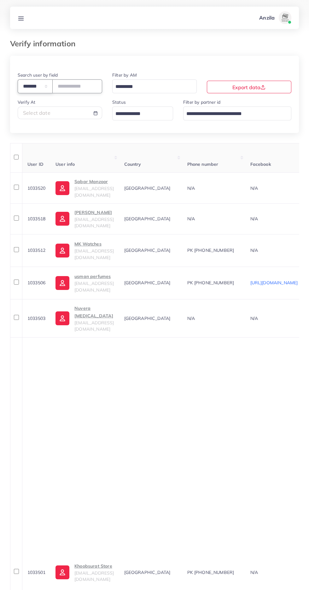
click at [31, 86] on select "**********" at bounding box center [35, 86] width 35 height 14
select select "*****"
paste input "**********"
type input "**********"
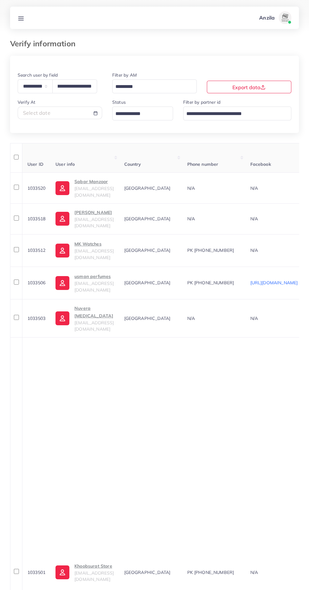
click at [104, 145] on th "User info" at bounding box center [84, 158] width 68 height 30
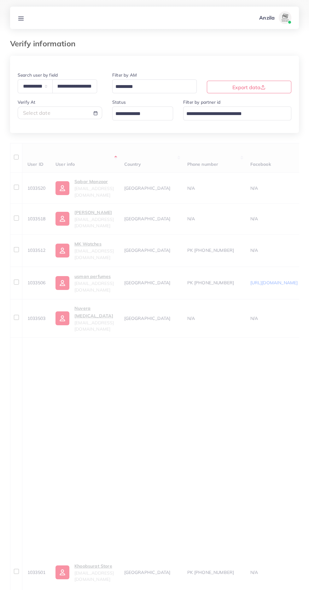
scroll to position [0, 0]
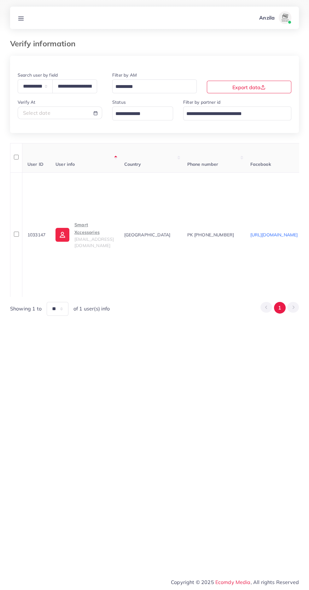
click at [93, 232] on p "Smart Xccessories" at bounding box center [93, 228] width 39 height 15
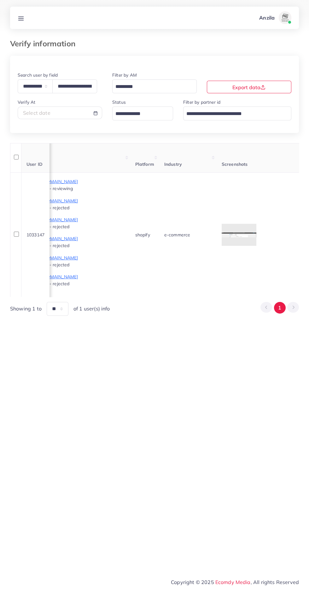
scroll to position [0, 737]
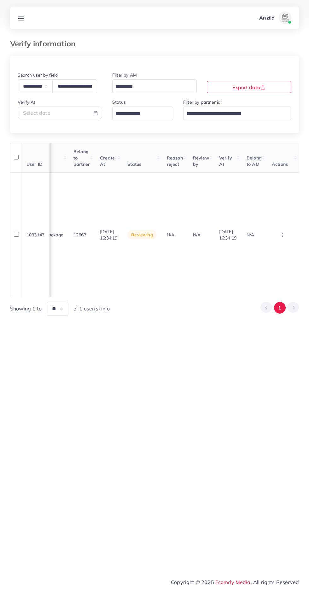
click at [282, 235] on circle "button" at bounding box center [282, 235] width 0 height 0
click at [267, 252] on span "Approve" at bounding box center [263, 254] width 21 height 6
click at [43, 80] on select "**********" at bounding box center [35, 86] width 35 height 14
select select "**********"
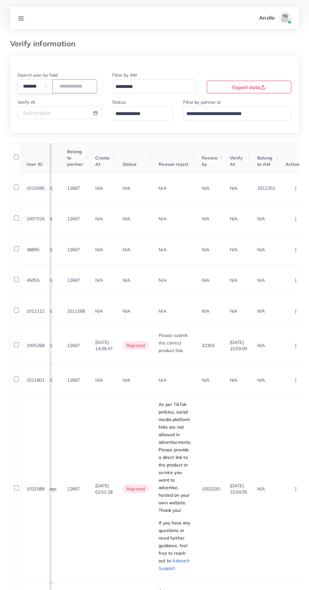
paste input "number"
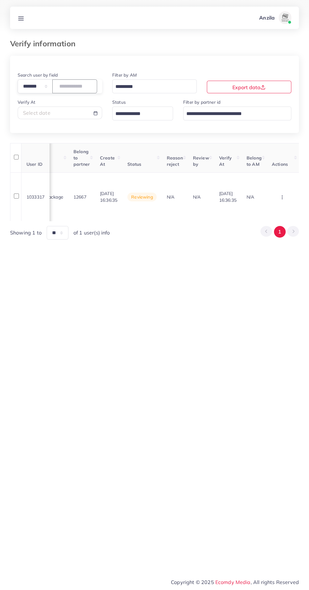
type input "*******"
click at [154, 154] on th "Status" at bounding box center [141, 158] width 39 height 30
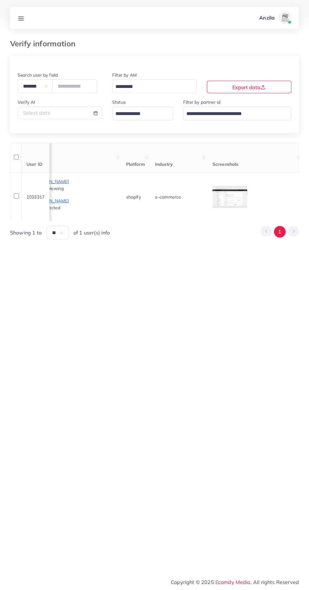
scroll to position [0, 391]
click at [0, 0] on div at bounding box center [0, 0] width 0 height 0
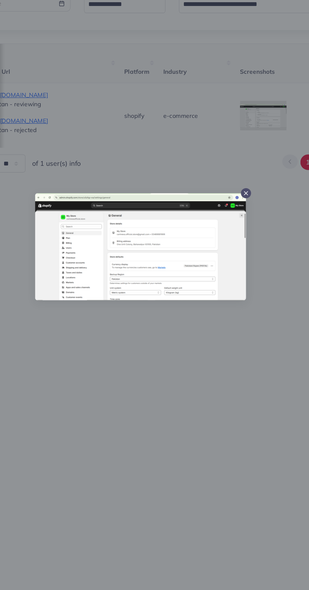
click at [159, 396] on div at bounding box center [154, 295] width 309 height 590
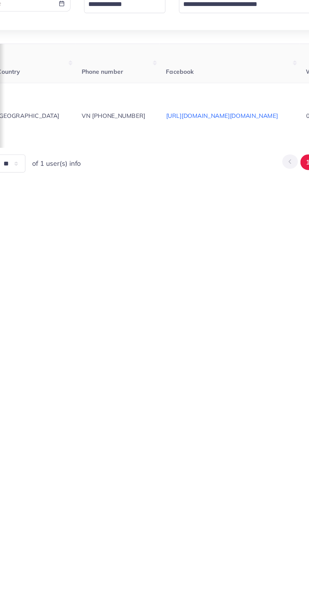
scroll to position [0, 0]
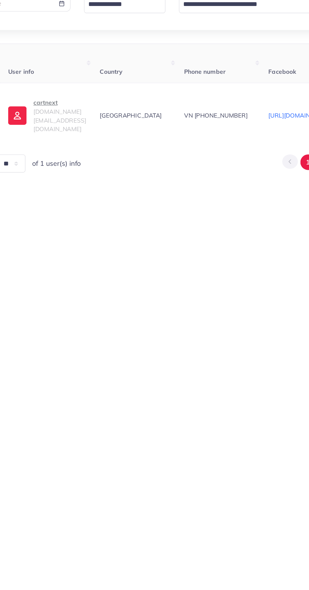
click at [92, 202] on span "[DOMAIN_NAME][EMAIL_ADDRESS][DOMAIN_NAME]" at bounding box center [93, 200] width 39 height 19
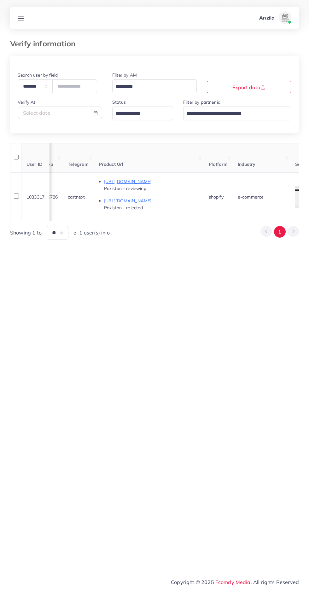
scroll to position [0, 746]
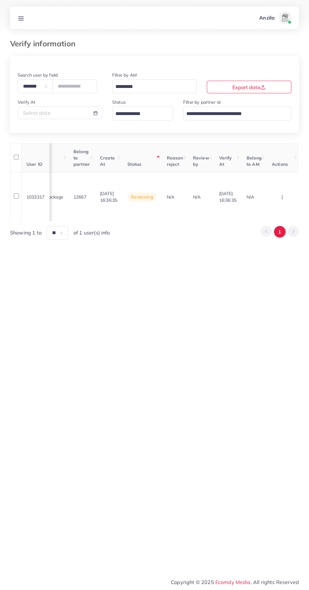
click at [282, 197] on circle "button" at bounding box center [282, 197] width 0 height 0
click at [277, 169] on link "Reject" at bounding box center [272, 168] width 50 height 14
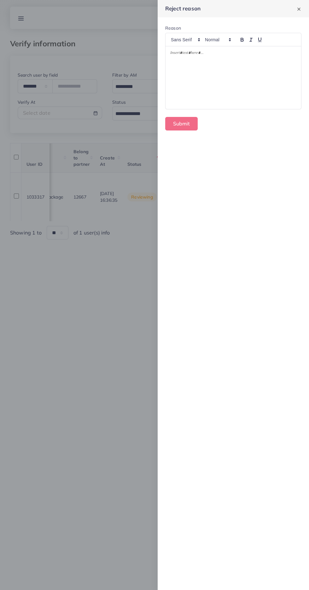
click at [224, 75] on div at bounding box center [232, 77] width 135 height 63
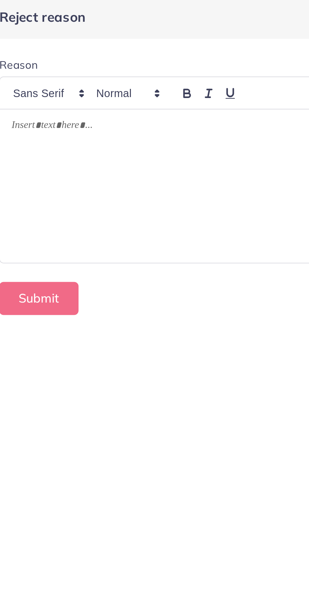
click at [197, 90] on div at bounding box center [232, 77] width 135 height 63
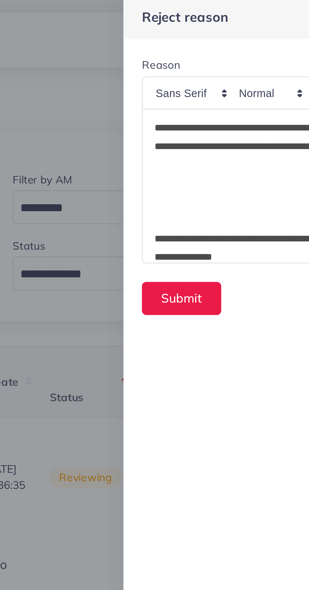
scroll to position [76, 0]
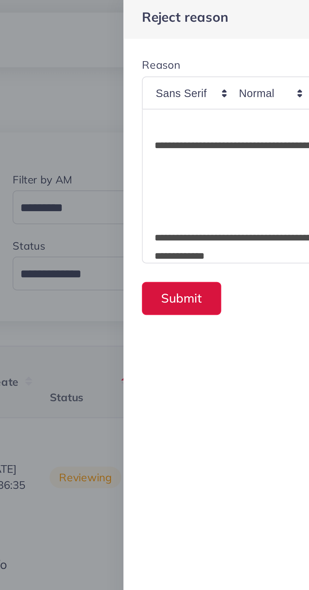
click at [173, 123] on button "Submit" at bounding box center [181, 124] width 32 height 14
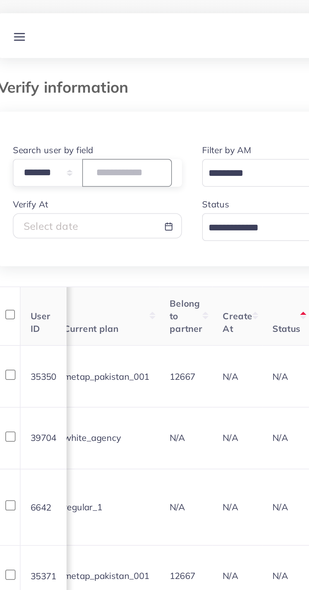
scroll to position [0, 658]
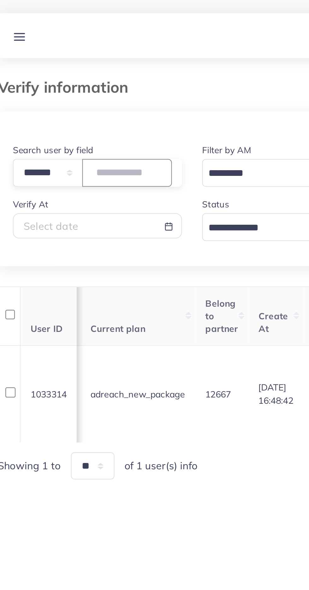
type input "*******"
click at [51, 144] on th "Screenshots" at bounding box center [4, 158] width 95 height 30
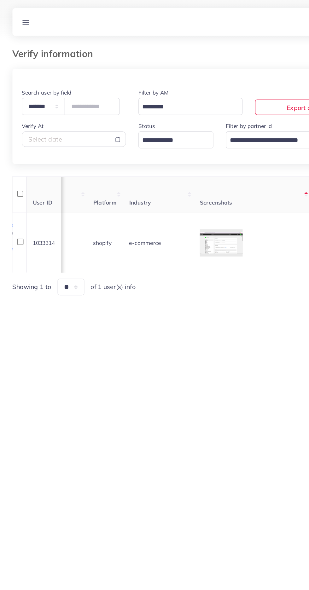
scroll to position [0, 461]
click at [0, 0] on div at bounding box center [0, 0] width 0 height 0
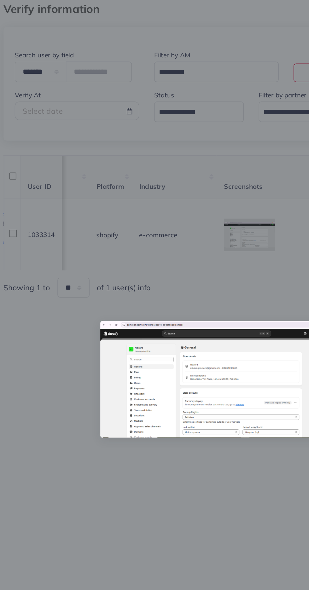
click at [125, 388] on div at bounding box center [154, 295] width 309 height 590
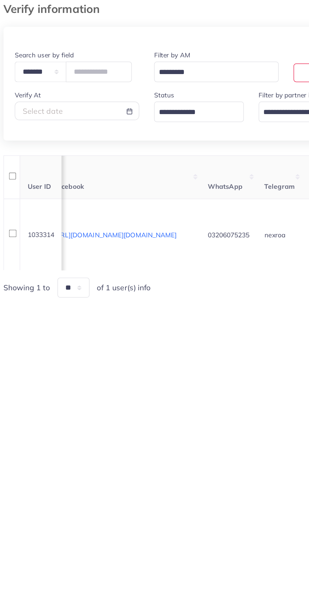
scroll to position [0, 0]
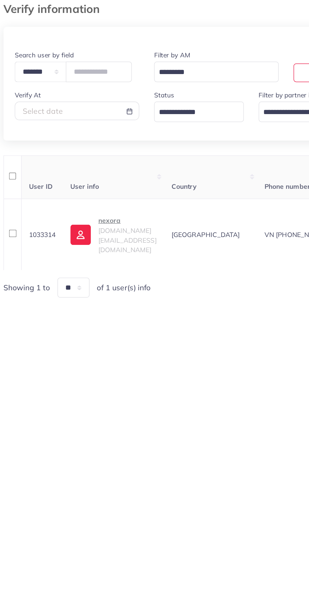
click at [81, 191] on p "nexora" at bounding box center [93, 187] width 39 height 8
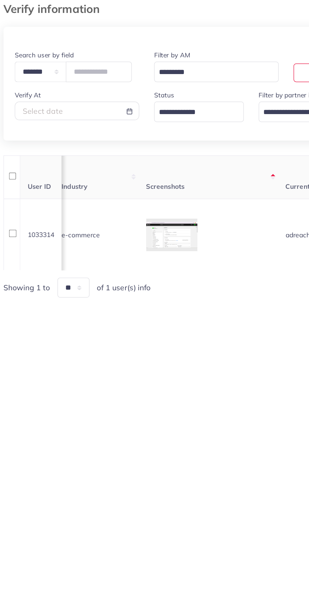
scroll to position [0, 733]
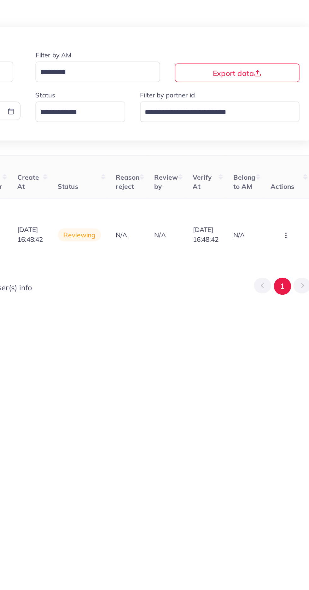
click at [282, 197] on circle "button" at bounding box center [282, 197] width 0 height 0
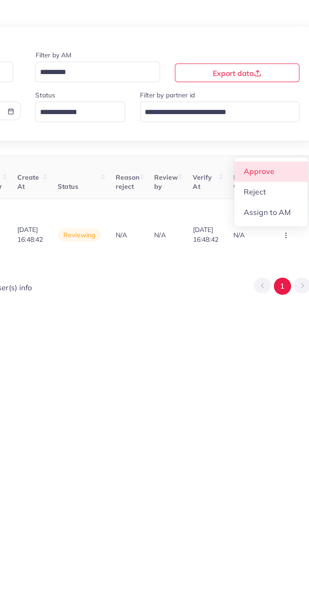
click at [271, 157] on span "Approve" at bounding box center [263, 154] width 21 height 6
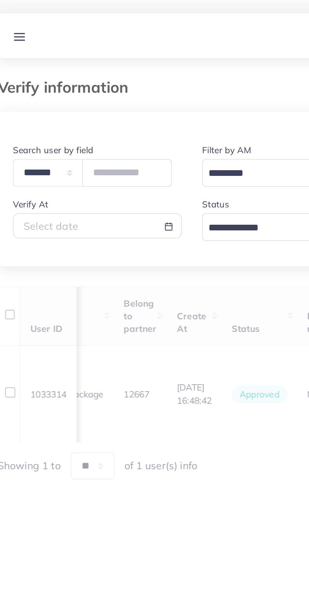
click at [148, 115] on input "Search for option" at bounding box center [139, 114] width 52 height 10
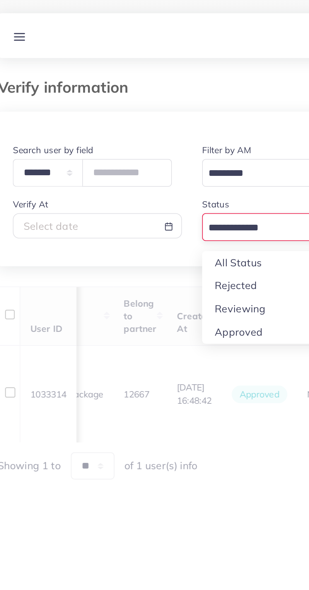
click at [140, 156] on div "**********" at bounding box center [154, 148] width 289 height 184
type input "*******"
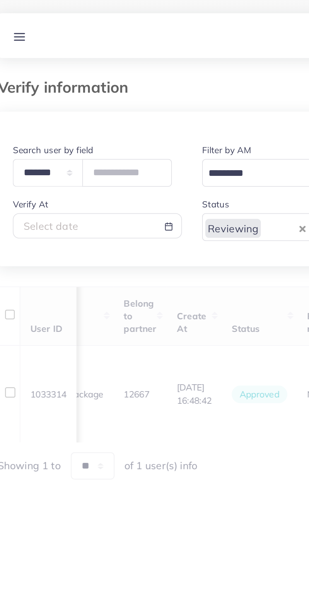
click at [74, 141] on div "**********" at bounding box center [154, 148] width 289 height 184
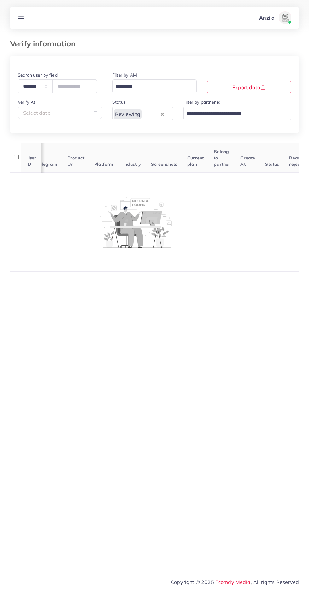
scroll to position [0, 150]
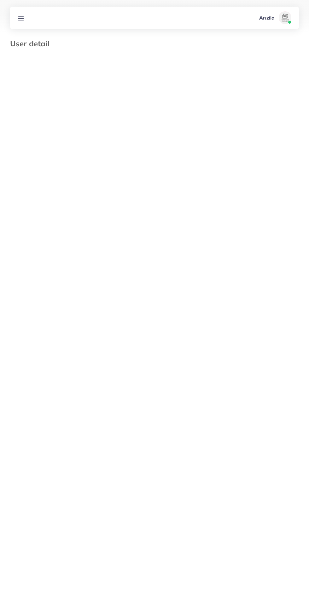
select select "********"
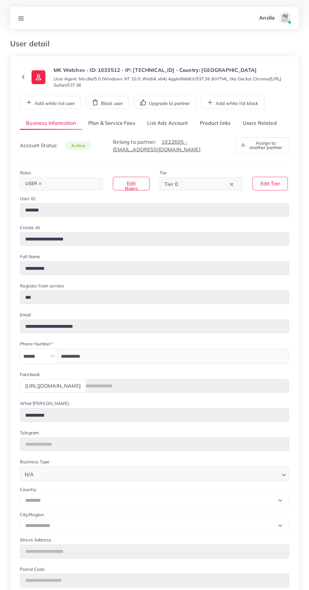
click at [264, 122] on link "Users Related" at bounding box center [259, 124] width 46 height 14
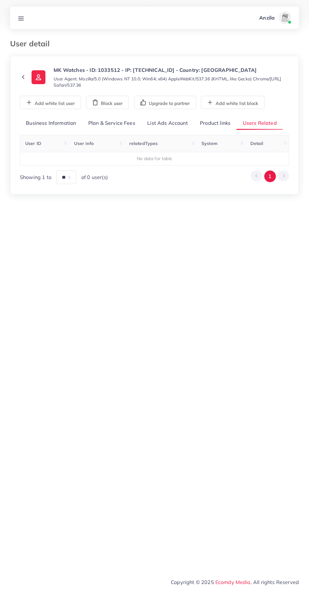
click at [217, 125] on link "Product links" at bounding box center [215, 124] width 43 height 14
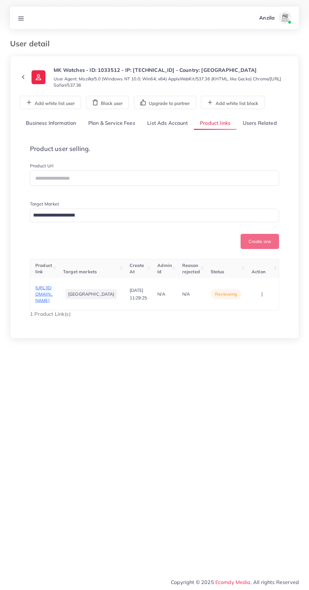
click at [51, 303] on span "[URL][DOMAIN_NAME]" at bounding box center [43, 294] width 17 height 19
click at [257, 301] on button "button" at bounding box center [262, 294] width 22 height 14
click at [259, 264] on span "Approve" at bounding box center [250, 260] width 21 height 6
click at [264, 121] on link "Users Related" at bounding box center [259, 124] width 46 height 14
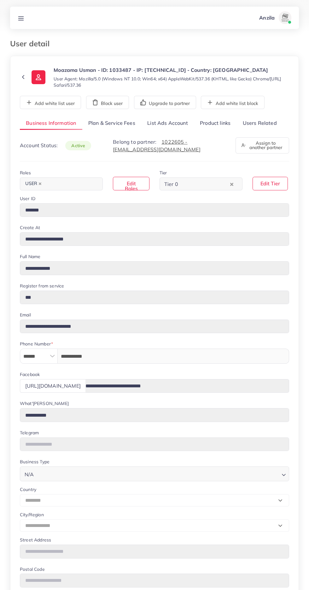
select select "********"
click at [262, 124] on link "Users Related" at bounding box center [259, 124] width 46 height 14
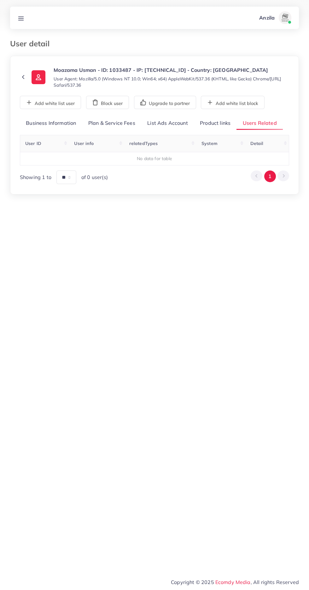
click at [213, 123] on link "Product links" at bounding box center [215, 124] width 43 height 14
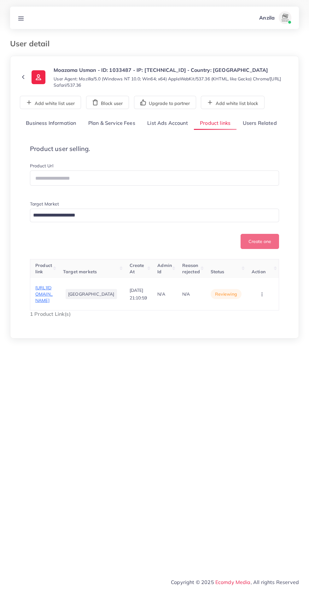
click at [49, 300] on span "[URL][DOMAIN_NAME]" at bounding box center [43, 294] width 17 height 19
click at [257, 123] on link "Users Related" at bounding box center [259, 124] width 46 height 14
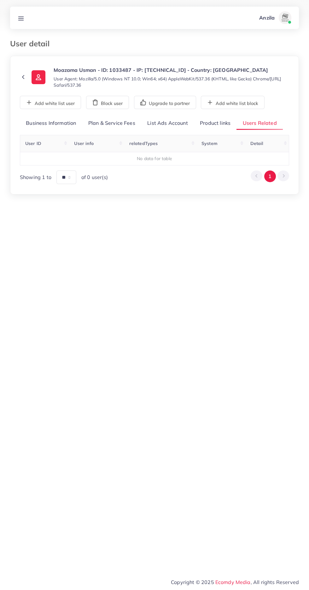
click at [219, 123] on link "Product links" at bounding box center [215, 124] width 43 height 14
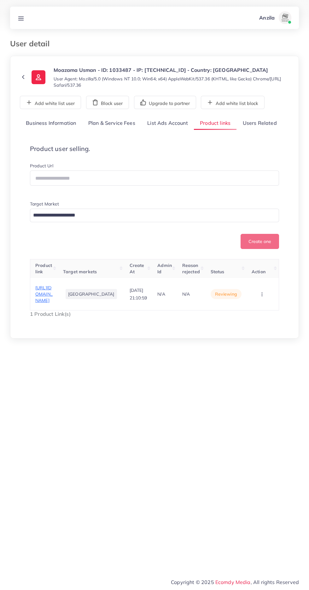
click at [261, 294] on circle "button" at bounding box center [261, 294] width 0 height 0
click at [258, 267] on span "Approve" at bounding box center [250, 264] width 21 height 6
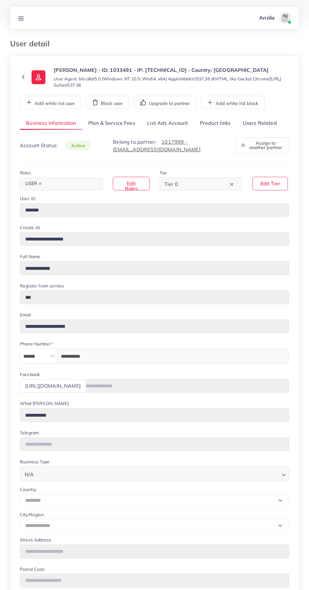
select select "********"
click at [266, 122] on link "Users Related" at bounding box center [259, 124] width 46 height 14
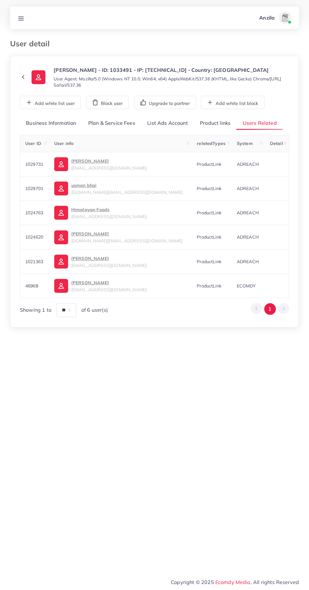
click at [218, 122] on link "Product links" at bounding box center [215, 124] width 43 height 14
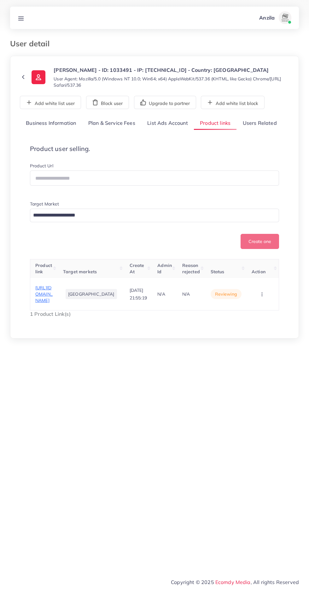
click at [265, 122] on link "Users Related" at bounding box center [259, 124] width 46 height 14
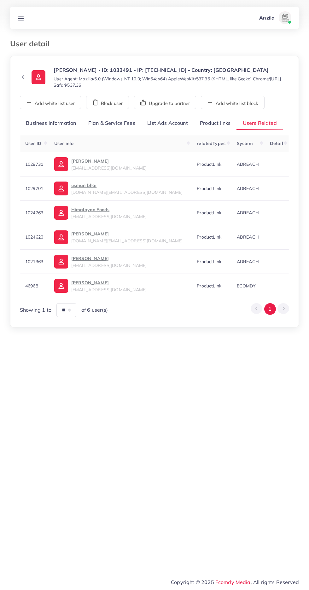
click at [101, 160] on p "MEHAR SHAH" at bounding box center [108, 161] width 75 height 8
click at [209, 125] on link "Product links" at bounding box center [215, 124] width 43 height 14
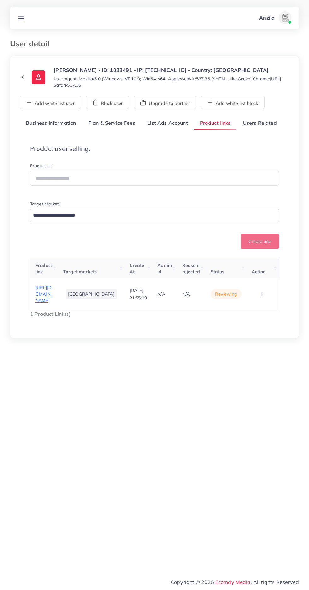
click at [261, 296] on circle "button" at bounding box center [261, 296] width 0 height 0
click at [260, 281] on link "Reject" at bounding box center [252, 274] width 50 height 14
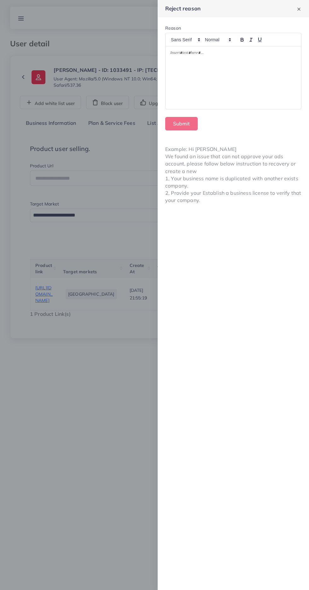
click at [218, 76] on div at bounding box center [232, 77] width 135 height 63
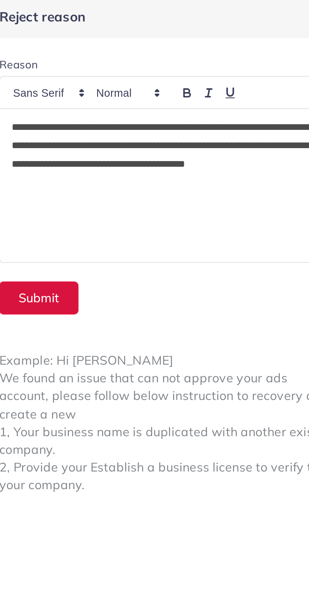
click at [180, 121] on button "Submit" at bounding box center [181, 124] width 32 height 14
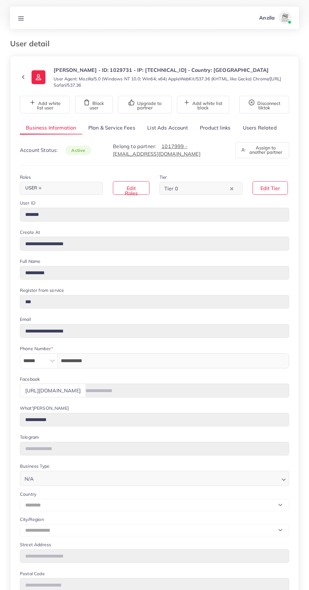
select select "********"
click at [160, 130] on link "List Ads Account" at bounding box center [167, 128] width 53 height 14
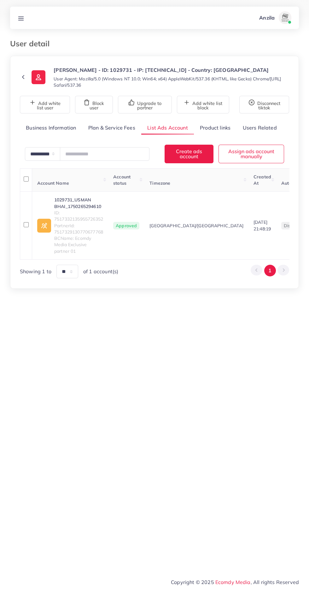
click at [212, 126] on link "Product links" at bounding box center [215, 128] width 43 height 14
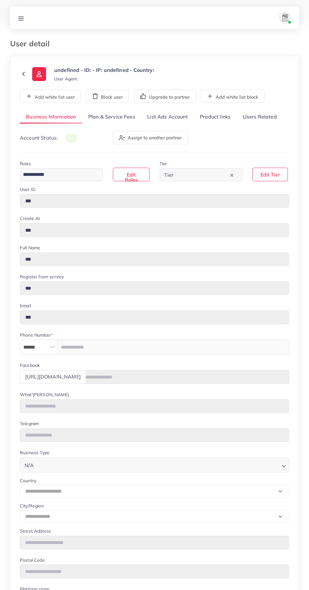
type input "*******"
type input "**********"
type input "******"
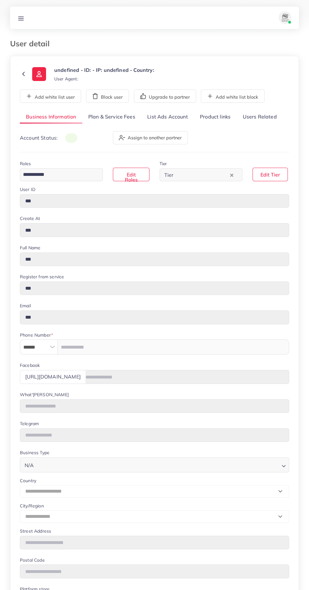
type input "**********"
select select "********"
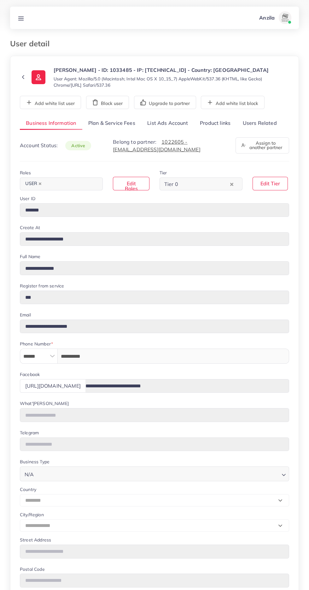
click at [268, 130] on link "Users Related" at bounding box center [259, 124] width 46 height 14
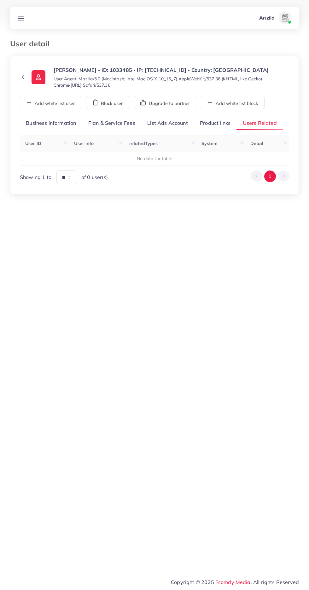
click at [215, 130] on link "Product links" at bounding box center [215, 124] width 43 height 14
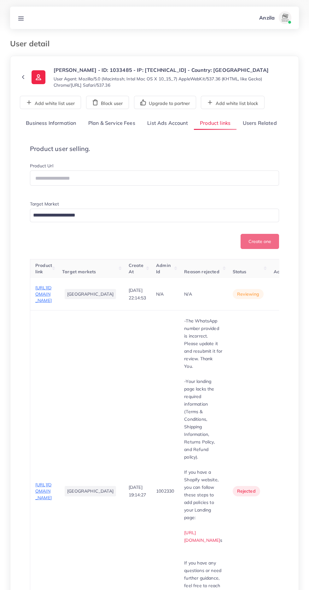
click at [40, 303] on span "https://www.danmusa.pk/products/black-cargo-trouser-4" at bounding box center [43, 294] width 16 height 19
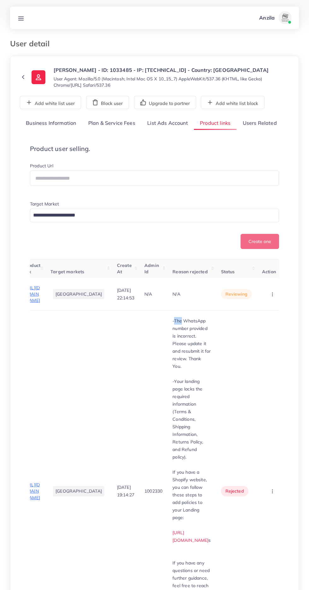
click at [139, 390] on td "1002330" at bounding box center [153, 490] width 28 height 361
copy div "-The WhatsApp number provided is incorrect. Please update it and resubmit it fo…"
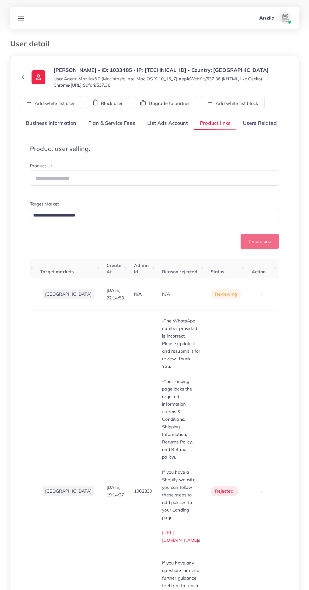
scroll to position [0, 53]
click at [262, 294] on circle "button" at bounding box center [261, 294] width 0 height 0
click at [251, 330] on span "Reject" at bounding box center [243, 327] width 15 height 6
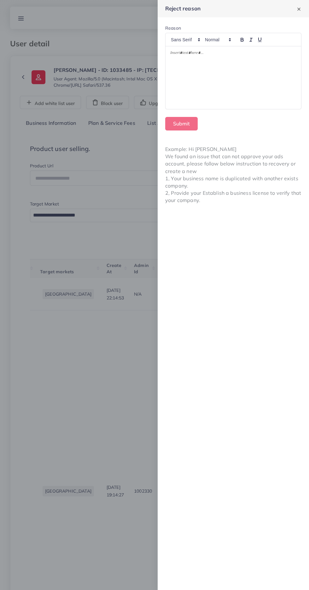
click at [261, 97] on div at bounding box center [232, 77] width 135 height 63
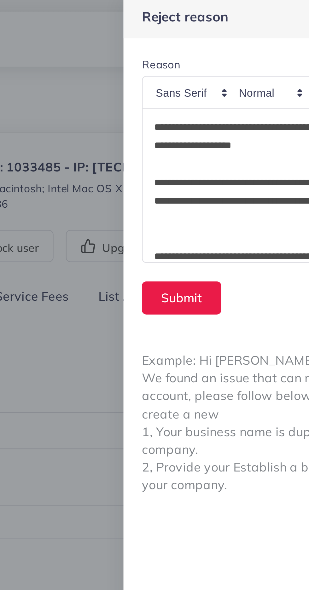
scroll to position [91, 0]
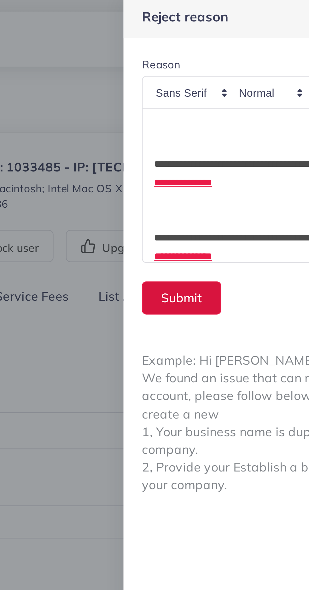
click at [174, 123] on button "Submit" at bounding box center [181, 124] width 32 height 14
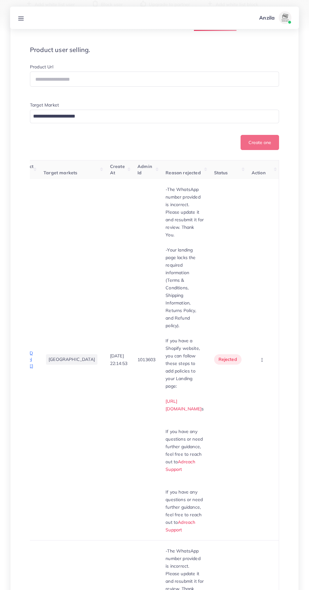
scroll to position [88, 0]
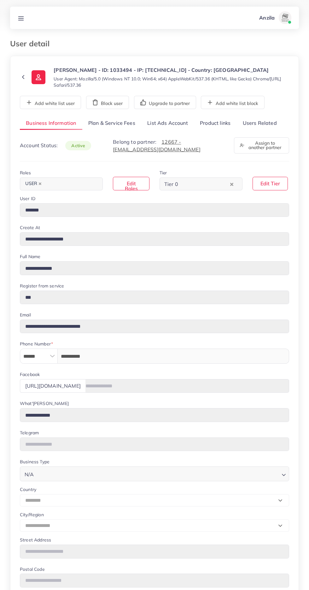
select select "********"
click at [265, 123] on link "Users Related" at bounding box center [259, 124] width 46 height 14
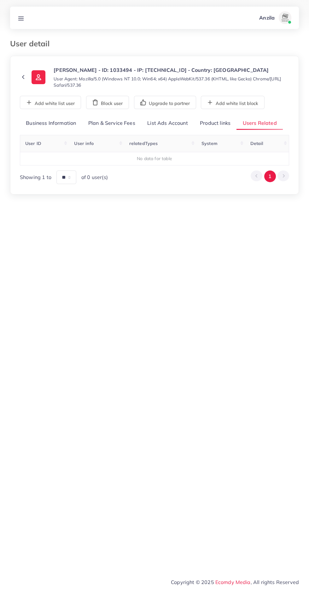
click at [221, 124] on link "Product links" at bounding box center [215, 124] width 43 height 14
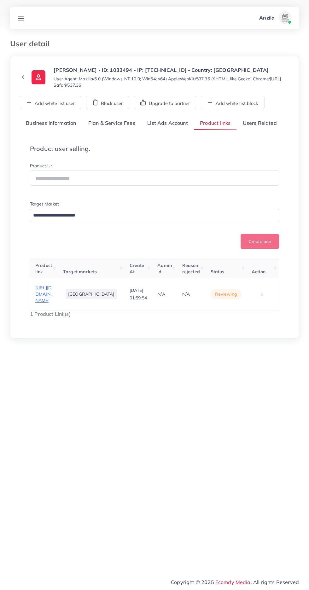
click at [262, 122] on link "Users Related" at bounding box center [259, 124] width 46 height 14
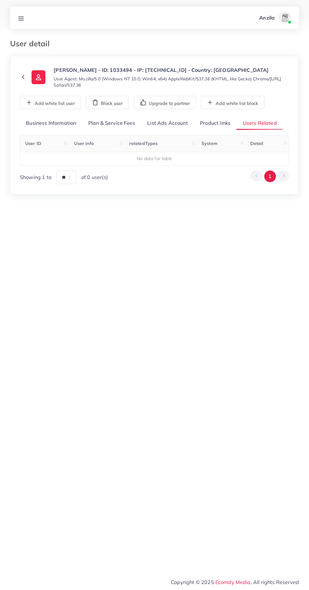
click at [221, 123] on link "Product links" at bounding box center [215, 124] width 43 height 14
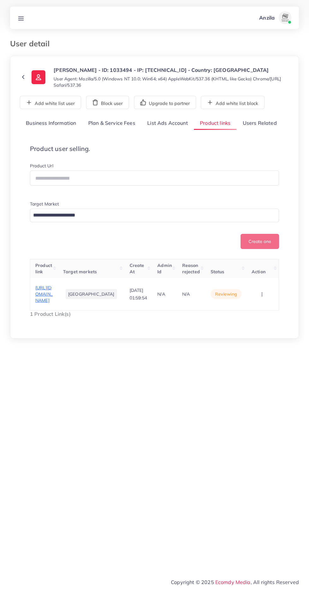
click at [46, 303] on span "https://glowerence.online/products/3-pcs-sports-water-bottle?_pos=5&_sid=2f038a…" at bounding box center [43, 294] width 17 height 19
click at [262, 293] on circle "button" at bounding box center [261, 293] width 0 height 0
click at [255, 264] on span "Approve" at bounding box center [250, 260] width 21 height 6
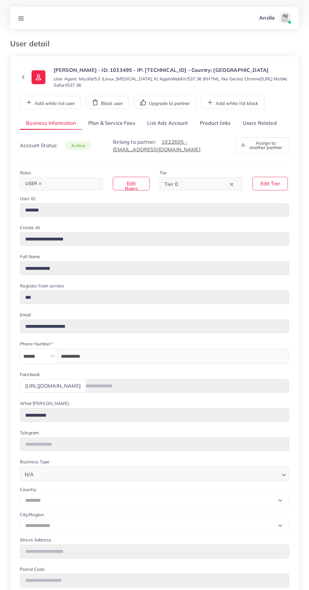
select select "********"
click at [264, 120] on link "Users Related" at bounding box center [259, 124] width 46 height 14
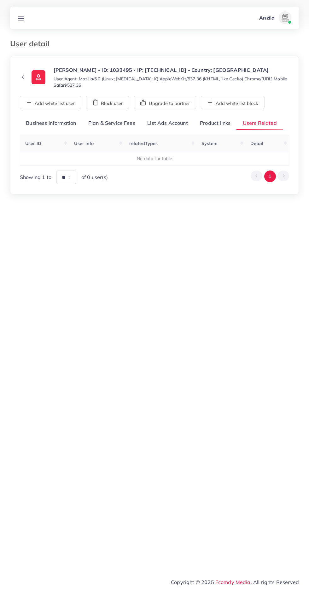
click at [218, 131] on div "**********" at bounding box center [154, 151] width 269 height 68
click at [220, 131] on div "**********" at bounding box center [154, 151] width 269 height 68
click at [215, 123] on link "Product links" at bounding box center [215, 124] width 43 height 14
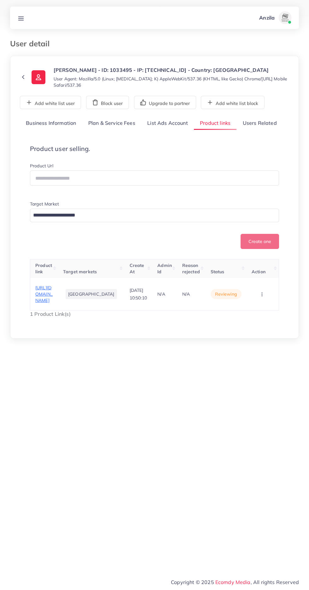
click at [49, 301] on span "[URL][DOMAIN_NAME]" at bounding box center [43, 294] width 17 height 19
click at [259, 301] on button "button" at bounding box center [262, 294] width 22 height 14
click at [249, 284] on span "Reject" at bounding box center [247, 281] width 15 height 6
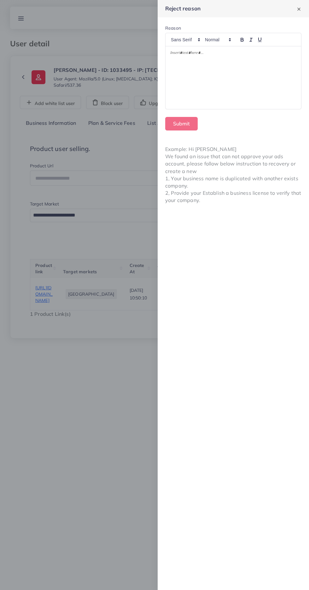
click at [267, 86] on div at bounding box center [232, 77] width 135 height 63
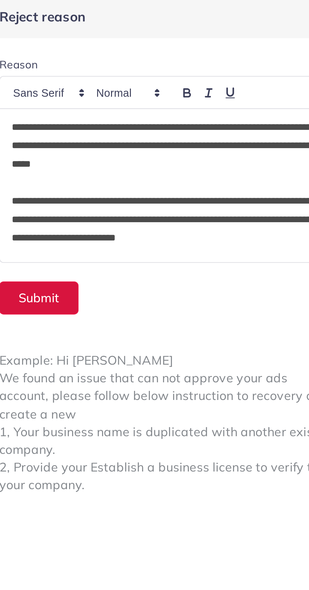
click at [179, 121] on button "Submit" at bounding box center [181, 124] width 32 height 14
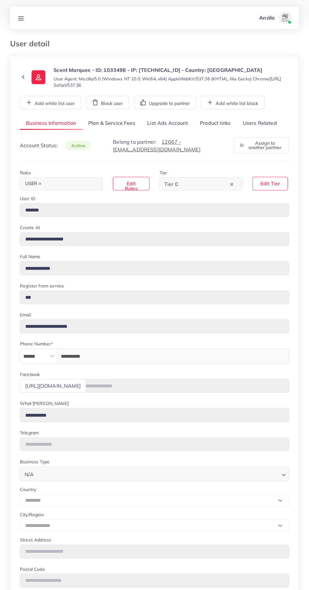
select select "********"
click at [265, 121] on link "Users Related" at bounding box center [259, 124] width 46 height 14
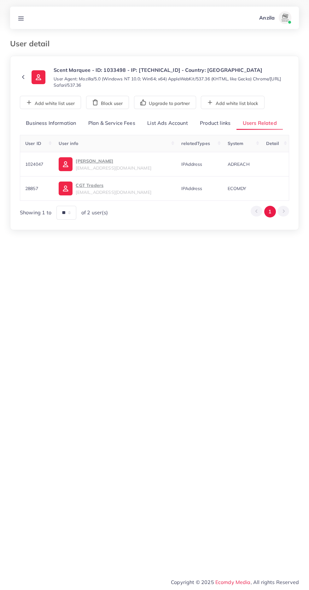
click at [215, 121] on link "Product links" at bounding box center [215, 124] width 43 height 14
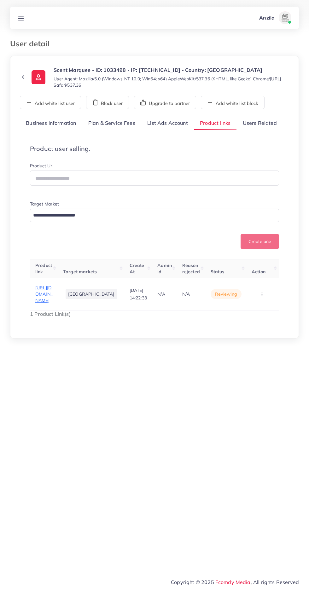
click at [268, 123] on link "Users Related" at bounding box center [259, 124] width 46 height 14
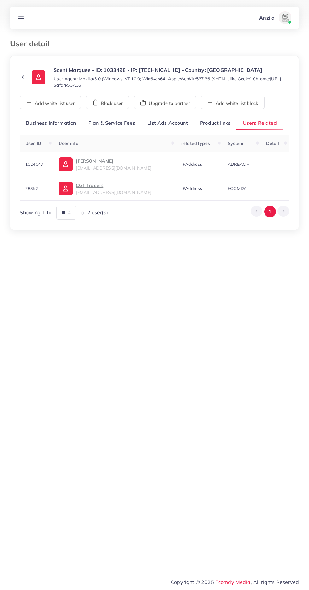
click at [99, 162] on p "[PERSON_NAME]" at bounding box center [113, 161] width 75 height 8
click at [222, 123] on link "Product links" at bounding box center [215, 124] width 43 height 14
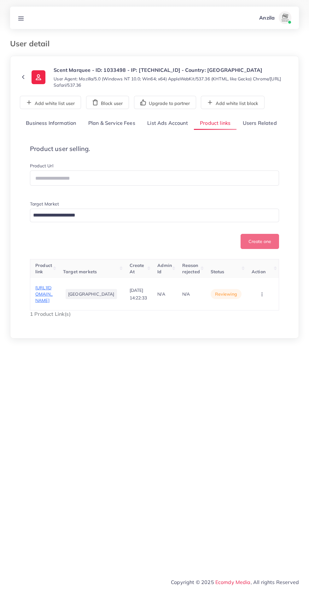
click at [47, 295] on span "[URL][DOMAIN_NAME]" at bounding box center [43, 294] width 17 height 19
click at [261, 296] on circle "button" at bounding box center [261, 296] width 0 height 0
click at [261, 267] on span "Approve" at bounding box center [250, 264] width 21 height 6
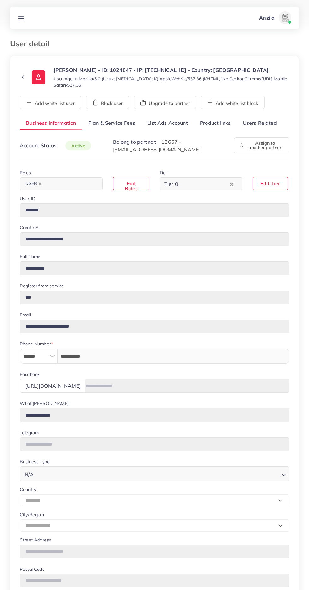
select select "********"
click at [160, 123] on link "List Ads Account" at bounding box center [167, 124] width 53 height 14
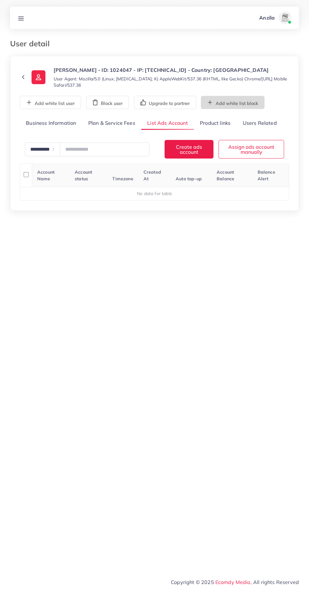
click at [212, 102] on line "button" at bounding box center [210, 102] width 4 height 0
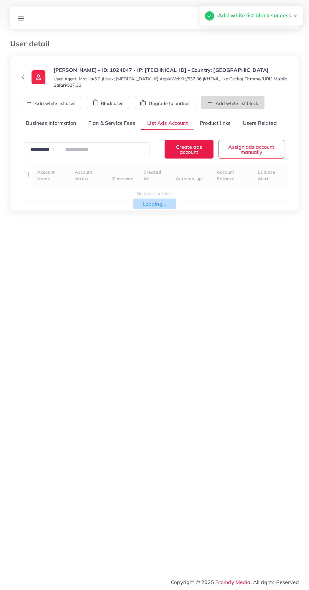
click at [239, 103] on button "Add white list block" at bounding box center [233, 102] width 64 height 13
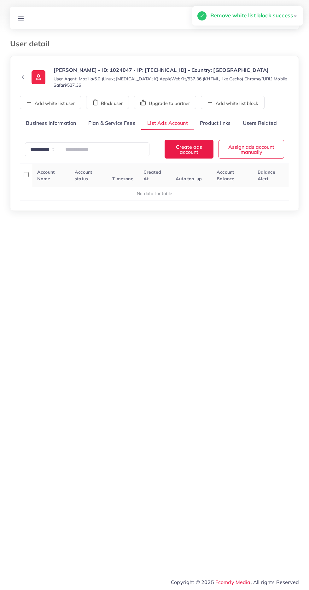
click at [221, 120] on link "Product links" at bounding box center [215, 124] width 43 height 14
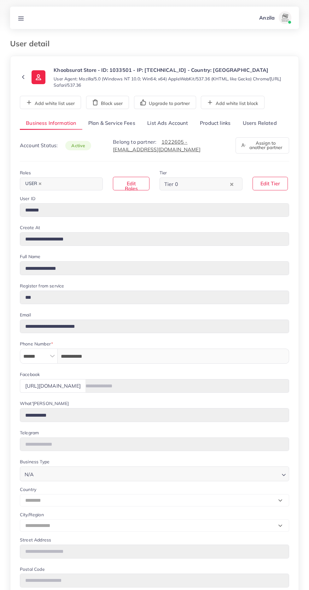
click at [264, 122] on link "Users Related" at bounding box center [259, 124] width 46 height 14
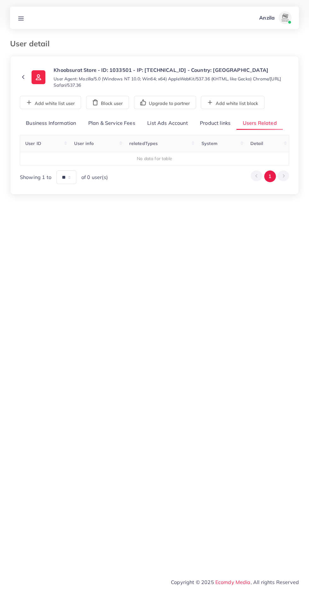
click at [222, 123] on link "Product links" at bounding box center [215, 124] width 43 height 14
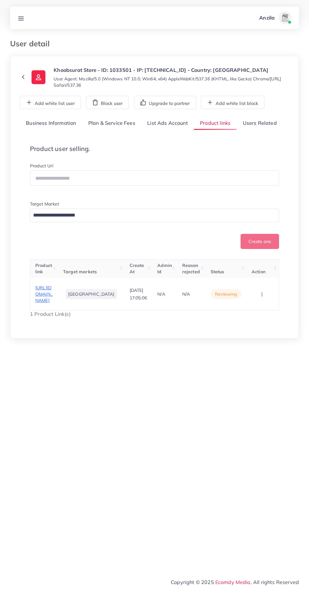
click at [53, 303] on span "https://www.khoobsurats.store/collections/wedding-collection" at bounding box center [43, 294] width 17 height 19
click at [262, 297] on icon "button" at bounding box center [261, 294] width 5 height 5
click at [253, 281] on span "Reject" at bounding box center [247, 277] width 15 height 6
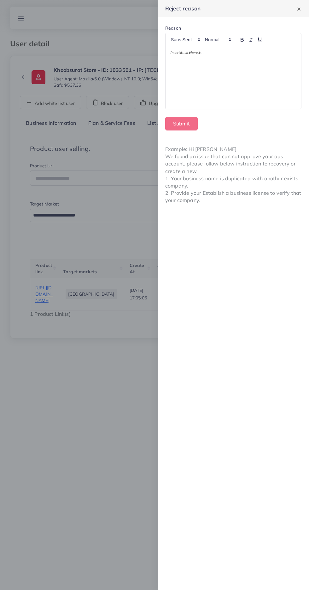
click at [191, 78] on div at bounding box center [232, 77] width 135 height 63
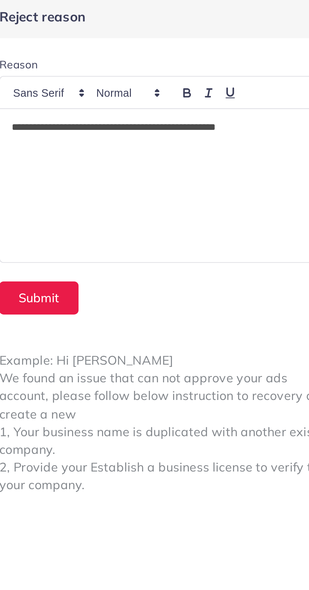
click at [169, 49] on div "**********" at bounding box center [232, 77] width 135 height 63
click at [281, 55] on p "**********" at bounding box center [233, 54] width 126 height 8
click at [182, 63] on p "*" at bounding box center [233, 62] width 126 height 8
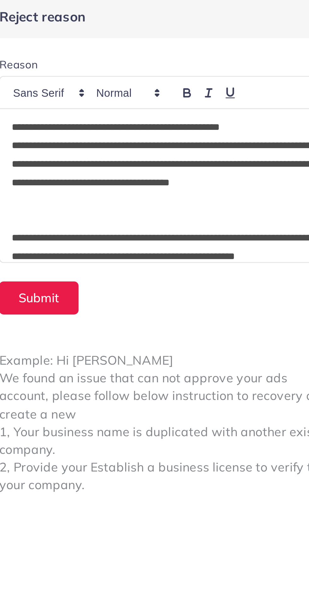
scroll to position [60, 0]
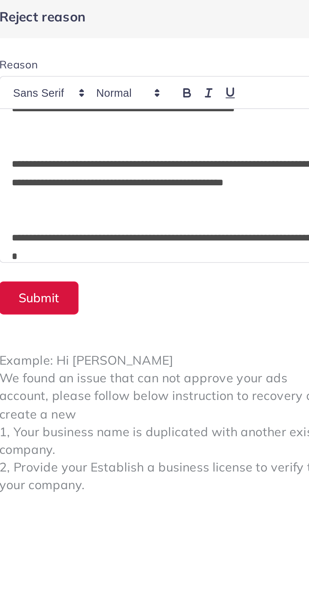
click at [186, 122] on button "Submit" at bounding box center [181, 124] width 32 height 14
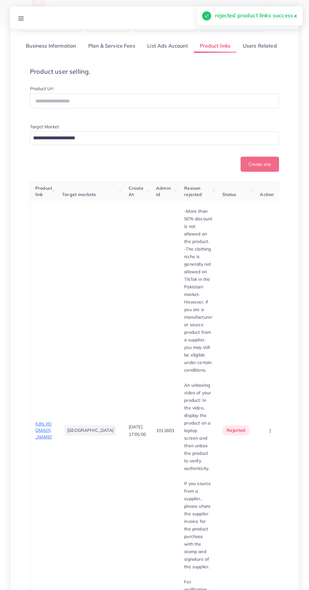
scroll to position [51, 0]
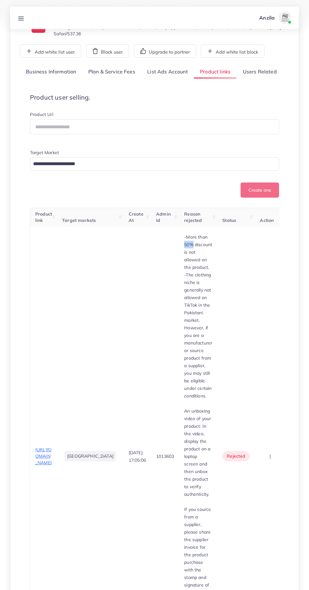
click at [151, 328] on td "1013603" at bounding box center [165, 457] width 28 height 460
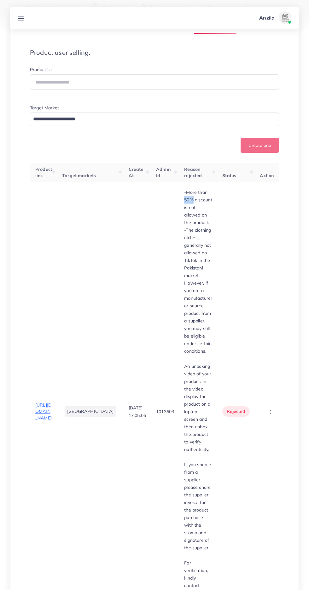
copy tr "-More than 50% discount is not allowed on the product. -The clothing niche is g…"
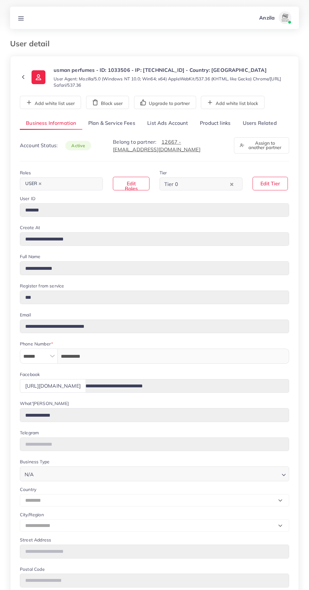
select select "********"
click at [266, 122] on link "Users Related" at bounding box center [259, 124] width 46 height 14
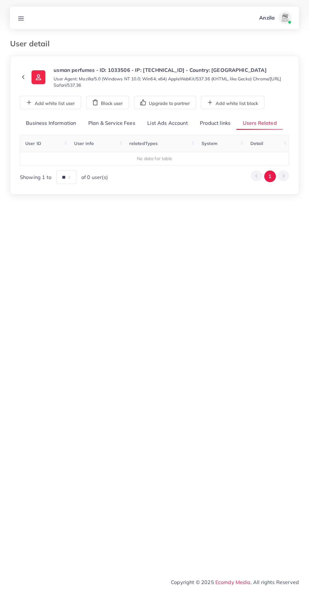
click at [212, 123] on link "Product links" at bounding box center [215, 124] width 43 height 14
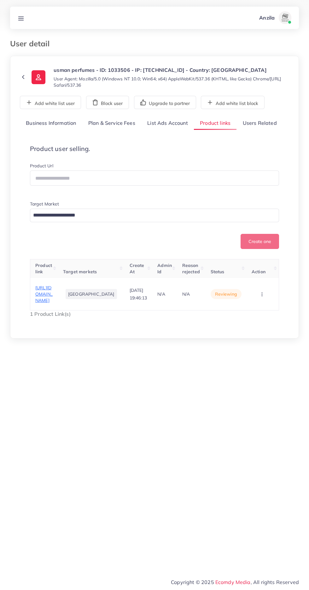
click at [53, 303] on span "https://usmanperfumes.com/products/elegant-electric-oud-bakhoor-incense-burner-…" at bounding box center [43, 294] width 17 height 19
click at [261, 296] on circle "button" at bounding box center [261, 296] width 0 height 0
click at [259, 267] on link "Approve" at bounding box center [252, 261] width 50 height 14
click at [268, 122] on link "Users Related" at bounding box center [259, 124] width 46 height 14
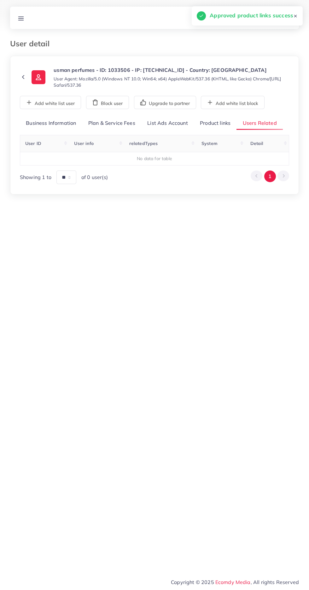
click at [221, 123] on link "Product links" at bounding box center [215, 124] width 43 height 14
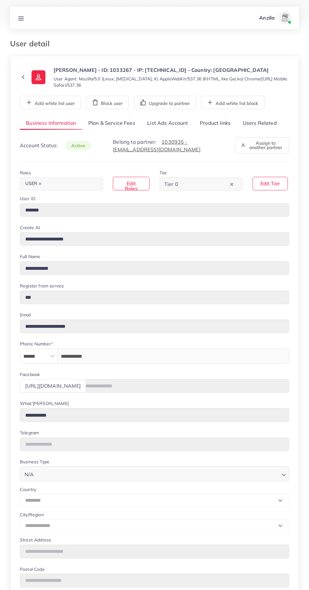
select select "********"
click at [265, 125] on link "Users Related" at bounding box center [259, 124] width 46 height 14
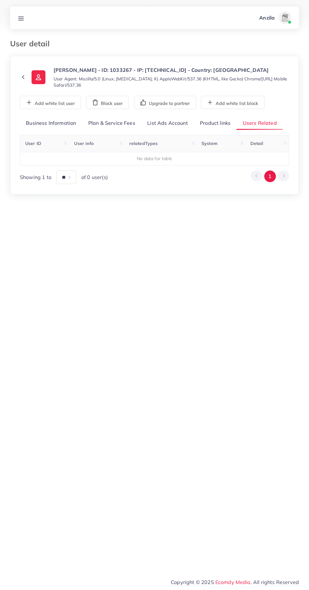
click at [224, 123] on link "Product links" at bounding box center [215, 124] width 43 height 14
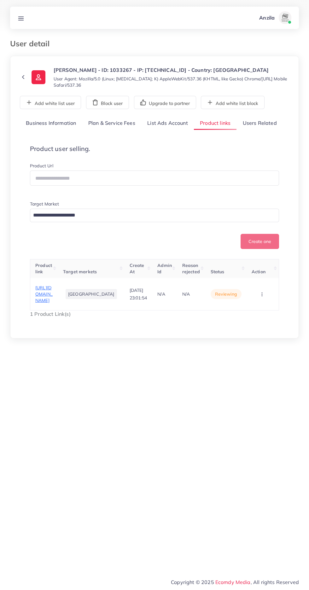
click at [40, 303] on span "[URL][DOMAIN_NAME]" at bounding box center [43, 294] width 17 height 19
click at [261, 296] on circle "button" at bounding box center [261, 296] width 0 height 0
click at [255, 281] on link "Reject" at bounding box center [252, 274] width 50 height 14
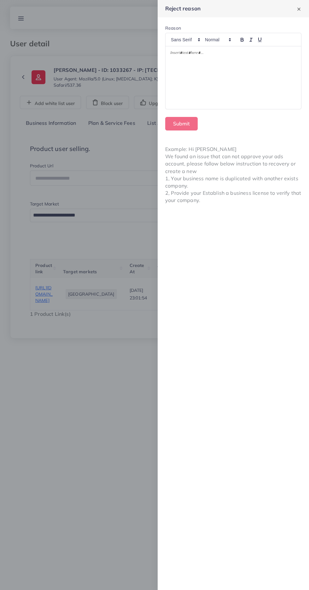
click at [248, 75] on div at bounding box center [232, 77] width 135 height 63
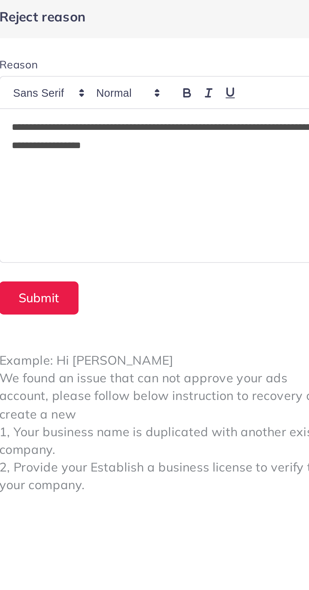
click at [208, 124] on div "Submit" at bounding box center [233, 124] width 136 height 14
click at [184, 121] on button "Submit" at bounding box center [181, 124] width 32 height 14
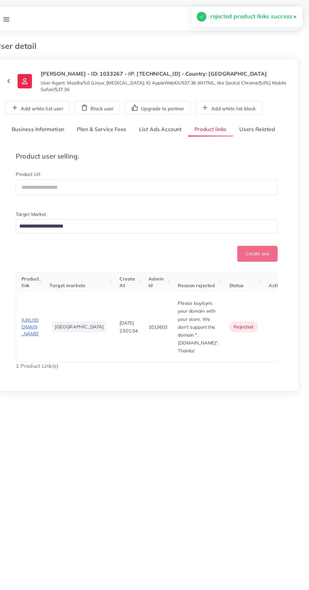
click at [266, 121] on link "Users Related" at bounding box center [259, 124] width 46 height 14
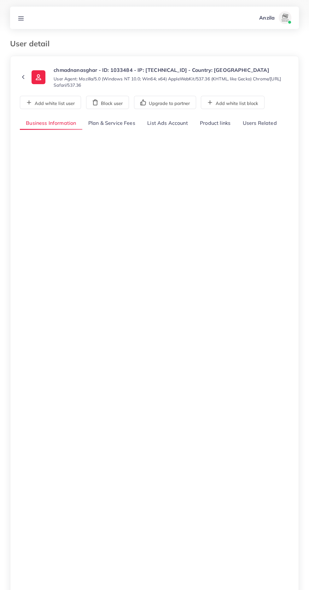
select select "********"
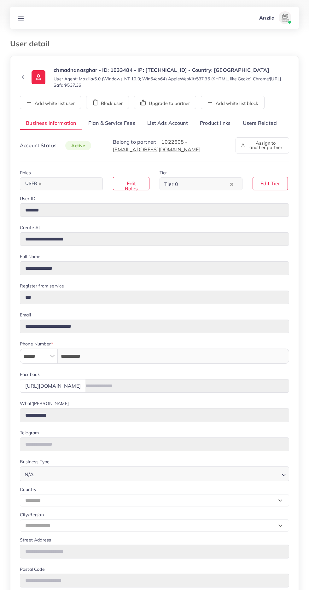
click at [263, 123] on link "Users Related" at bounding box center [259, 124] width 46 height 14
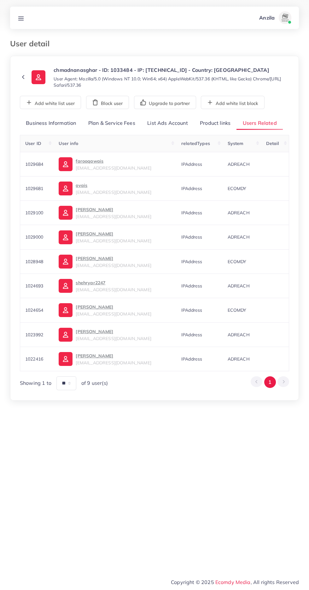
click at [218, 125] on link "Product links" at bounding box center [215, 124] width 43 height 14
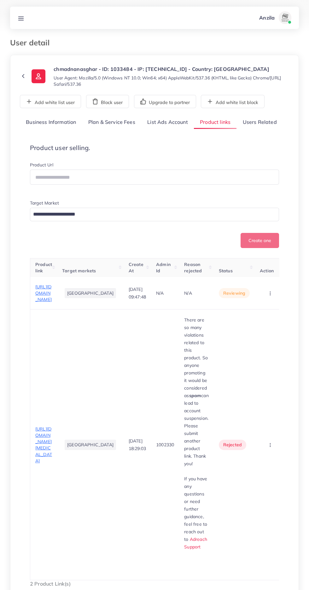
scroll to position [3, 0]
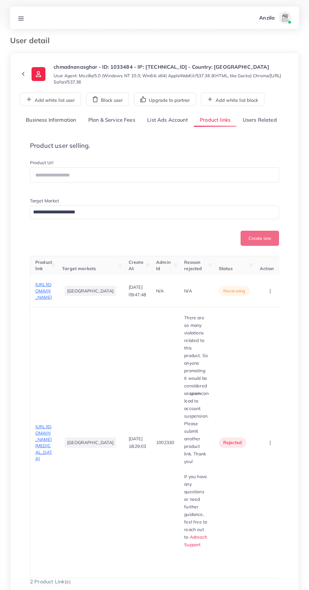
click at [36, 300] on span "https://www.comfy-corner.shop/products/stylish-unisex-wallet" at bounding box center [43, 291] width 16 height 19
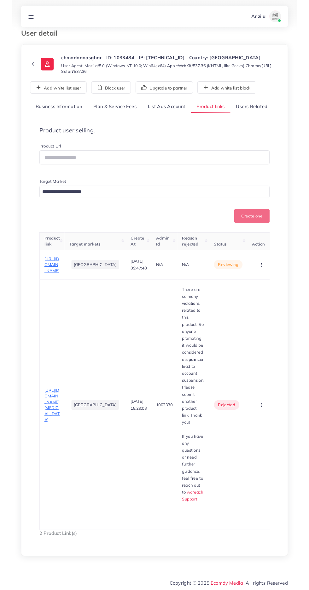
scroll to position [32, 0]
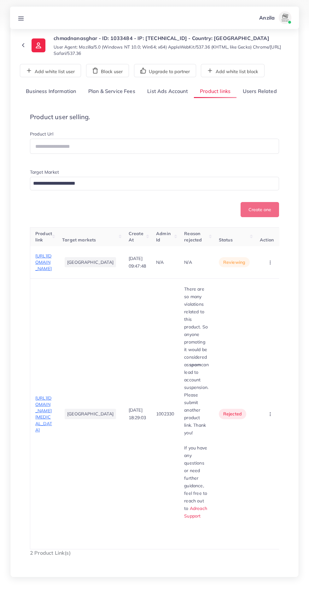
click at [267, 265] on icon "button" at bounding box center [269, 262] width 5 height 5
click at [253, 302] on link "Reject" at bounding box center [260, 295] width 50 height 14
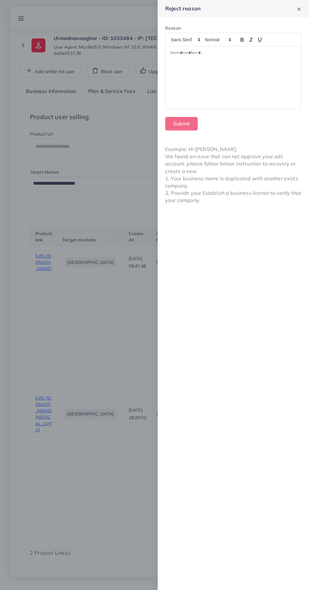
click at [184, 87] on div at bounding box center [232, 77] width 135 height 63
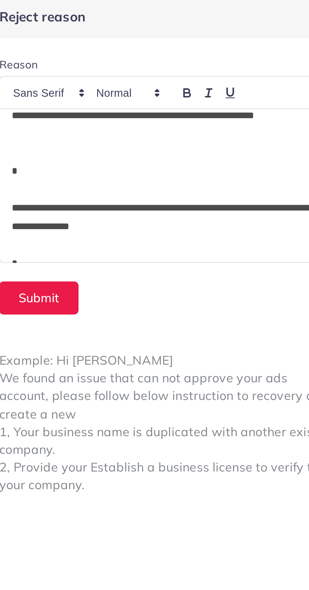
scroll to position [0, 0]
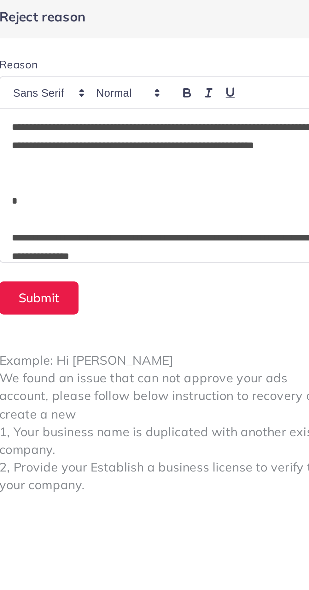
click at [191, 60] on p "**********" at bounding box center [233, 61] width 126 height 23
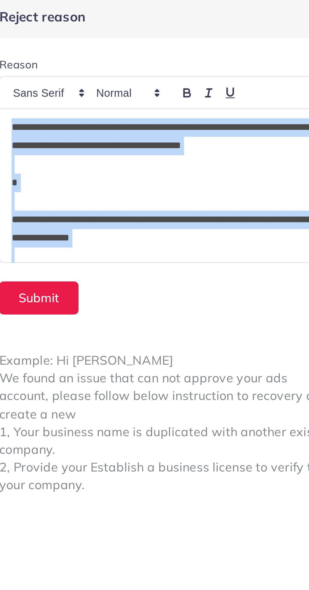
scroll to position [68, 0]
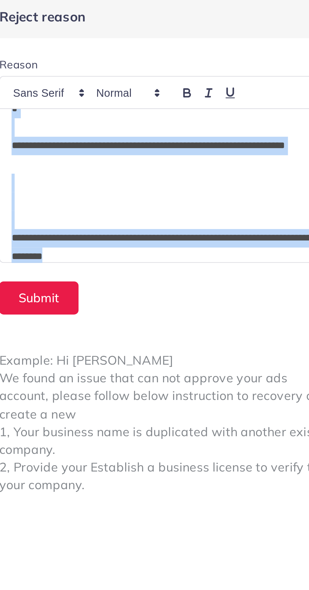
copy div "**********"
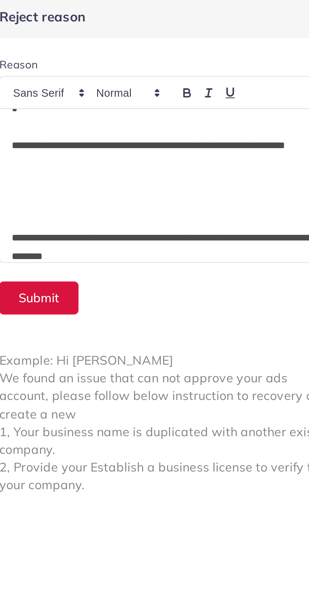
click at [185, 126] on button "Submit" at bounding box center [181, 124] width 32 height 14
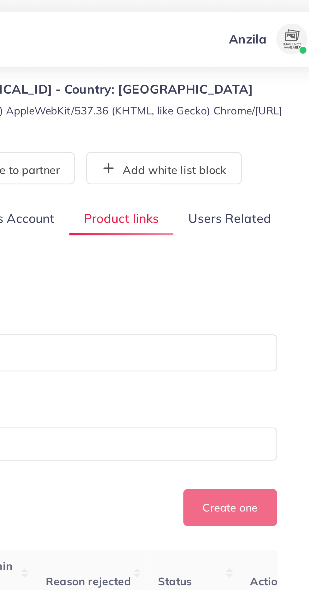
click at [272, 91] on link "Users Related" at bounding box center [259, 92] width 46 height 14
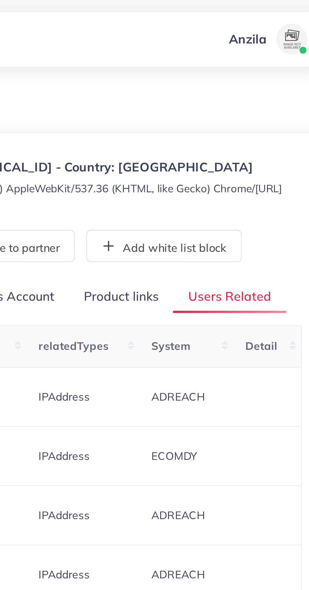
scroll to position [0, 0]
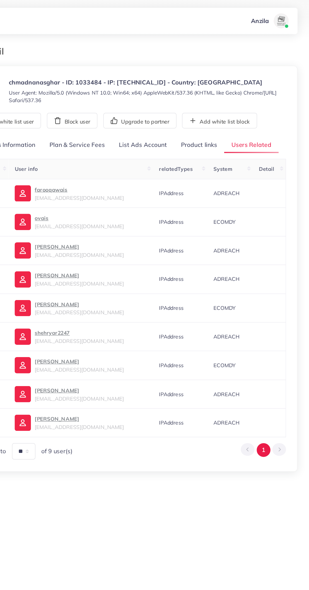
click at [217, 123] on link "Product links" at bounding box center [215, 124] width 43 height 14
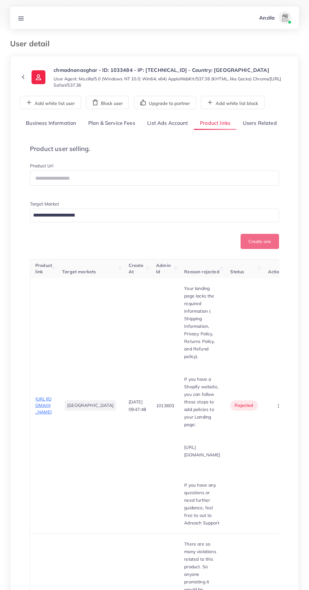
click at [265, 122] on link "Users Related" at bounding box center [259, 124] width 46 height 14
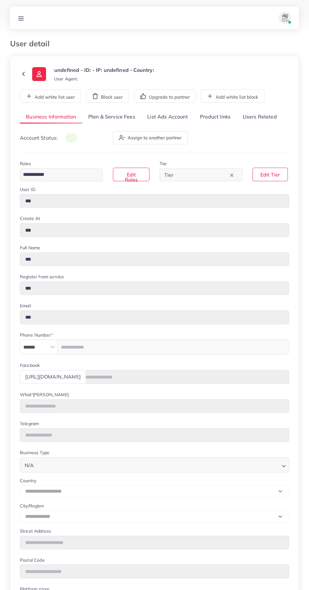
type input "*******"
type input "**********"
type input "******"
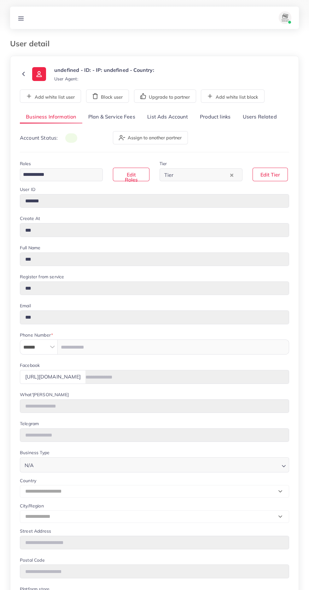
type input "**********"
select select "********"
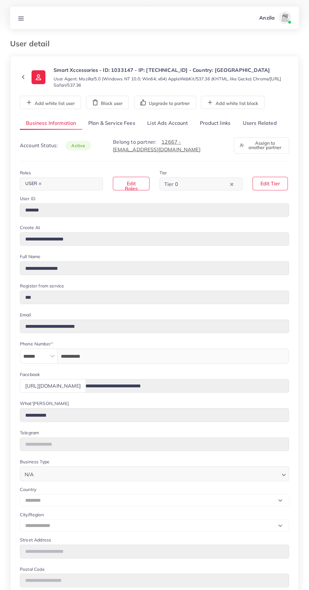
click at [262, 123] on link "Users Related" at bounding box center [259, 124] width 46 height 14
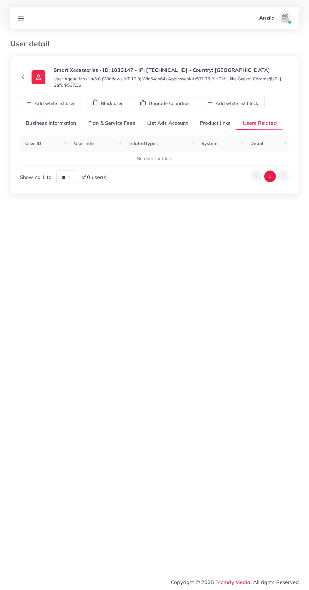
click at [219, 124] on link "Product links" at bounding box center [215, 124] width 43 height 14
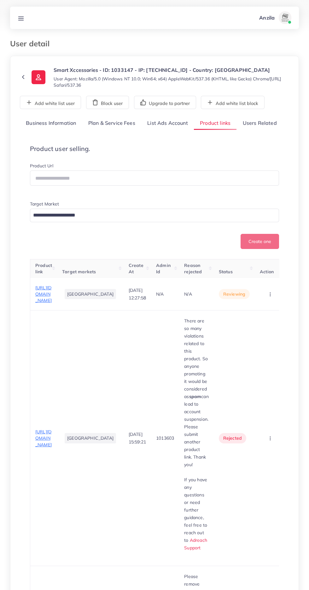
click at [52, 303] on span "[URL][DOMAIN_NAME]" at bounding box center [43, 294] width 16 height 19
click at [44, 300] on span "[URL][DOMAIN_NAME]" at bounding box center [43, 294] width 16 height 19
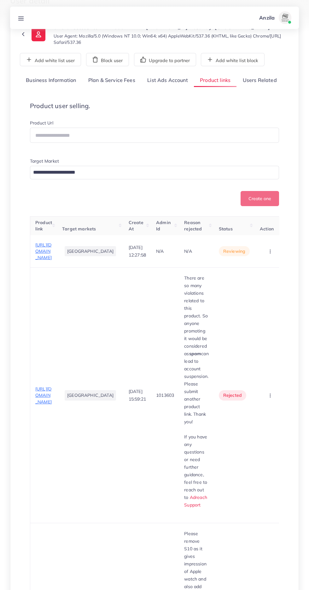
scroll to position [64, 0]
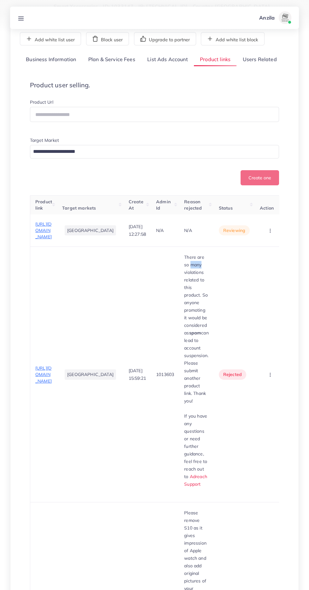
click at [156, 337] on td "1013603" at bounding box center [165, 374] width 28 height 255
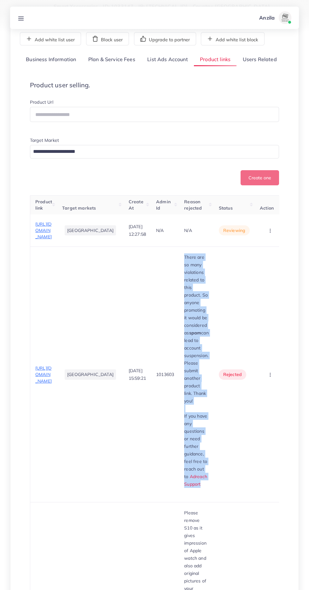
copy div "There are so many violations related to this product. So anyone promoting it wo…"
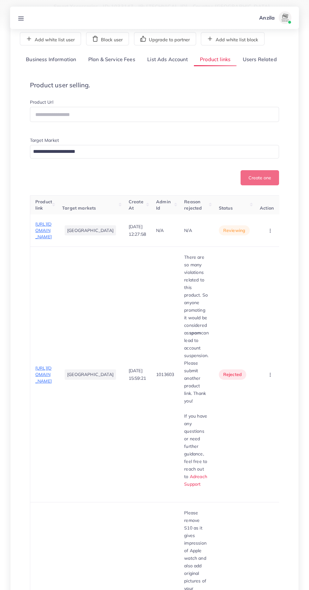
click at [267, 233] on icon "button" at bounding box center [269, 230] width 5 height 5
click at [253, 270] on link "Reject" at bounding box center [260, 263] width 50 height 14
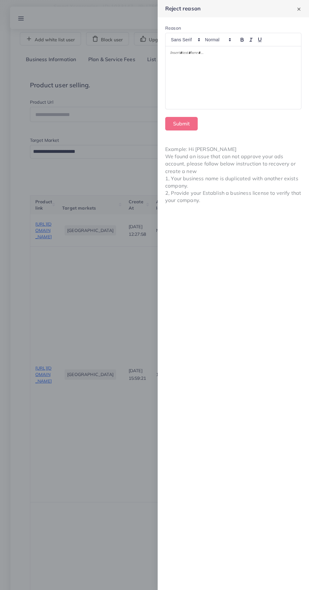
click at [192, 90] on div at bounding box center [232, 77] width 135 height 63
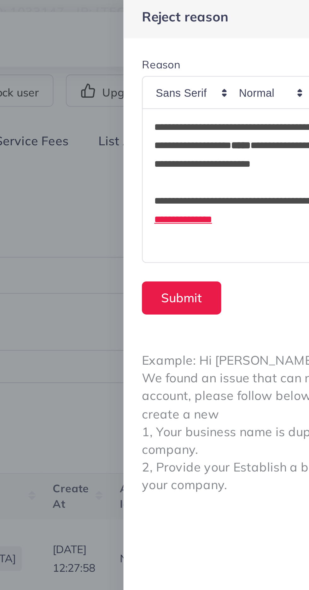
scroll to position [0, 0]
click at [176, 126] on button "Submit" at bounding box center [181, 124] width 32 height 14
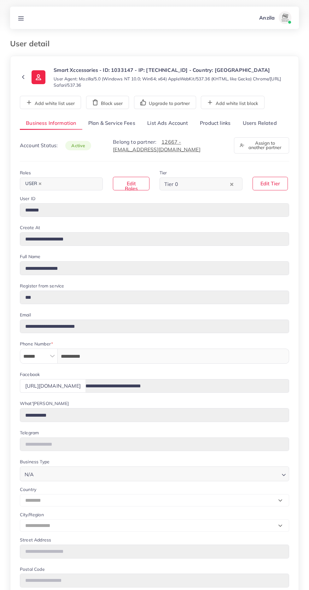
select select "********"
click at [216, 123] on link "Product links" at bounding box center [215, 124] width 43 height 14
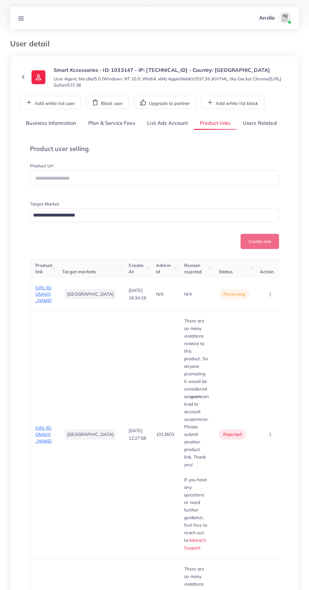
click at [63, 310] on td "[GEOGRAPHIC_DATA]" at bounding box center [90, 294] width 66 height 32
click at [48, 303] on span "https://smartxccessories.com/products/stereo-wireless-earbuds" at bounding box center [43, 294] width 16 height 19
click at [268, 301] on button "button" at bounding box center [271, 294] width 22 height 14
click at [249, 316] on span "Approve" at bounding box center [259, 313] width 21 height 6
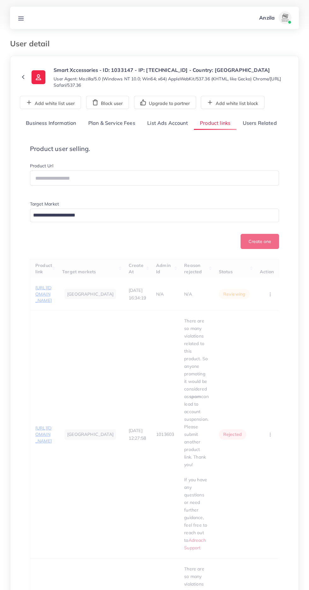
click at [258, 121] on link "Users Related" at bounding box center [259, 124] width 46 height 14
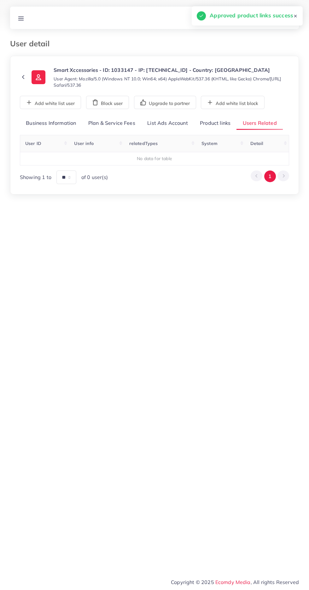
click at [206, 123] on link "Product links" at bounding box center [215, 124] width 43 height 14
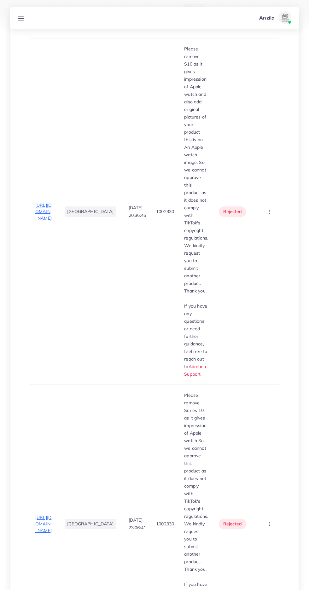
scroll to position [776, 0]
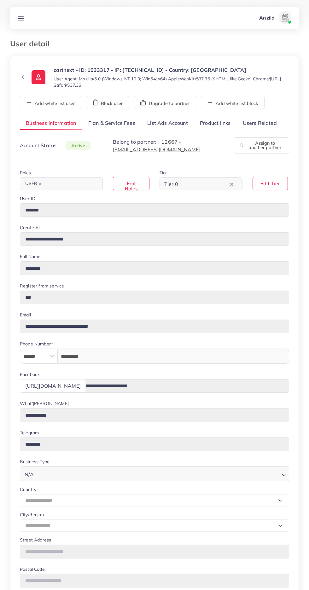
click at [264, 124] on link "Users Related" at bounding box center [259, 124] width 46 height 14
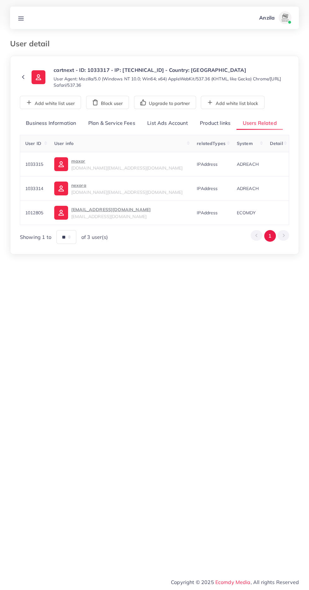
click at [201, 131] on div "**********" at bounding box center [154, 180] width 269 height 127
click at [222, 123] on link "Product links" at bounding box center [215, 124] width 43 height 14
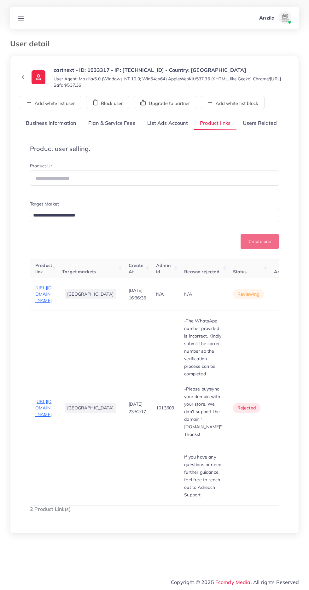
click at [266, 125] on link "Users Related" at bounding box center [259, 124] width 46 height 14
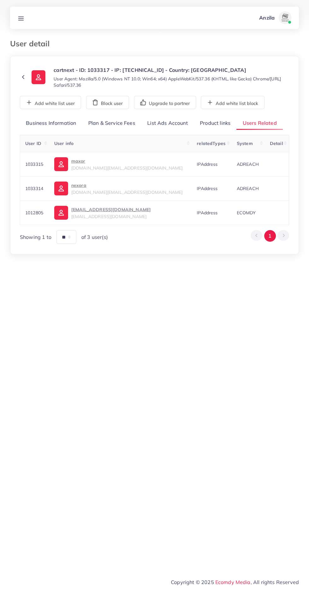
click at [105, 166] on span "[DOMAIN_NAME][EMAIL_ADDRESS][DOMAIN_NAME]" at bounding box center [127, 168] width 112 height 6
click at [228, 123] on link "Product links" at bounding box center [215, 124] width 43 height 14
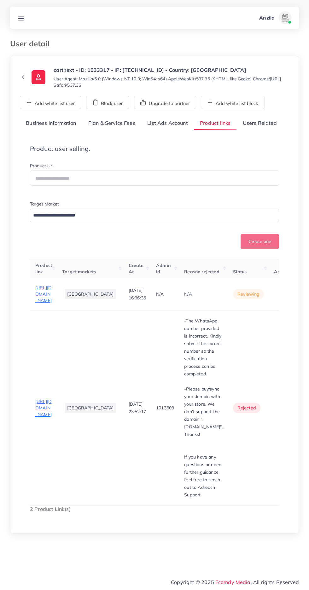
click at [37, 303] on span "https://cartnexaofficial.store/products/baby-spoon-feeder-90ml-silicone-baby-fe…" at bounding box center [43, 294] width 16 height 19
click at [284, 293] on circle "button" at bounding box center [284, 293] width 0 height 0
click at [262, 330] on span "Reject" at bounding box center [269, 327] width 15 height 6
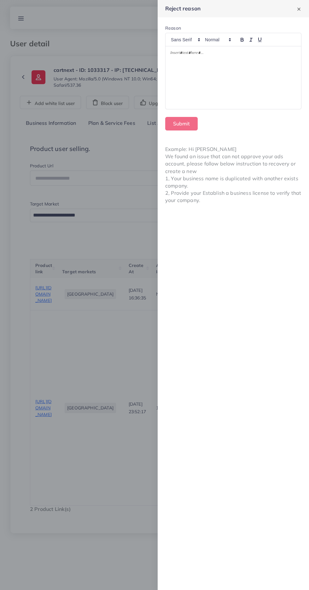
click at [263, 92] on div at bounding box center [232, 77] width 135 height 63
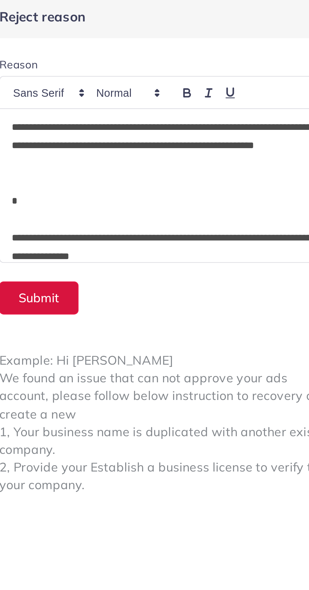
click at [188, 122] on button "Submit" at bounding box center [181, 124] width 32 height 14
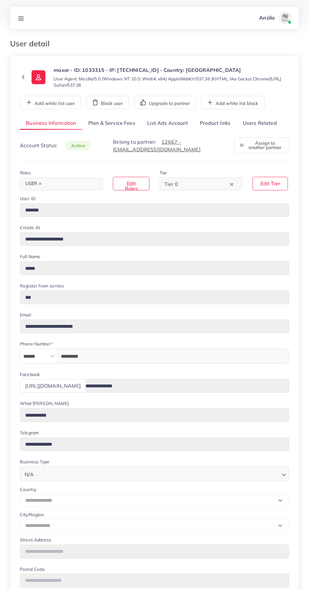
select select "**********"
click at [176, 122] on link "List Ads Account" at bounding box center [167, 124] width 53 height 14
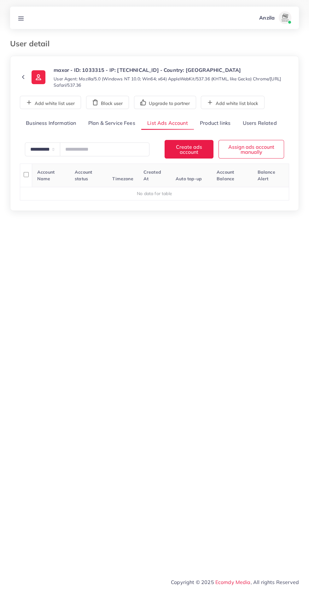
click at [214, 124] on link "Product links" at bounding box center [215, 124] width 43 height 14
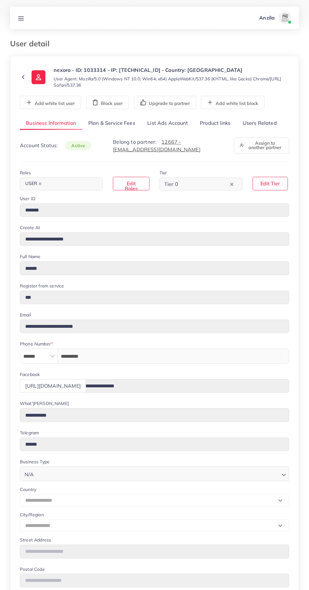
select select "**********"
click at [267, 122] on link "Users Related" at bounding box center [259, 124] width 46 height 14
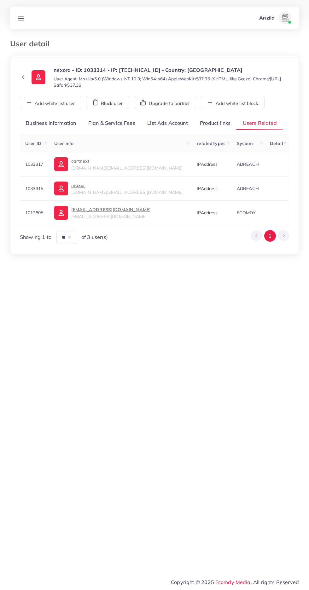
click at [216, 120] on link "Product links" at bounding box center [215, 124] width 43 height 14
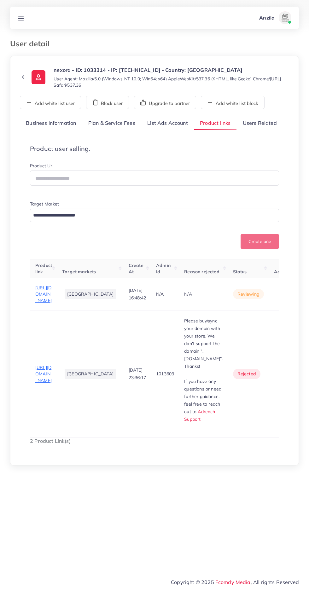
scroll to position [1, 0]
click at [46, 303] on span "[URL][DOMAIN_NAME]" at bounding box center [43, 294] width 16 height 19
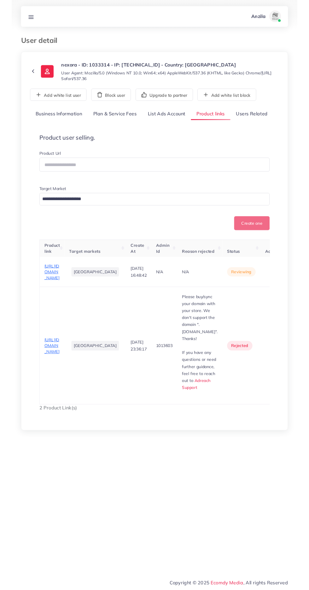
scroll to position [29, 0]
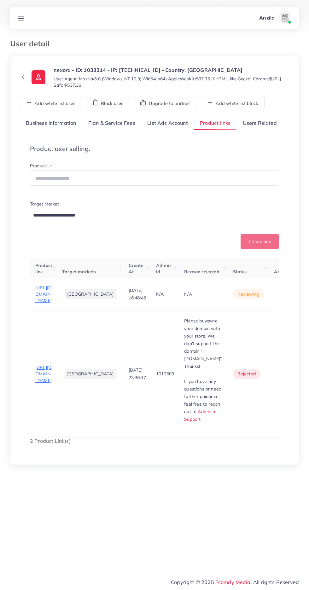
click at [274, 301] on button "button" at bounding box center [285, 294] width 22 height 14
click at [266, 320] on link "Approve" at bounding box center [274, 313] width 50 height 14
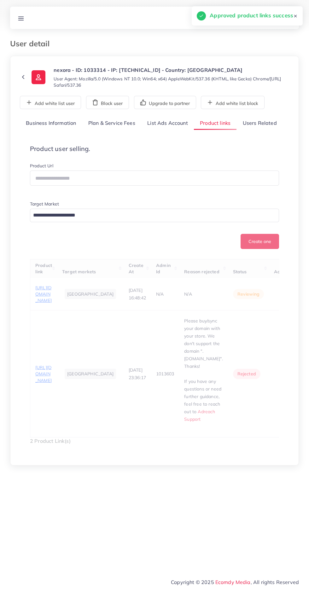
click at [264, 117] on link "Users Related" at bounding box center [259, 124] width 46 height 14
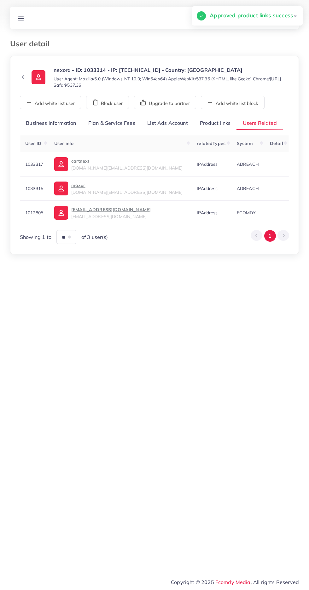
scroll to position [0, 0]
click at [214, 121] on link "Product links" at bounding box center [215, 124] width 43 height 14
